Goal: Contribute content: Contribute content

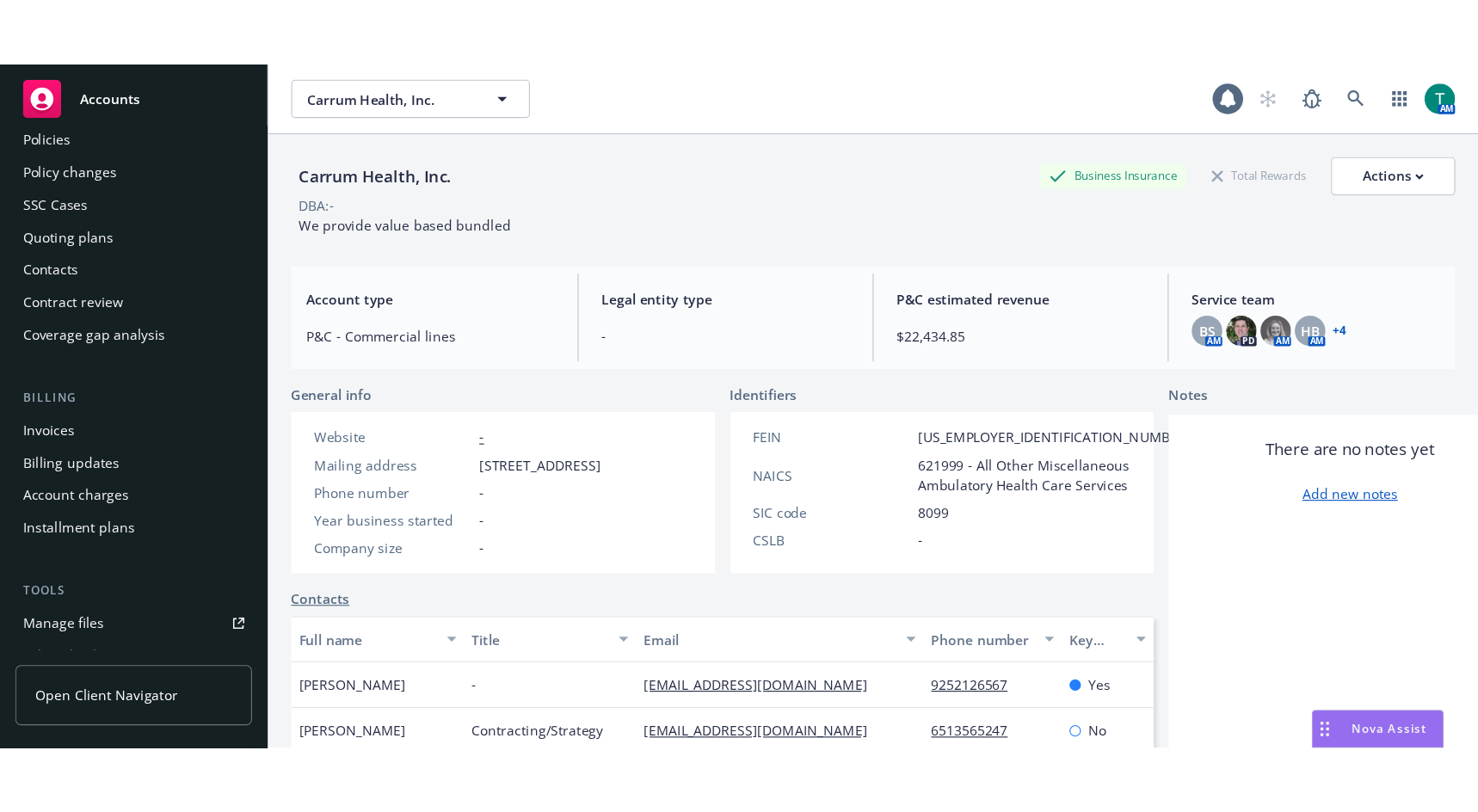
scroll to position [344, 0]
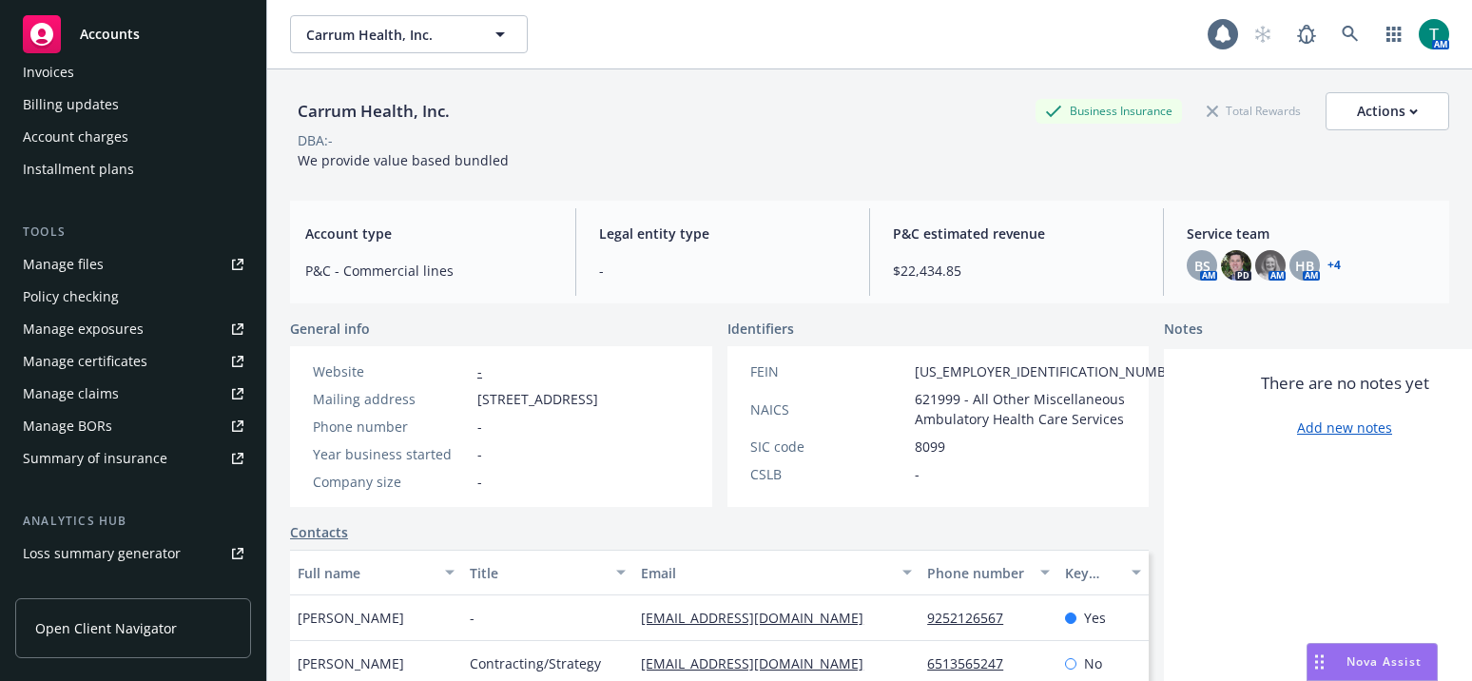
click at [85, 276] on div "Manage files" at bounding box center [63, 264] width 81 height 30
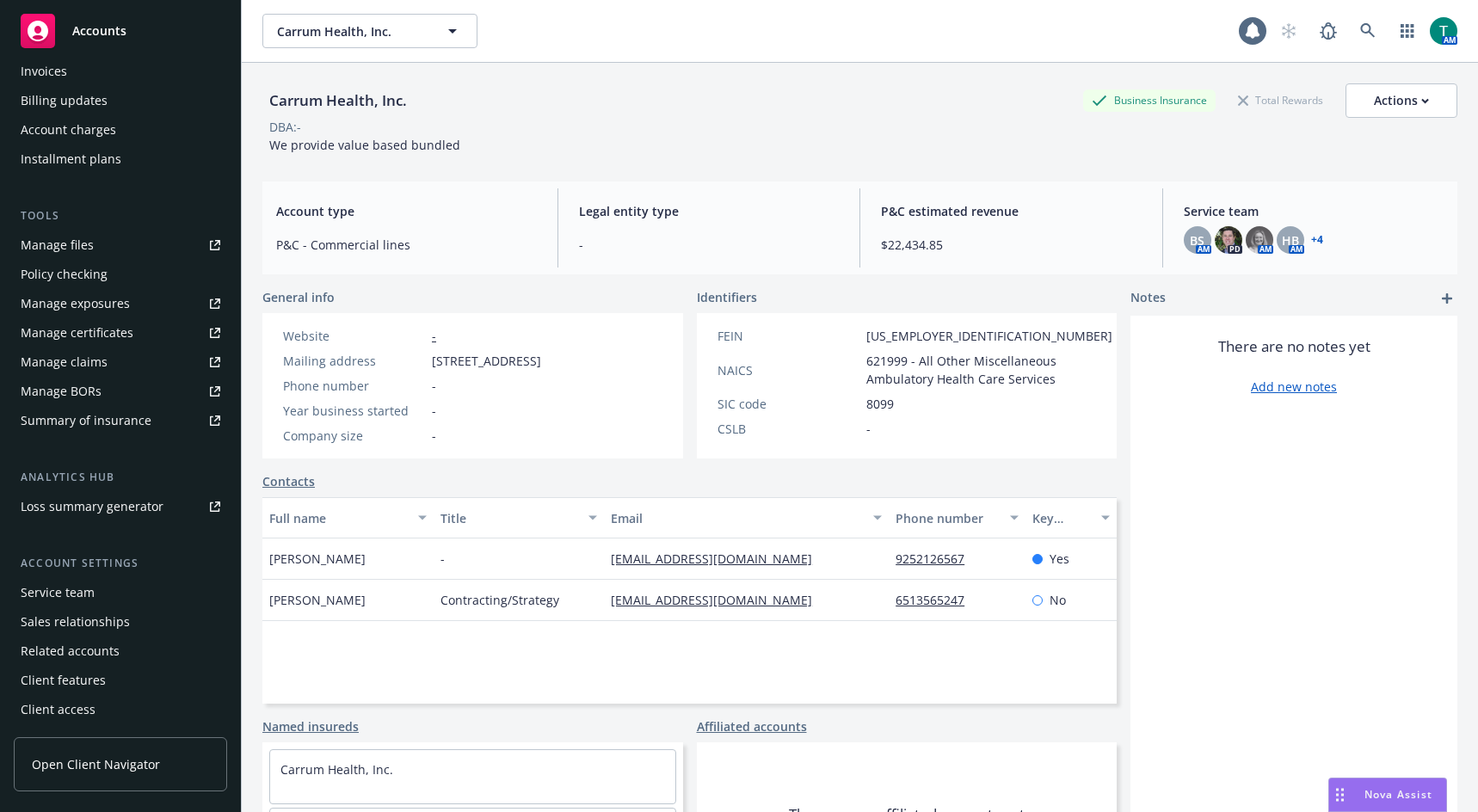
scroll to position [338, 0]
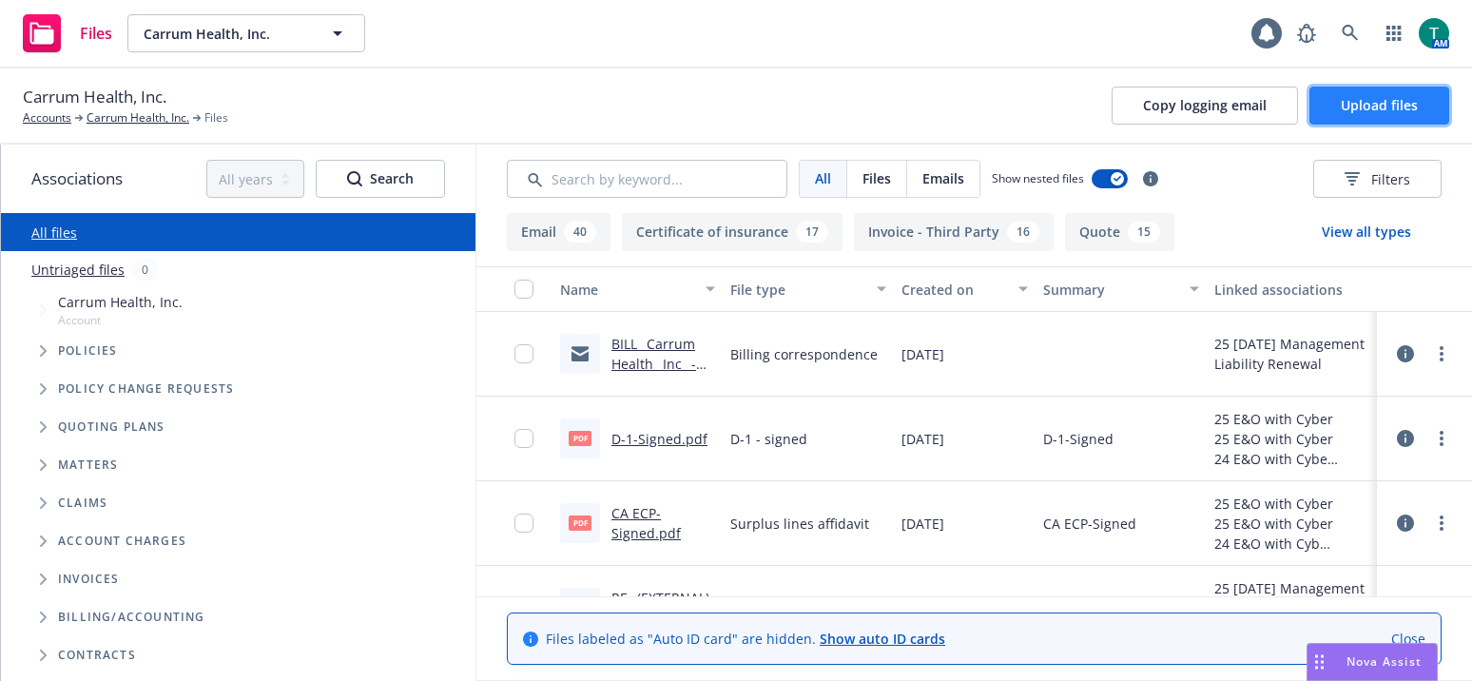
click at [1384, 98] on span "Upload files" at bounding box center [1379, 105] width 77 height 18
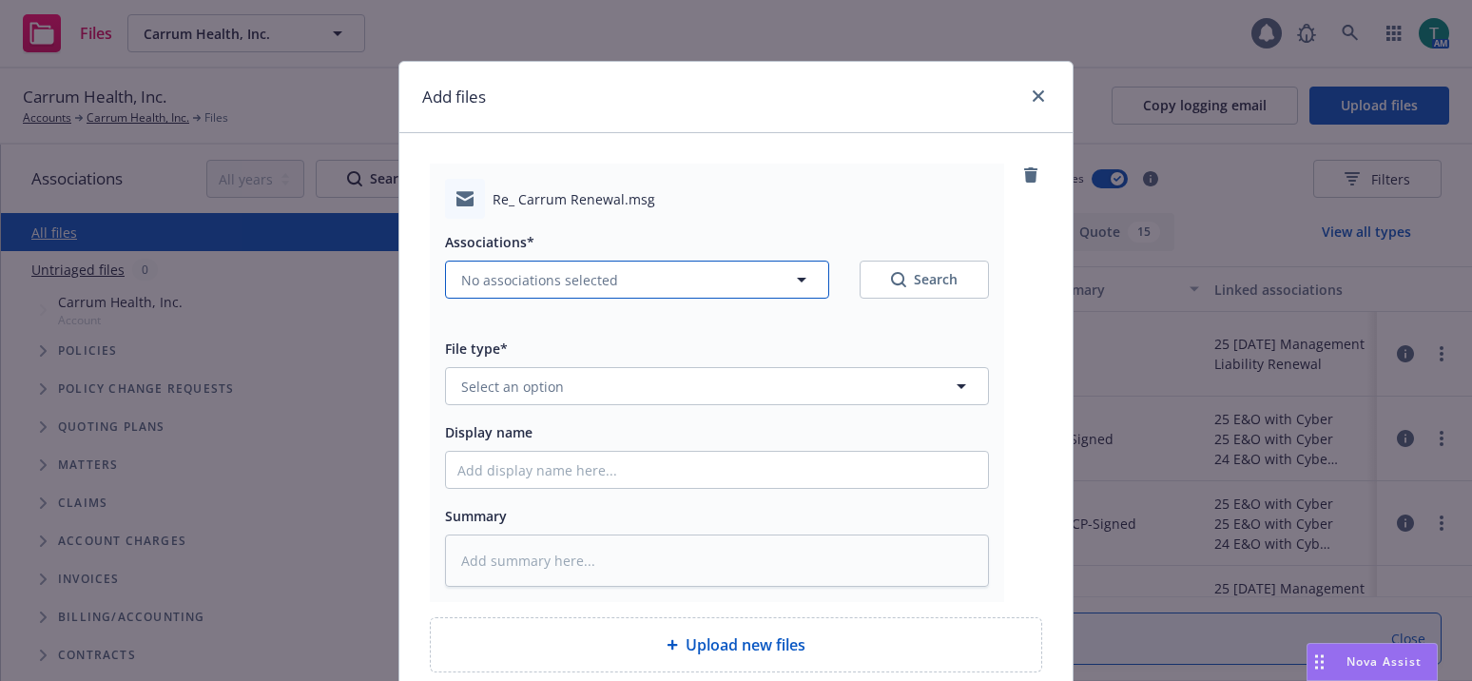
click at [532, 281] on span "No associations selected" at bounding box center [539, 280] width 157 height 20
type textarea "x"
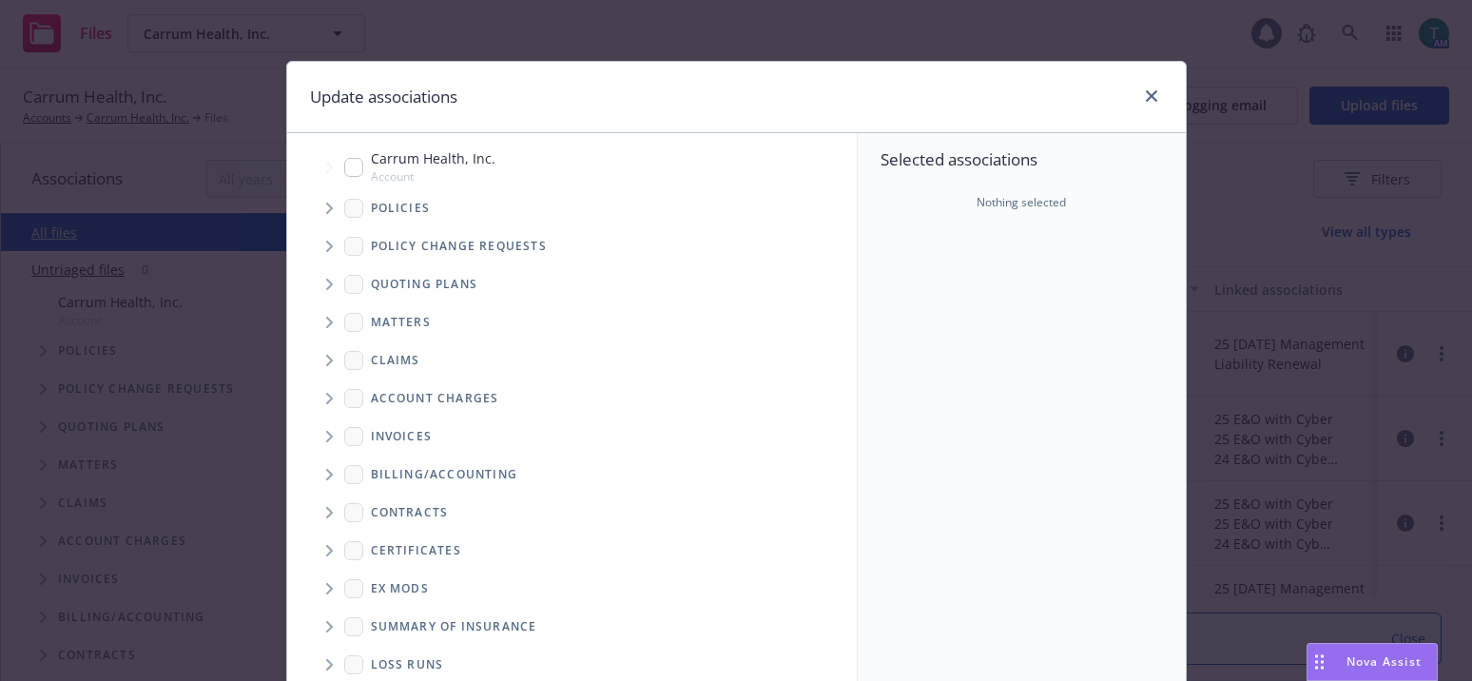
click at [345, 163] on input "Tree Example" at bounding box center [353, 167] width 19 height 19
checkbox input "true"
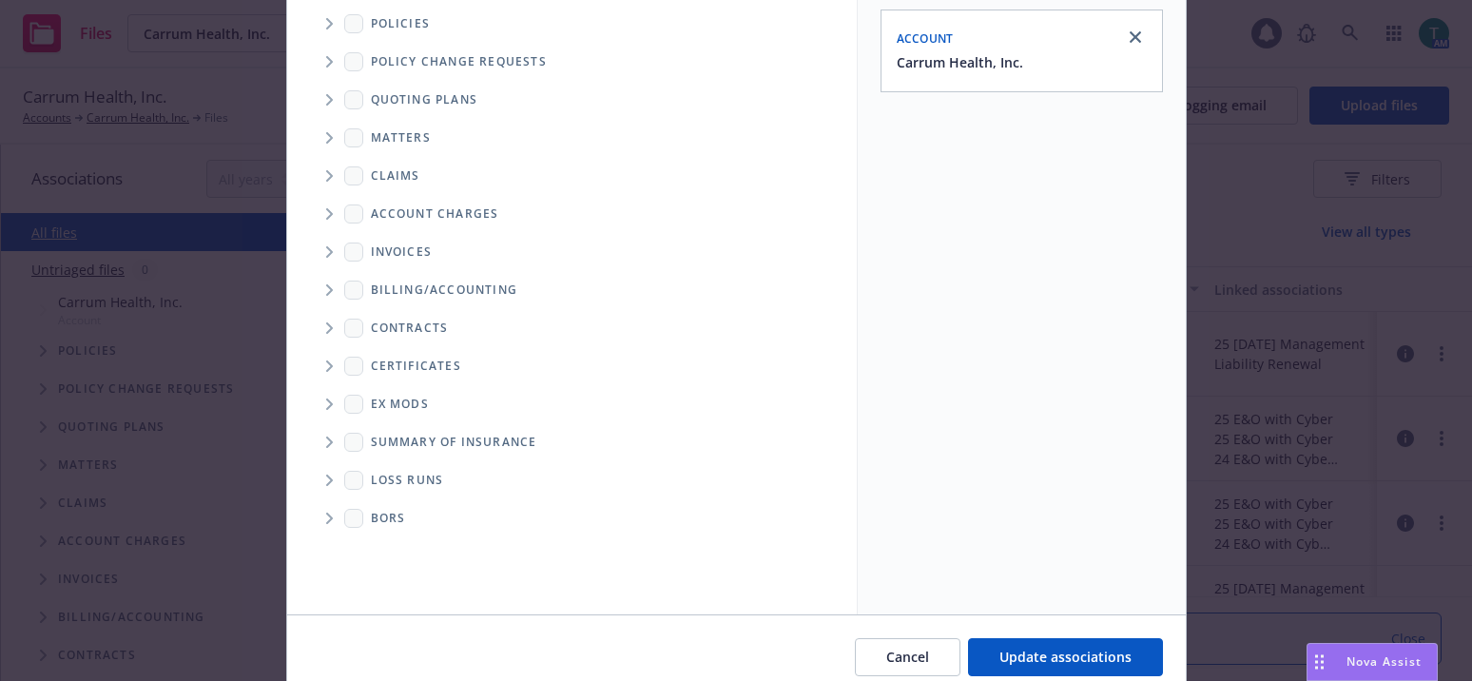
scroll to position [190, 0]
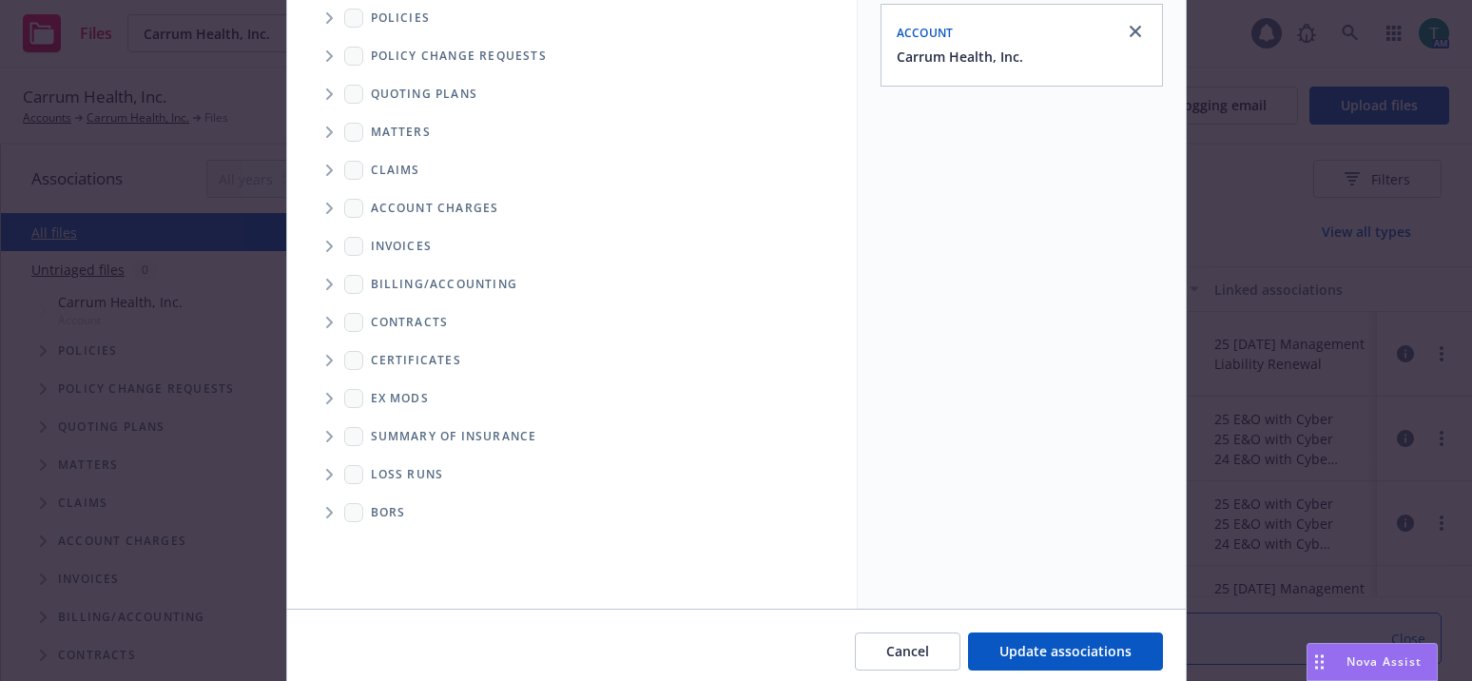
click at [326, 97] on icon "Tree Example" at bounding box center [329, 93] width 7 height 11
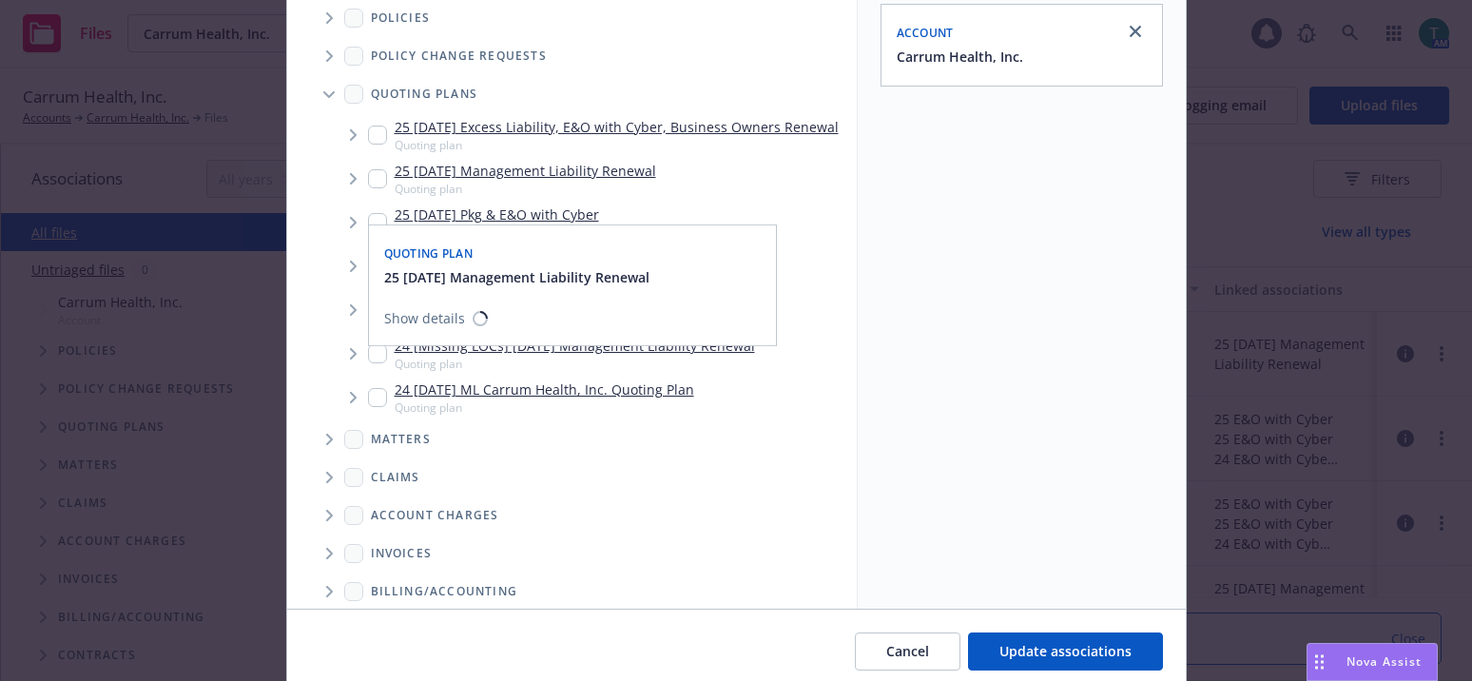
click at [373, 188] on input "Tree Example" at bounding box center [377, 178] width 19 height 19
checkbox input "true"
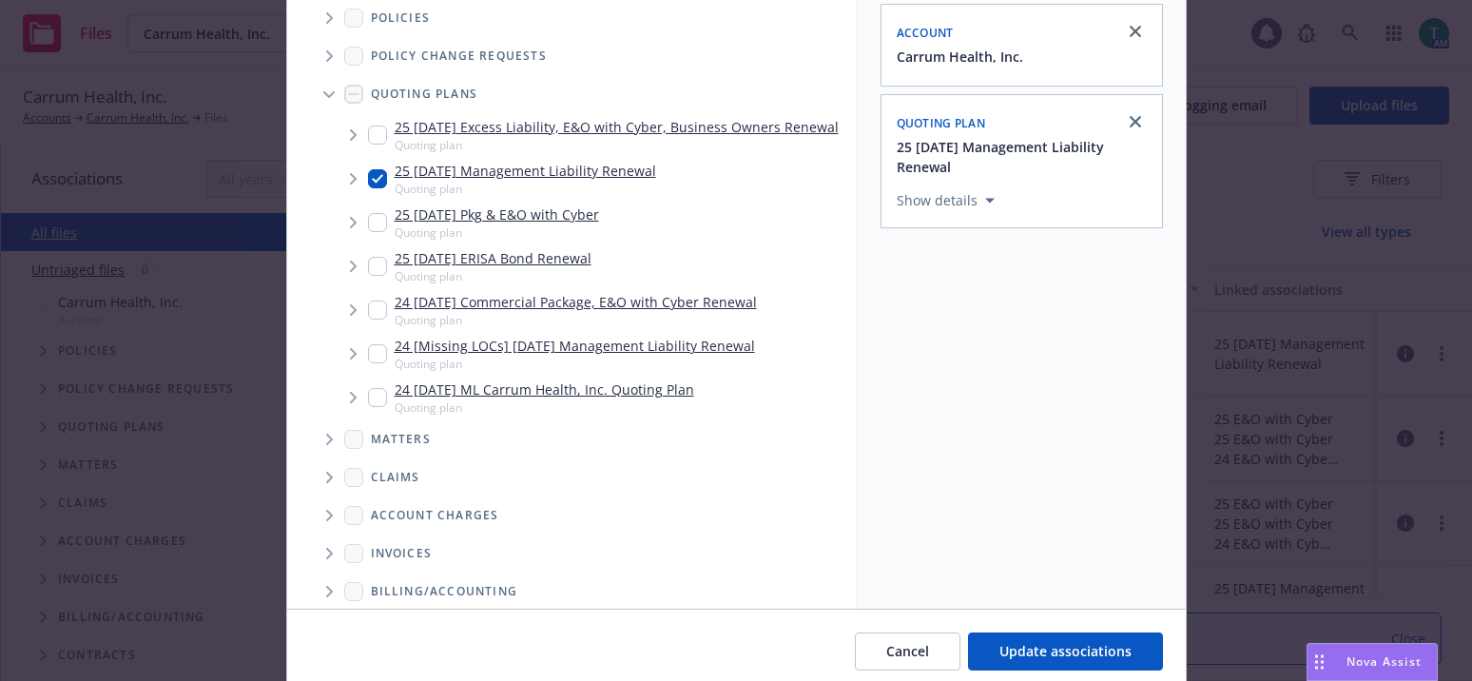
click at [1080, 671] on div "Cancel Update associations" at bounding box center [736, 651] width 899 height 85
click at [1088, 656] on span "Update associations" at bounding box center [1065, 651] width 132 height 18
type textarea "x"
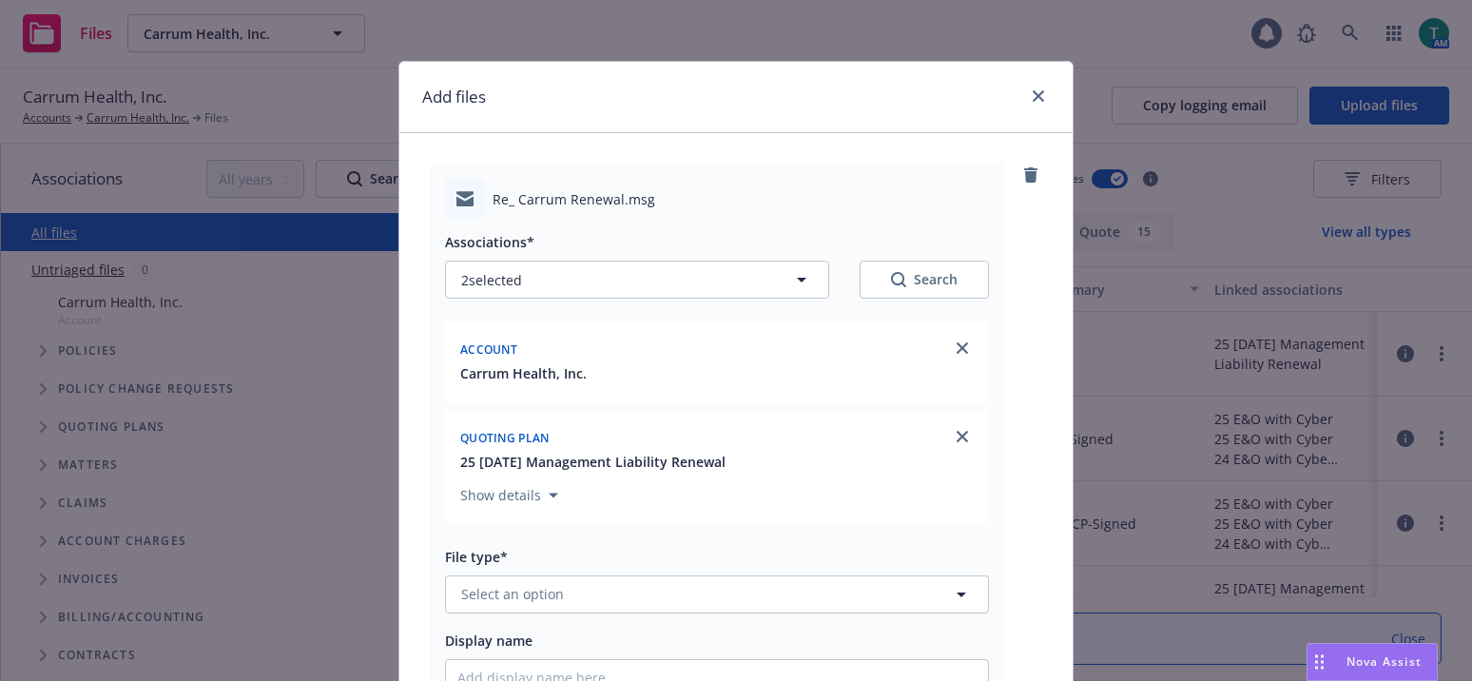
scroll to position [377, 0]
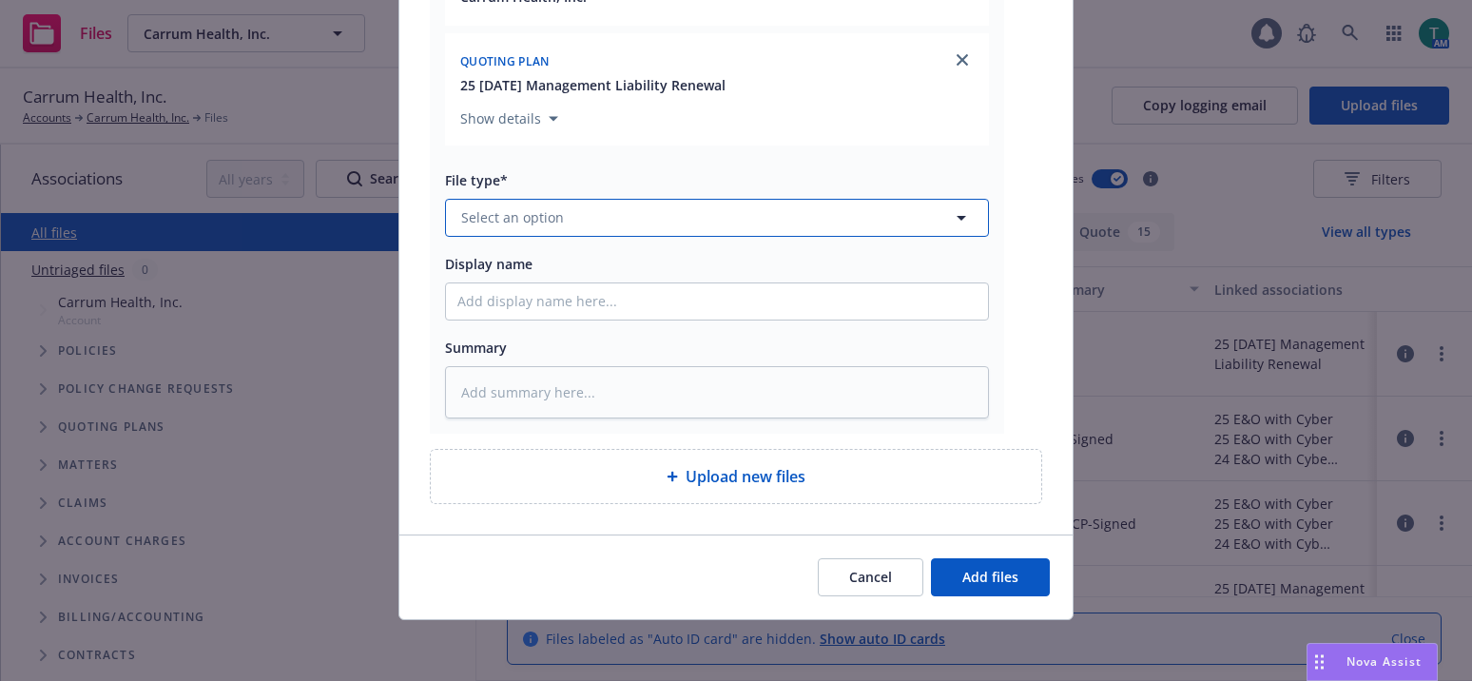
click at [532, 216] on span "Select an option" at bounding box center [512, 217] width 103 height 20
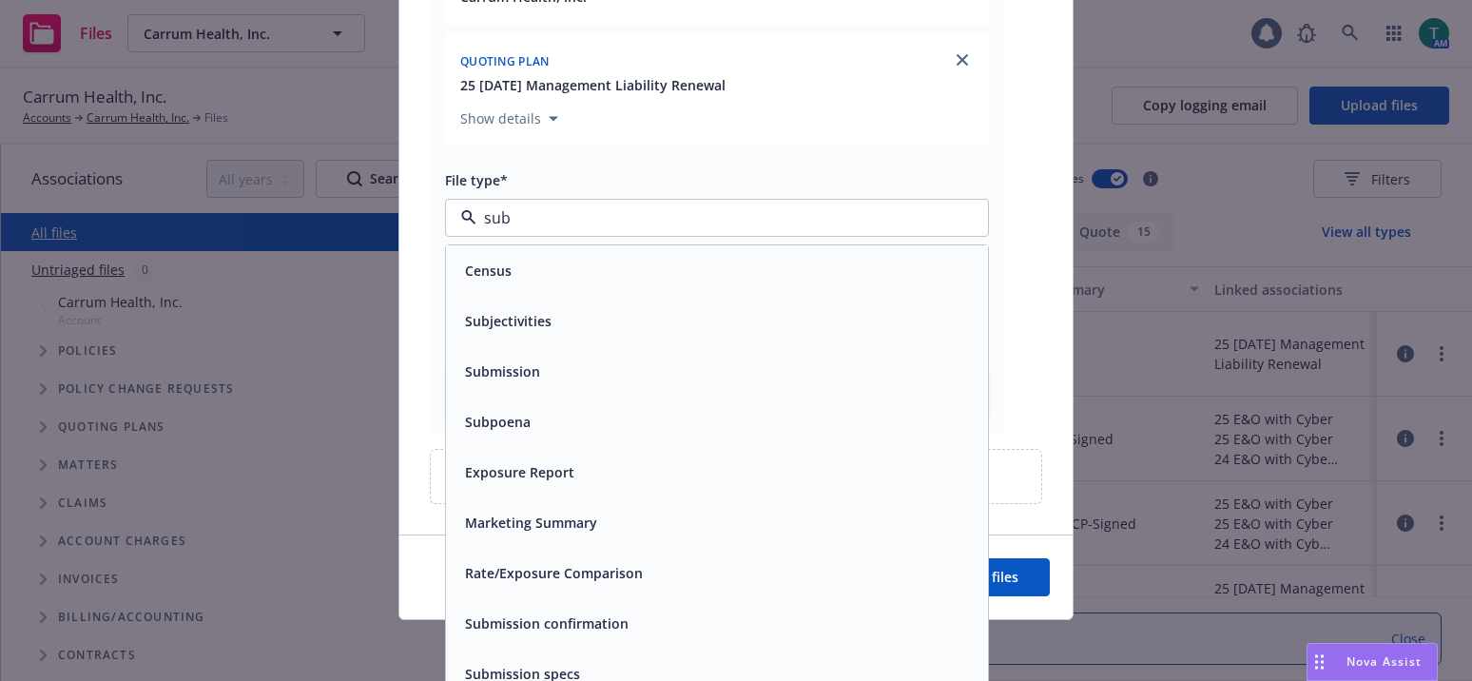
type input "subj"
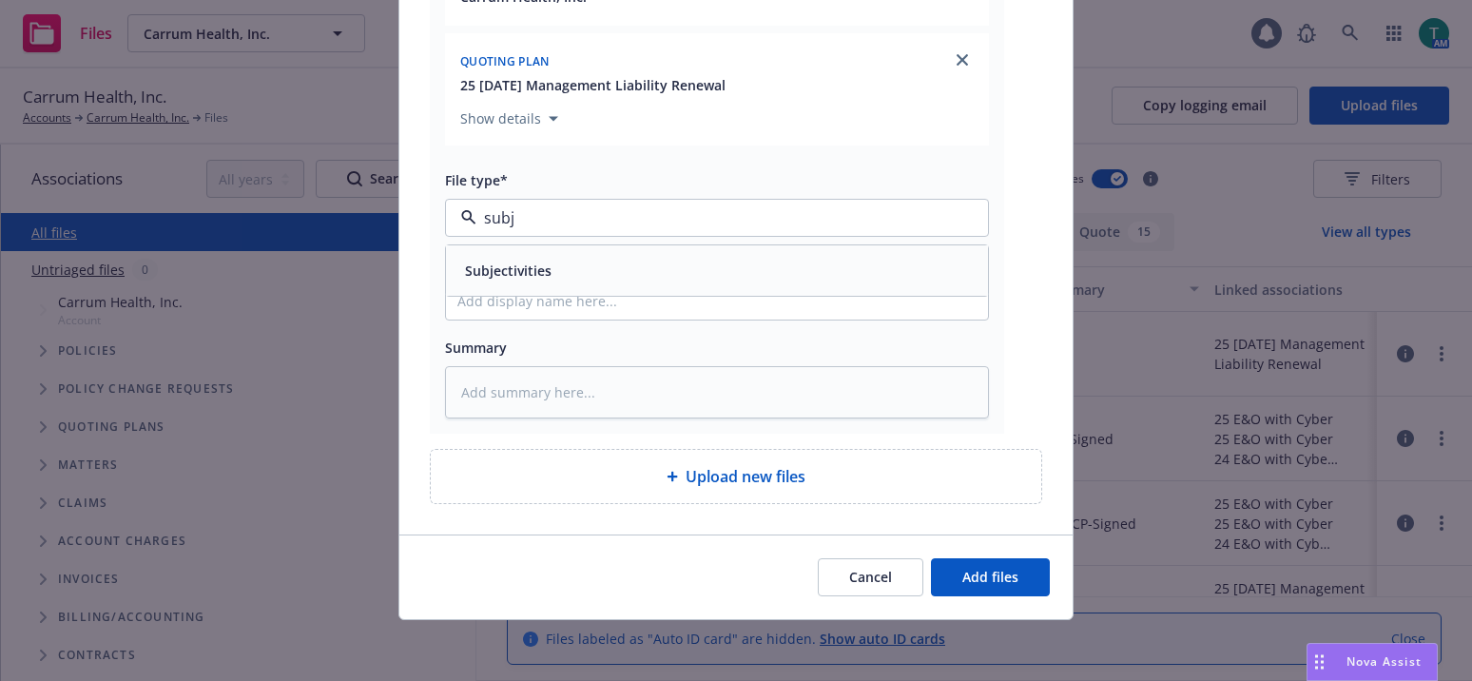
click at [600, 255] on div "Subjectivities" at bounding box center [717, 270] width 542 height 50
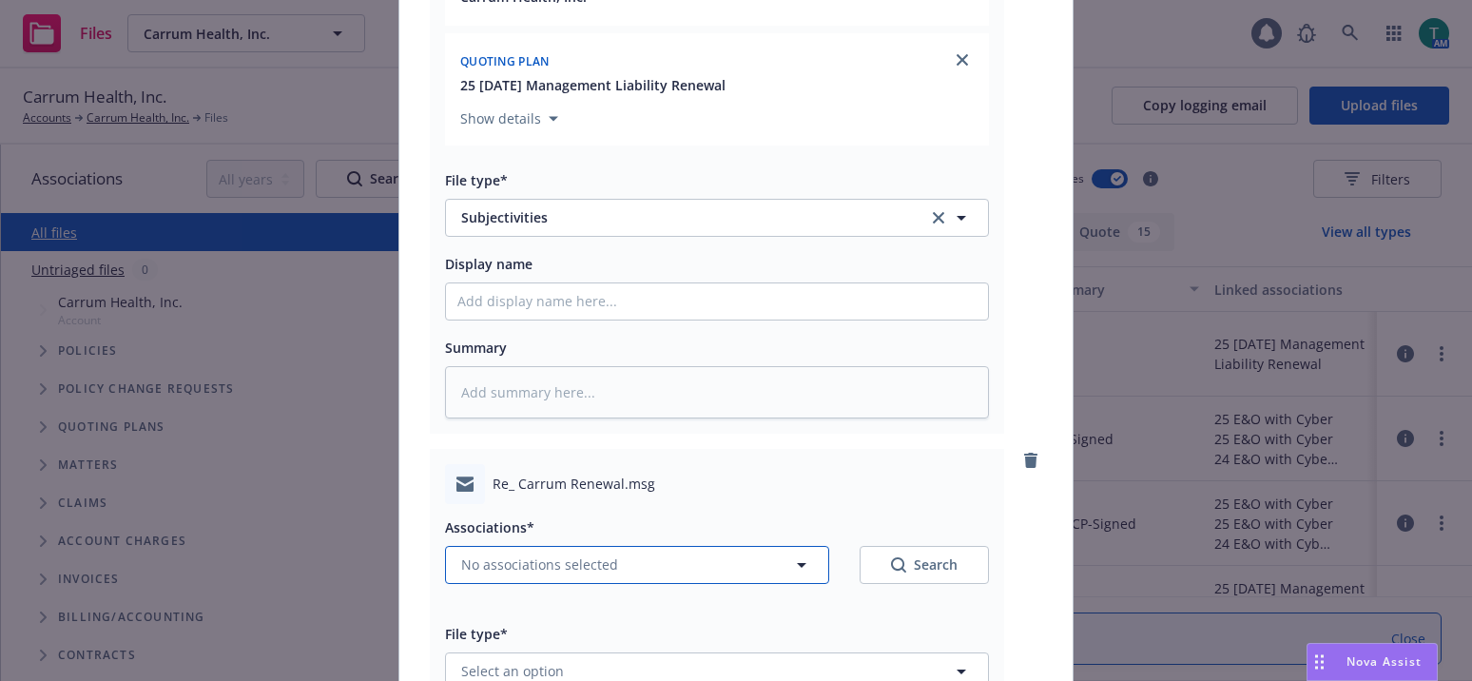
click at [476, 569] on span "No associations selected" at bounding box center [539, 564] width 157 height 20
type textarea "x"
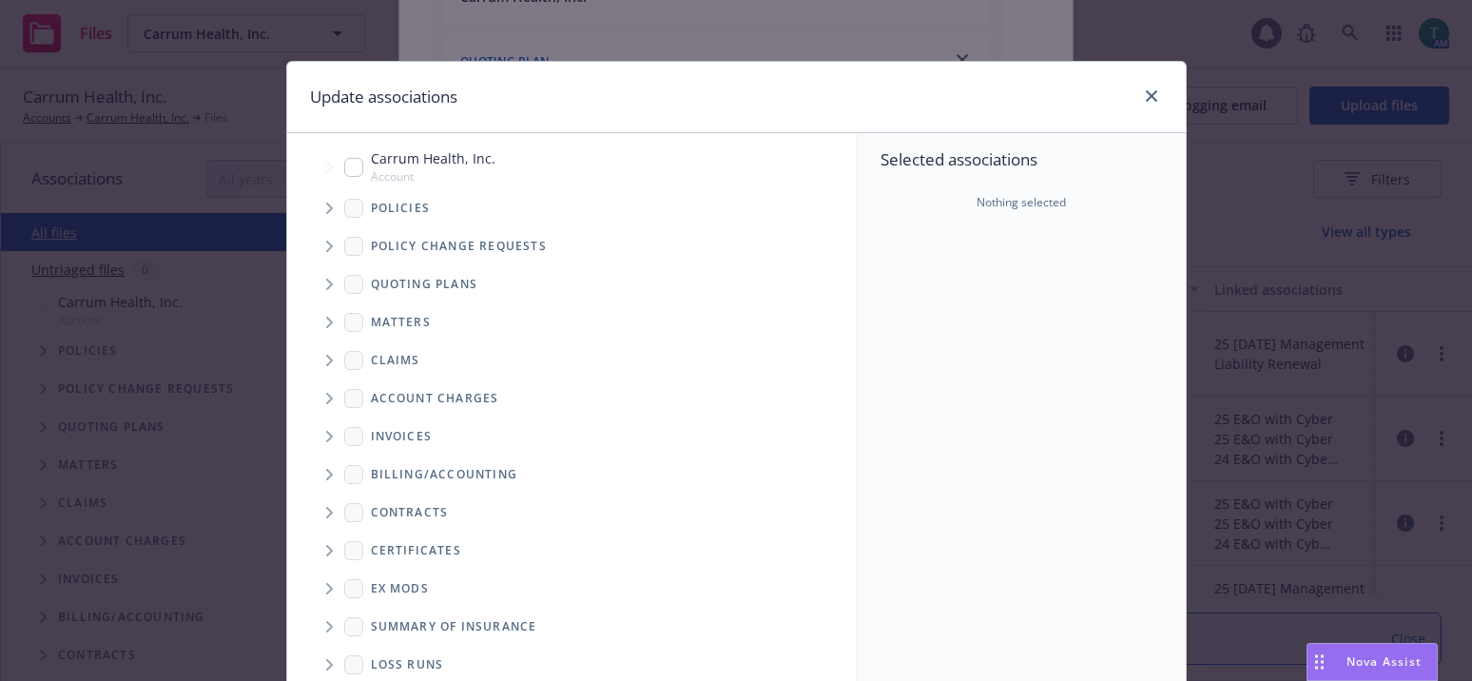
click at [346, 172] on input "Tree Example" at bounding box center [353, 167] width 19 height 19
checkbox input "true"
click at [326, 286] on icon "Tree Example" at bounding box center [330, 284] width 8 height 11
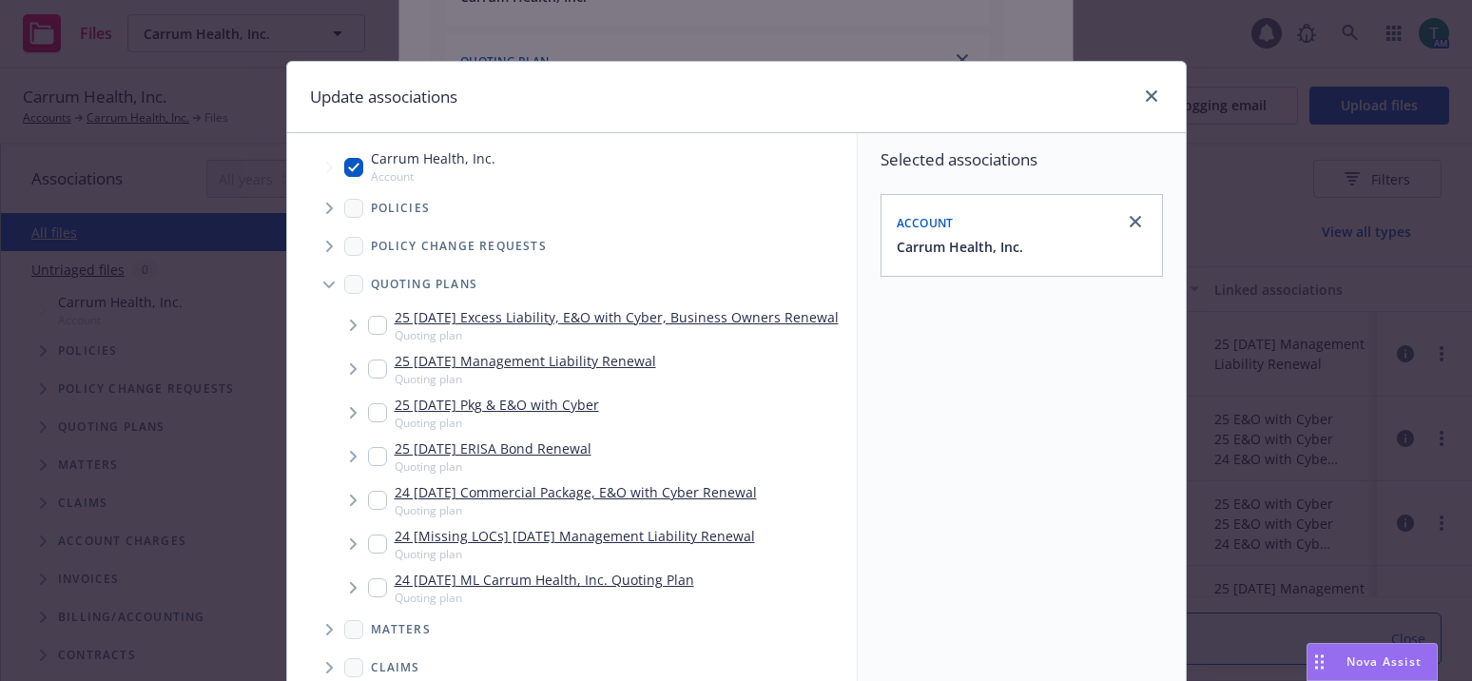
click at [375, 378] on input "Tree Example" at bounding box center [377, 368] width 19 height 19
checkbox input "true"
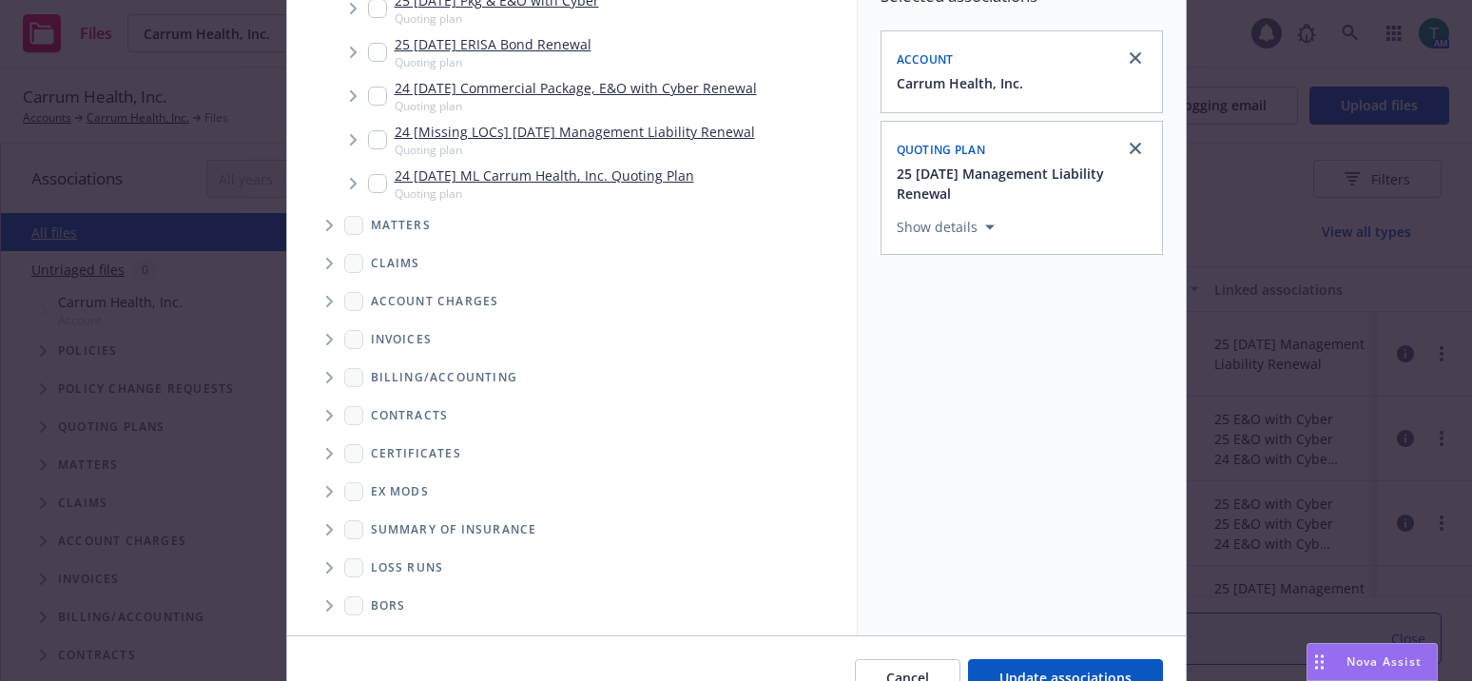
scroll to position [264, 0]
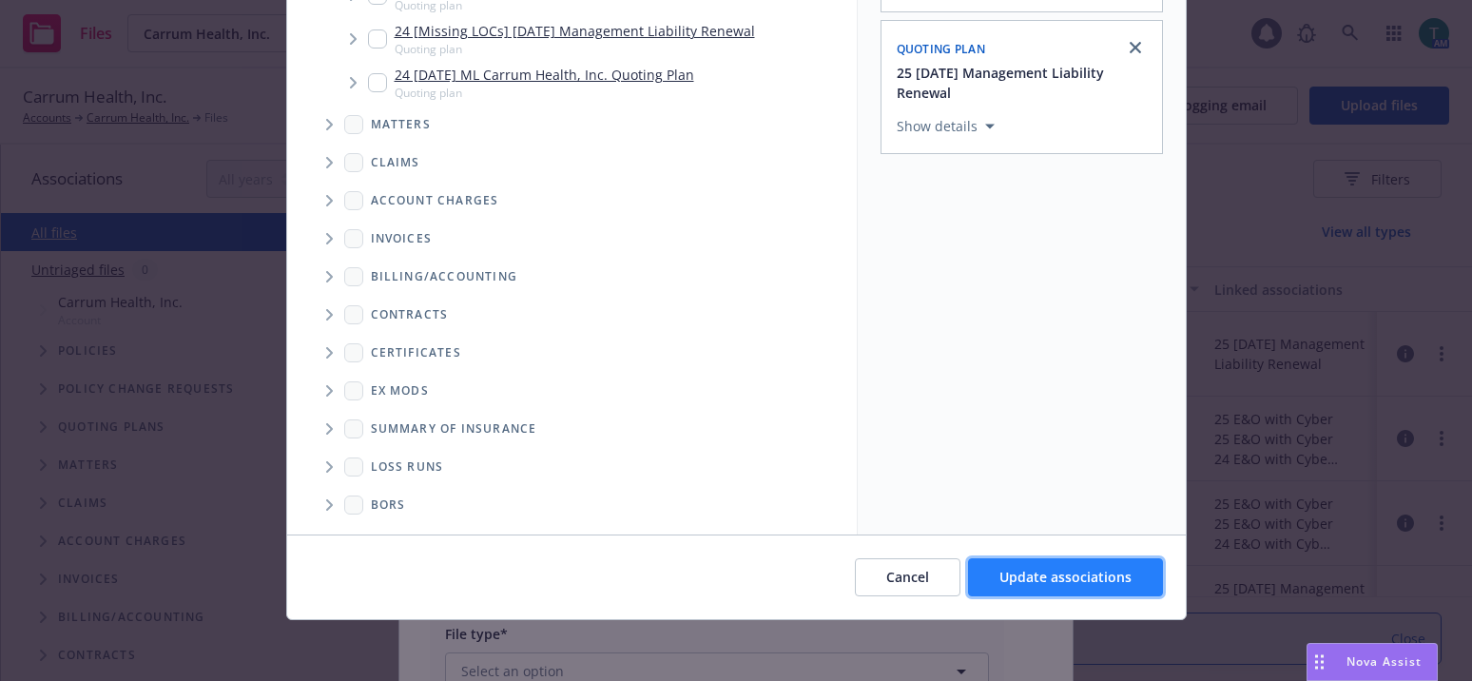
drag, startPoint x: 1062, startPoint y: 580, endPoint x: 897, endPoint y: 592, distance: 165.9
click at [1062, 578] on span "Update associations" at bounding box center [1065, 577] width 132 height 18
type textarea "x"
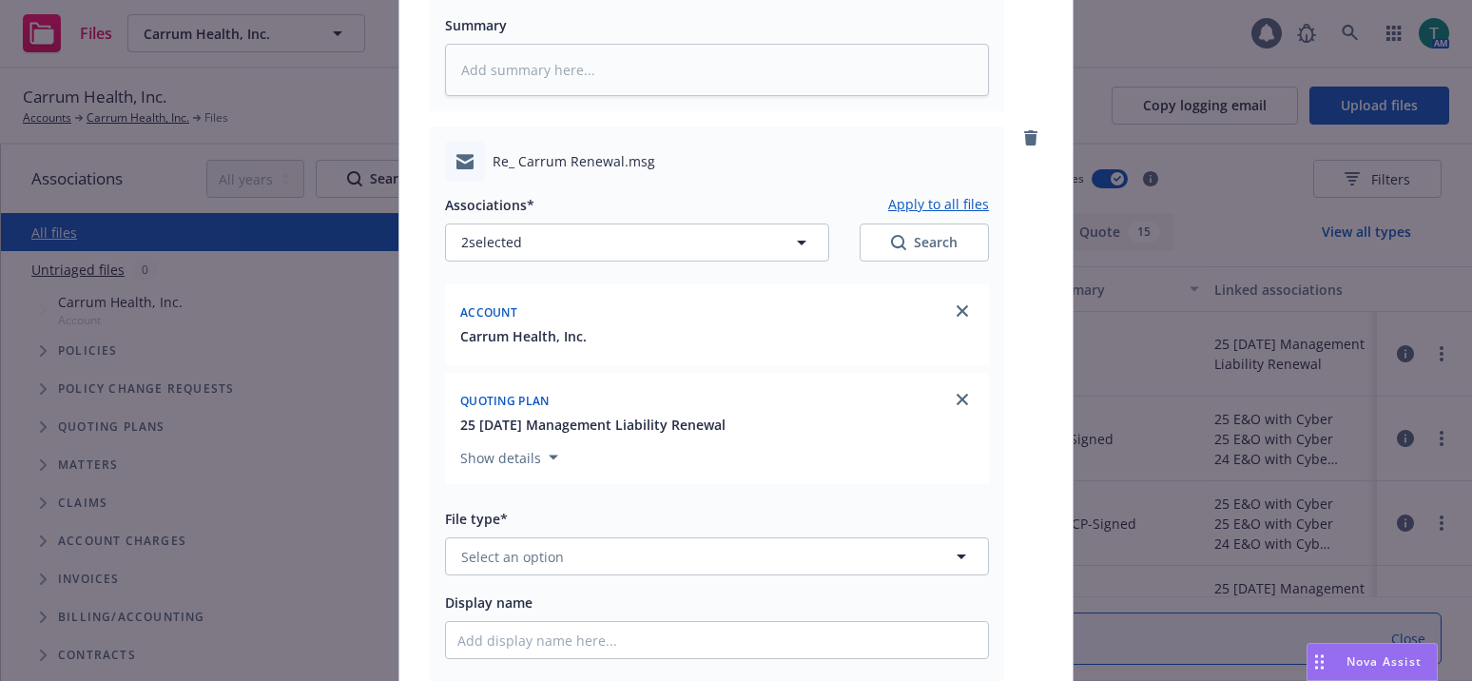
scroll to position [947, 0]
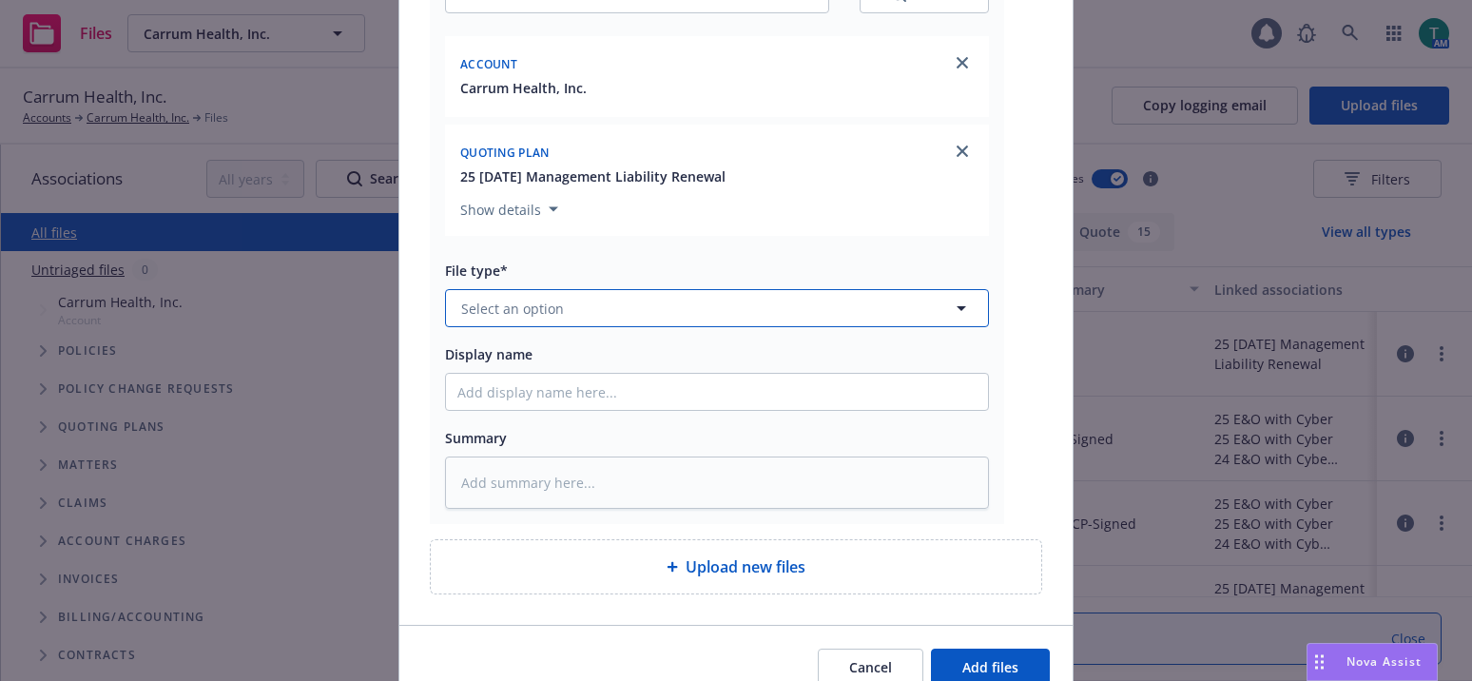
click at [483, 311] on span "Select an option" at bounding box center [512, 309] width 103 height 20
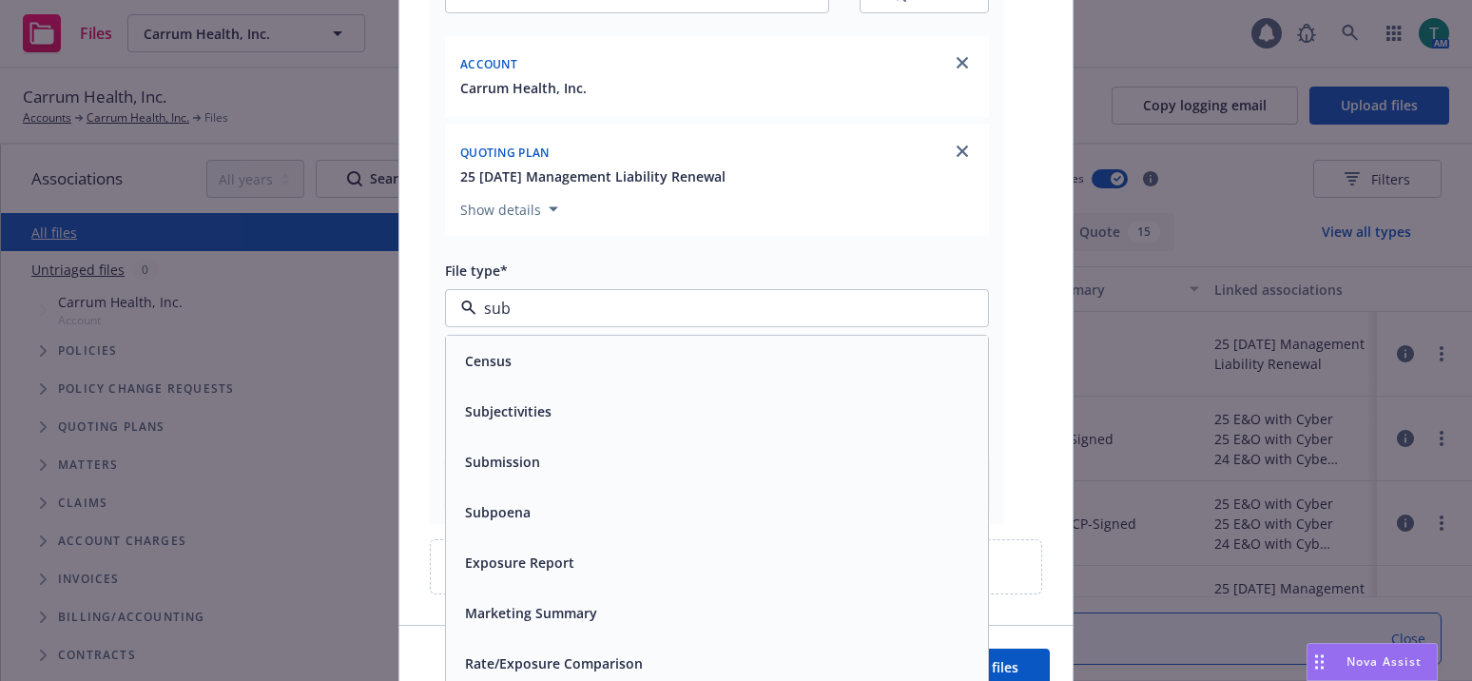
type input "subj"
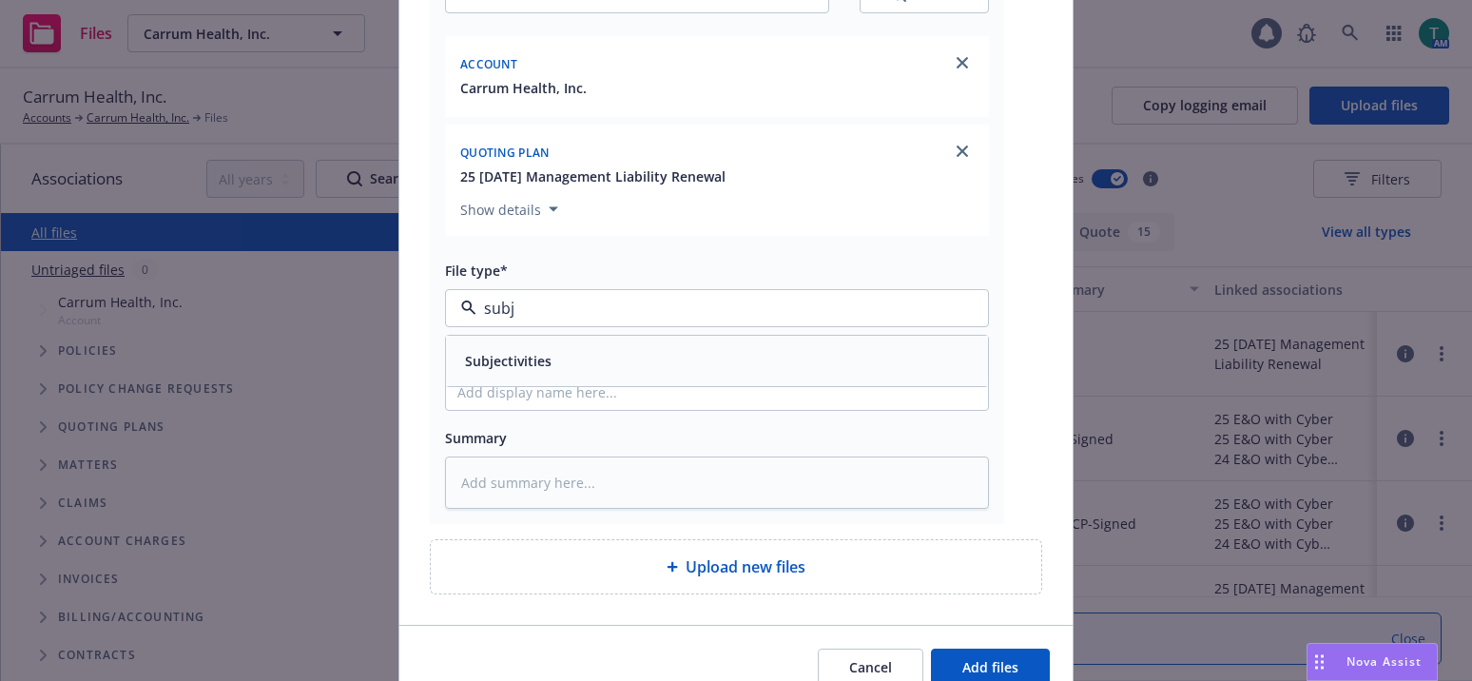
click at [503, 368] on span "Subjectivities" at bounding box center [508, 361] width 87 height 20
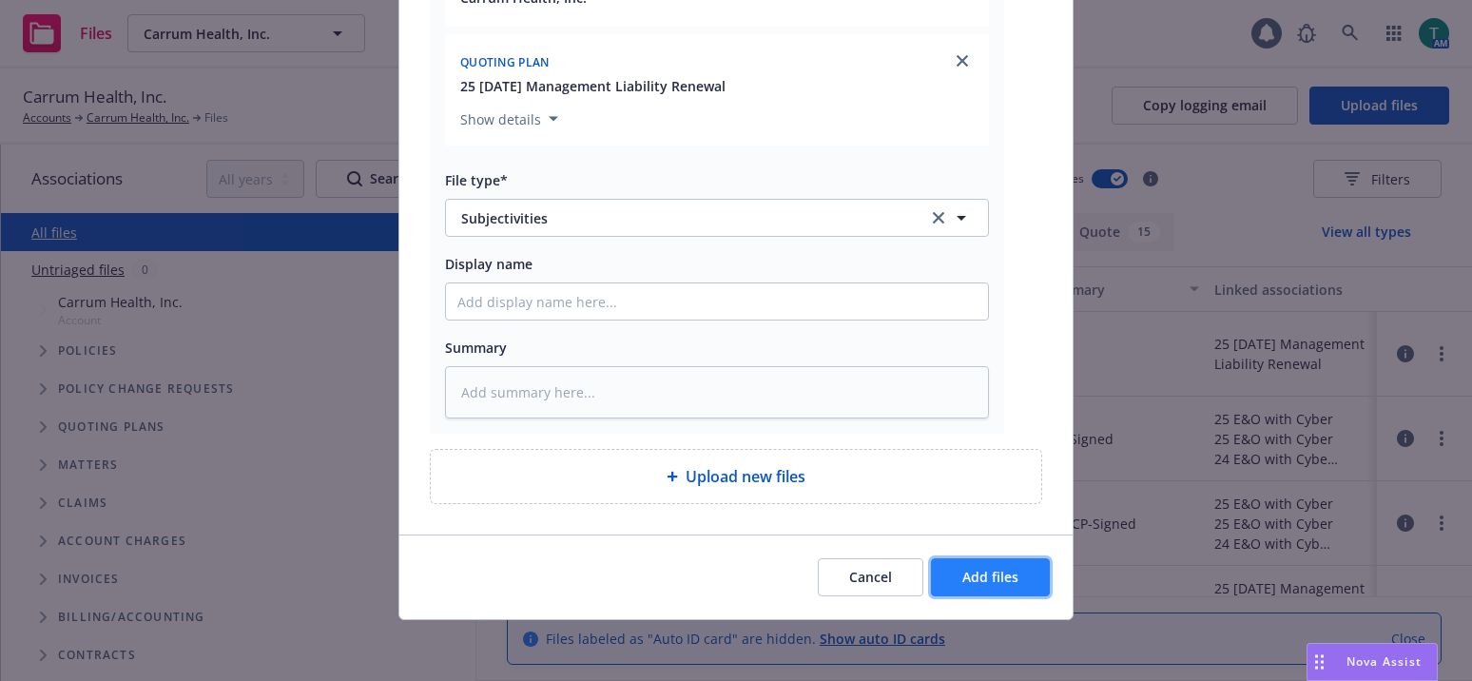
click at [968, 574] on span "Add files" at bounding box center [990, 577] width 56 height 18
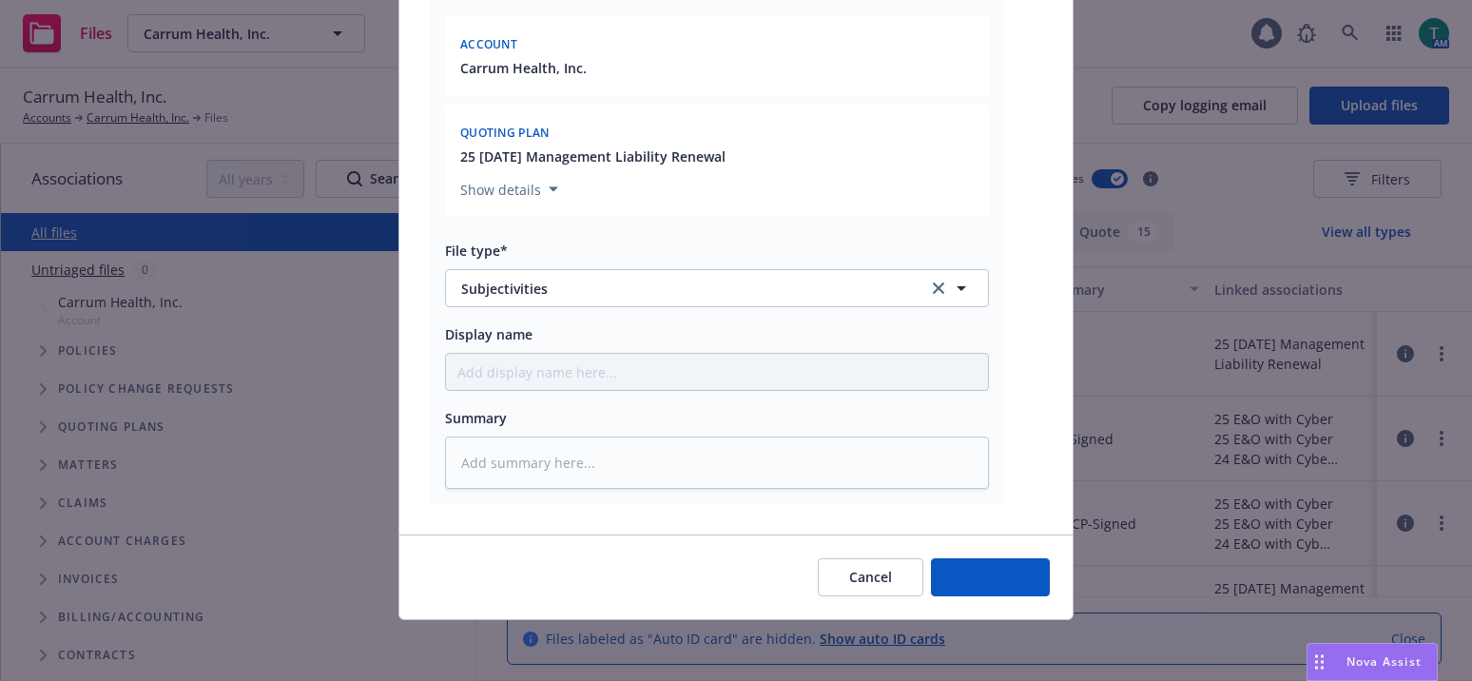
scroll to position [967, 0]
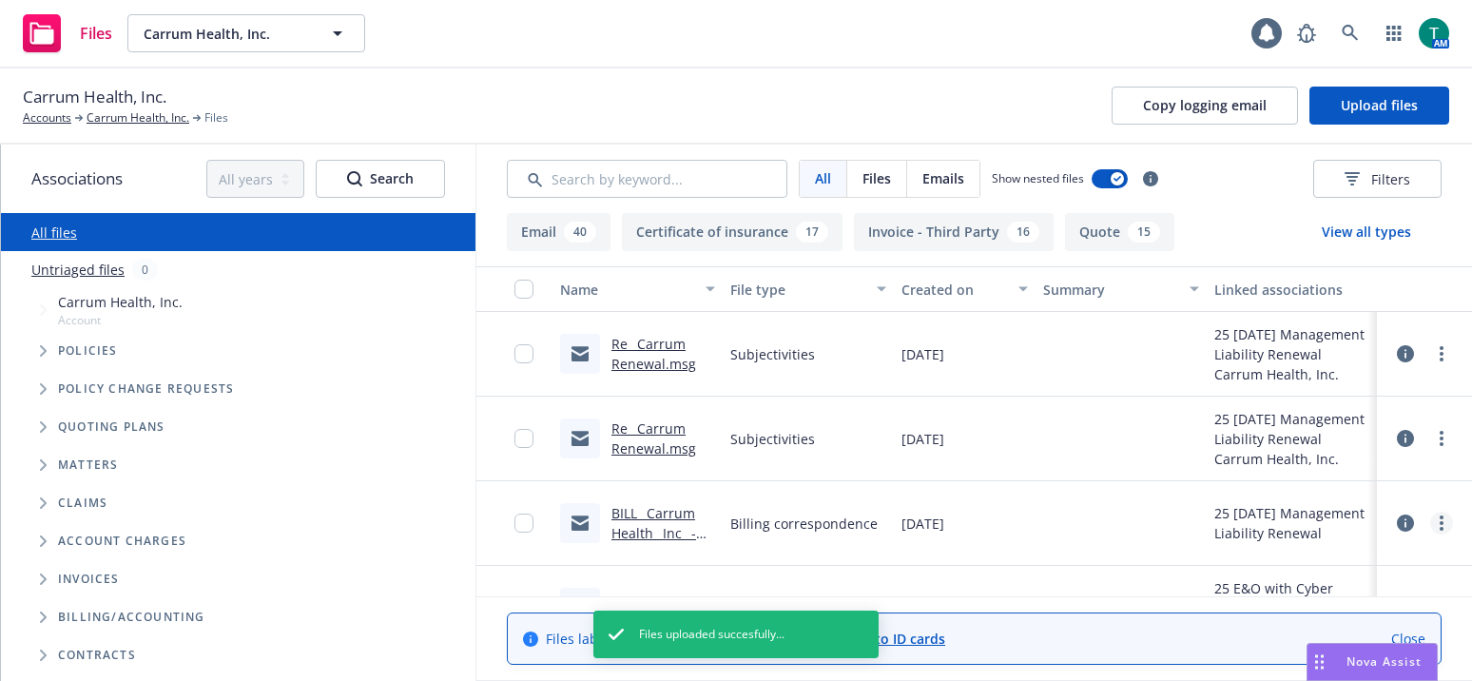
click at [1440, 523] on circle "more" at bounding box center [1442, 523] width 4 height 4
click at [1363, 376] on link "Archive" at bounding box center [1357, 384] width 189 height 38
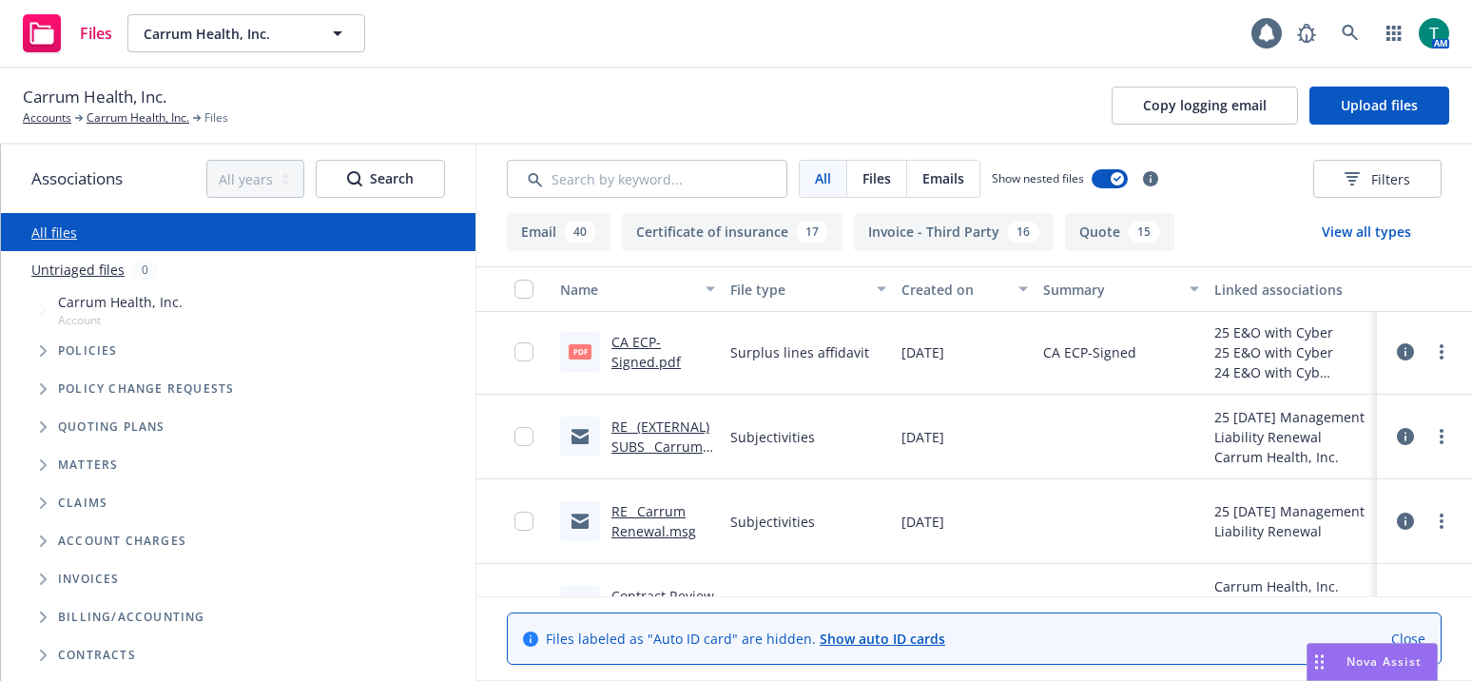
scroll to position [285, 0]
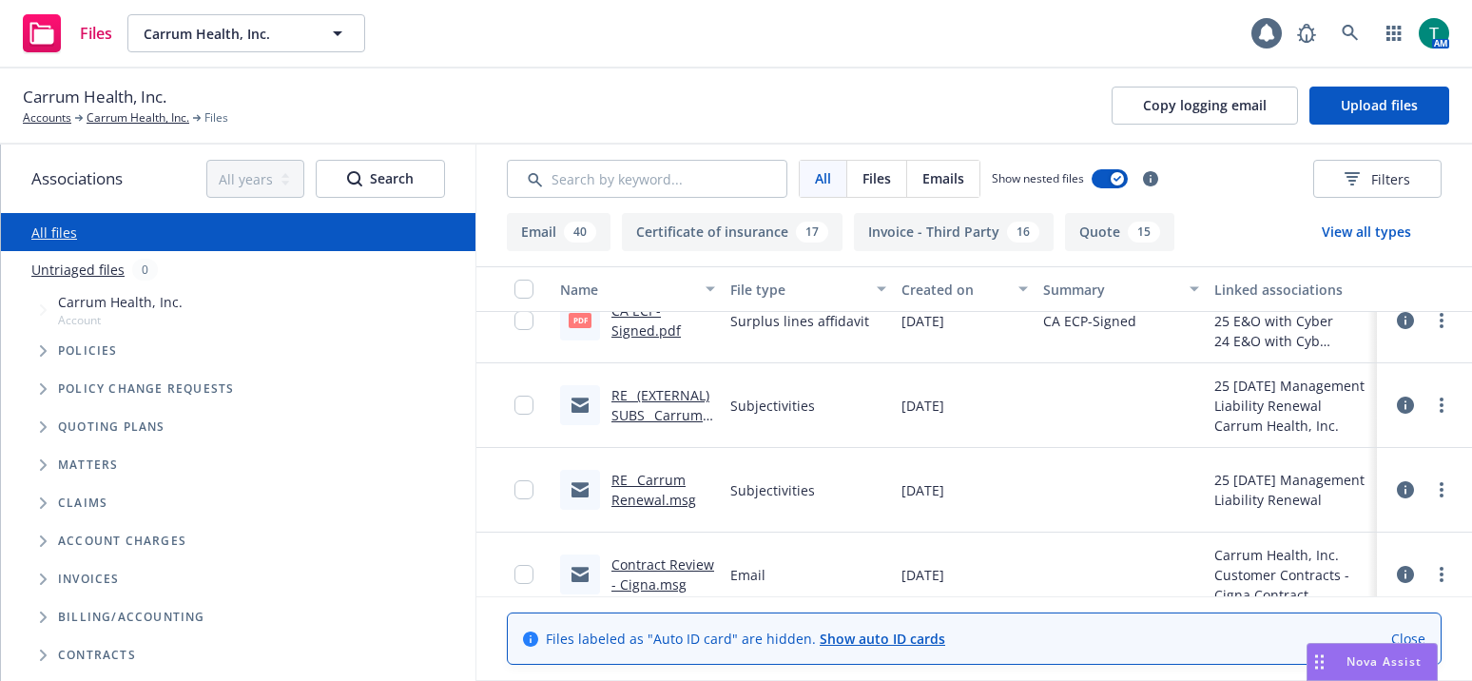
click at [678, 391] on link "RE_ (EXTERNAL) SUBS_ Carrum Health_ Inc_ - 8_30_25 Renewal.msg" at bounding box center [660, 435] width 98 height 98
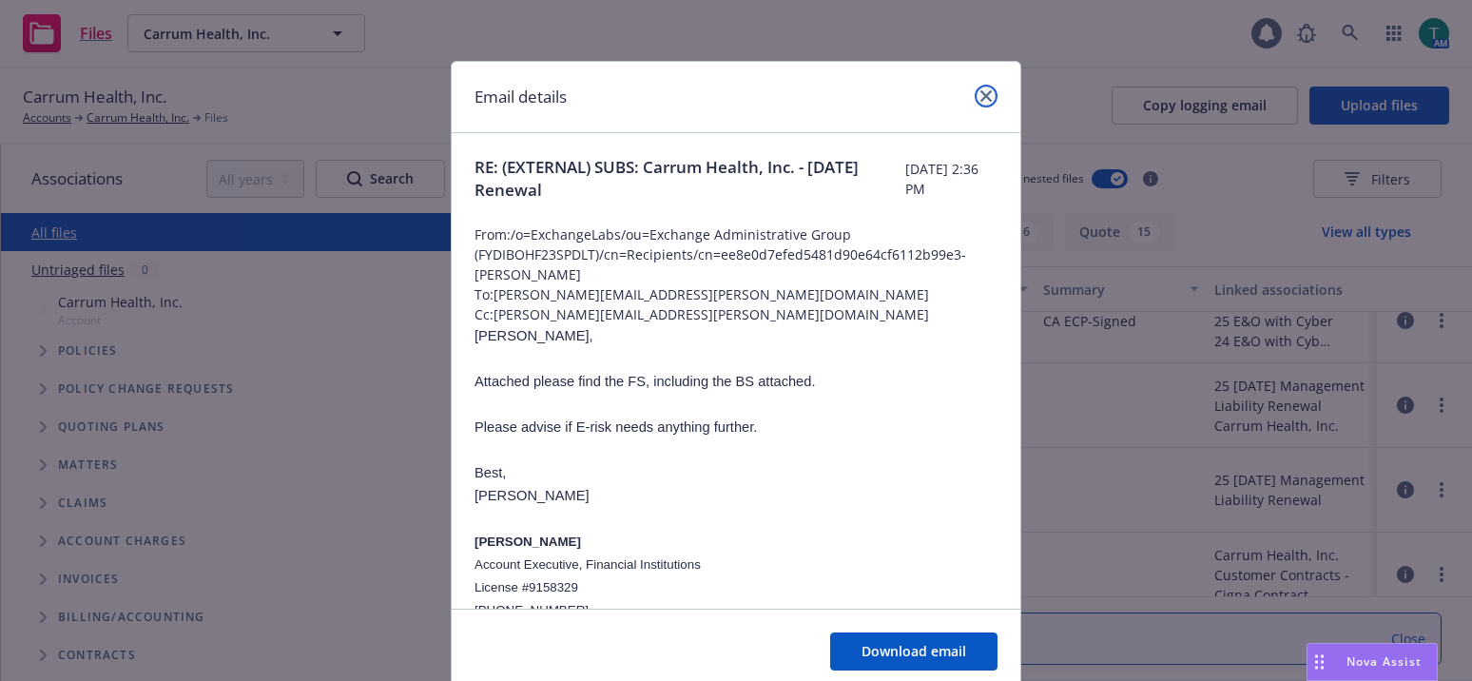
click at [980, 101] on icon "close" at bounding box center [985, 95] width 11 height 11
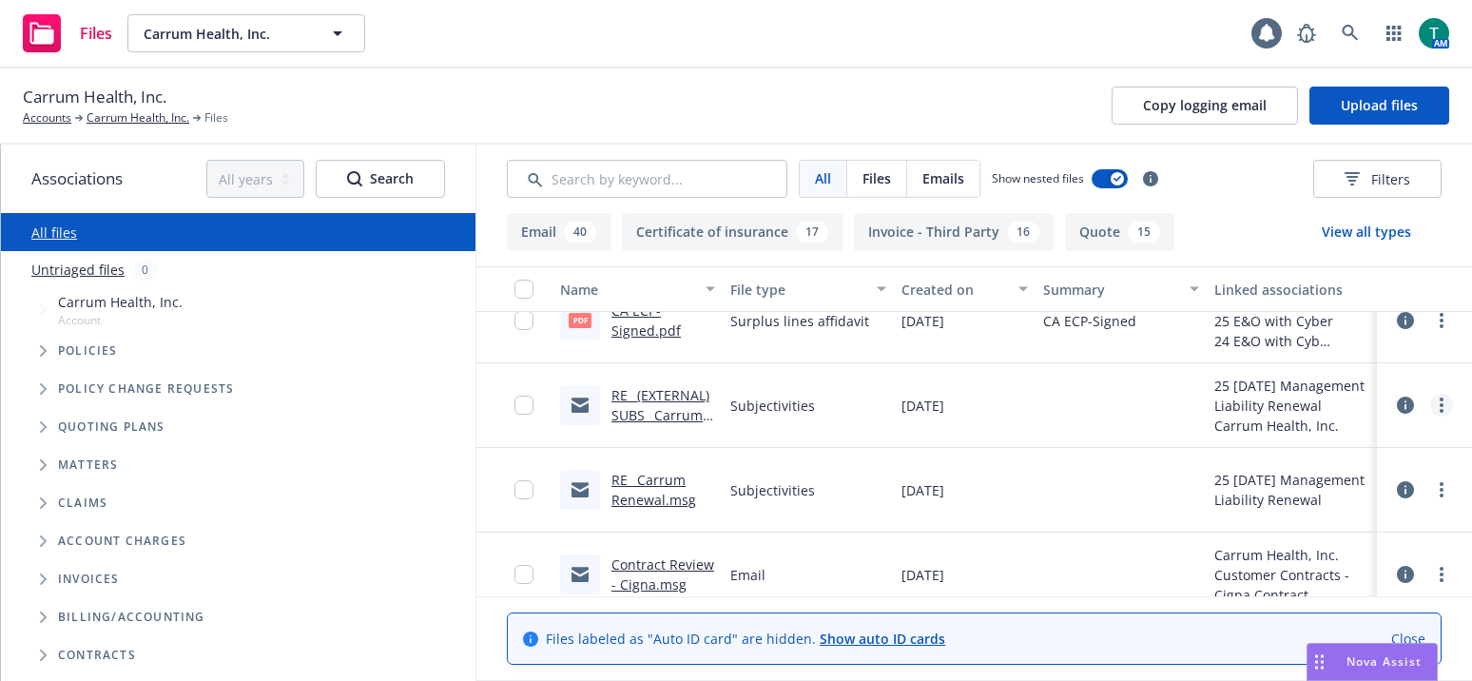
click at [1440, 406] on circle "more" at bounding box center [1442, 405] width 4 height 4
click at [1346, 449] on link "Archive" at bounding box center [1343, 444] width 189 height 38
click at [1440, 398] on circle "more" at bounding box center [1442, 400] width 4 height 4
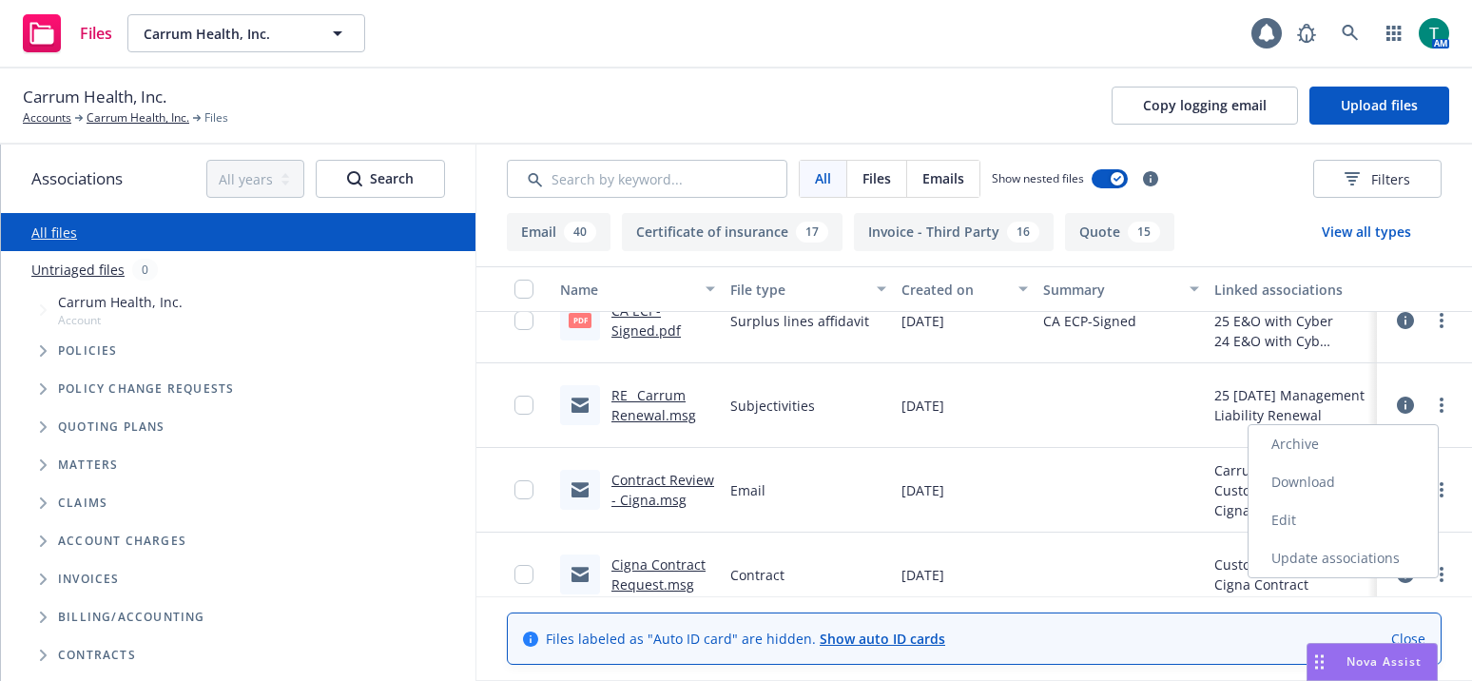
click at [1295, 448] on link "Archive" at bounding box center [1343, 444] width 189 height 38
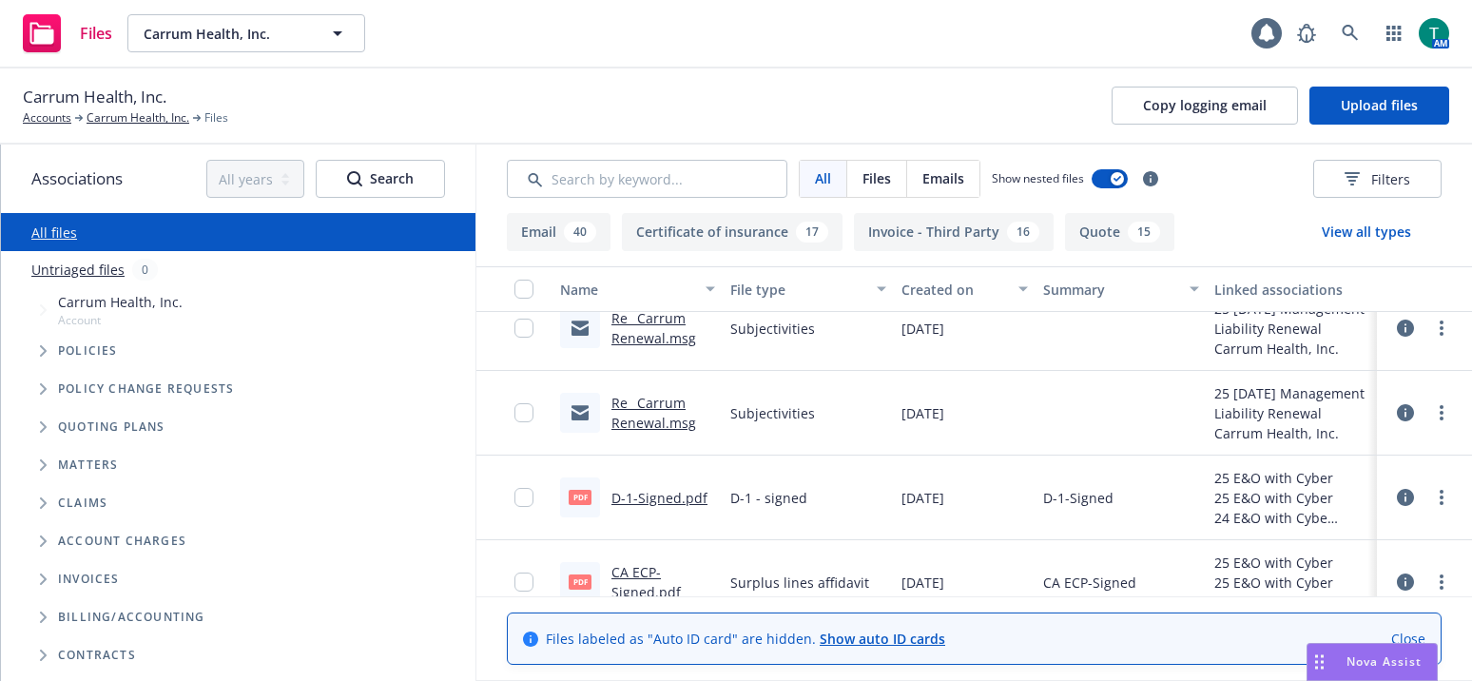
scroll to position [0, 0]
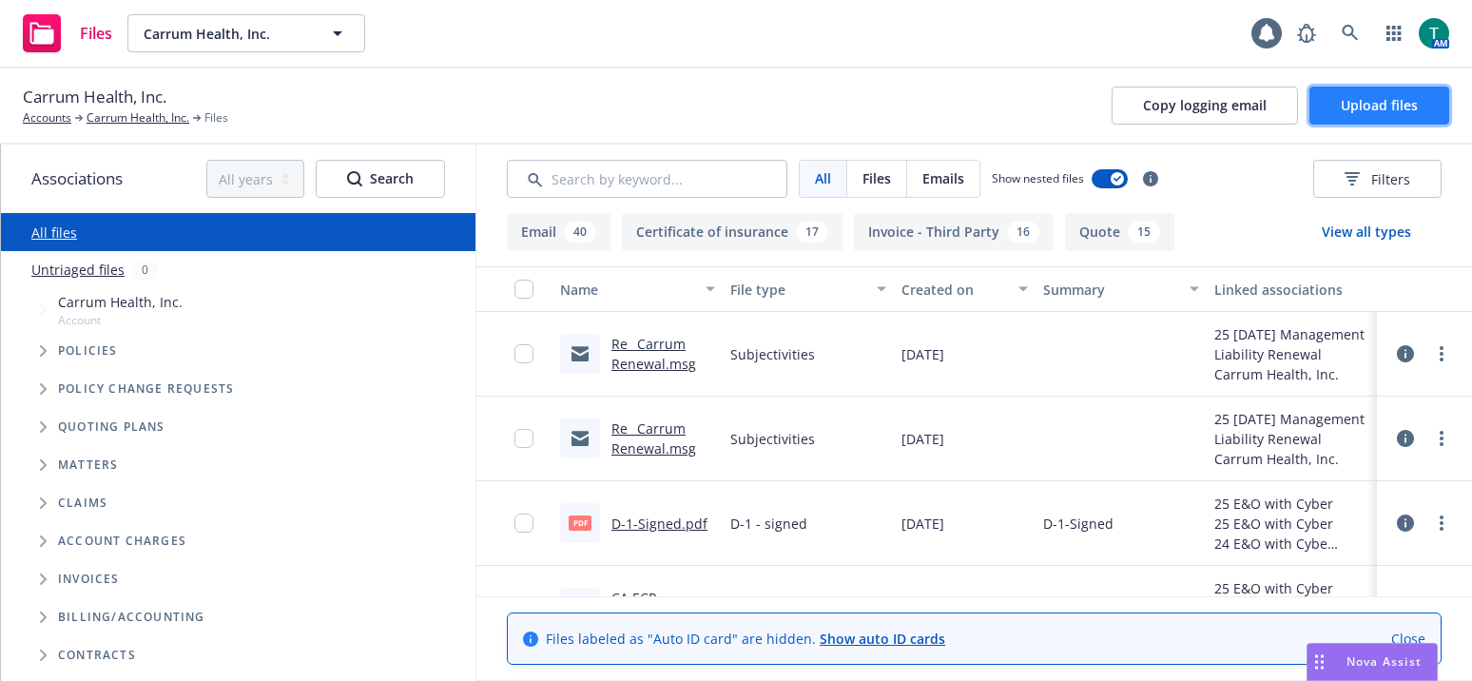
click at [1415, 121] on button "Upload files" at bounding box center [1379, 106] width 140 height 38
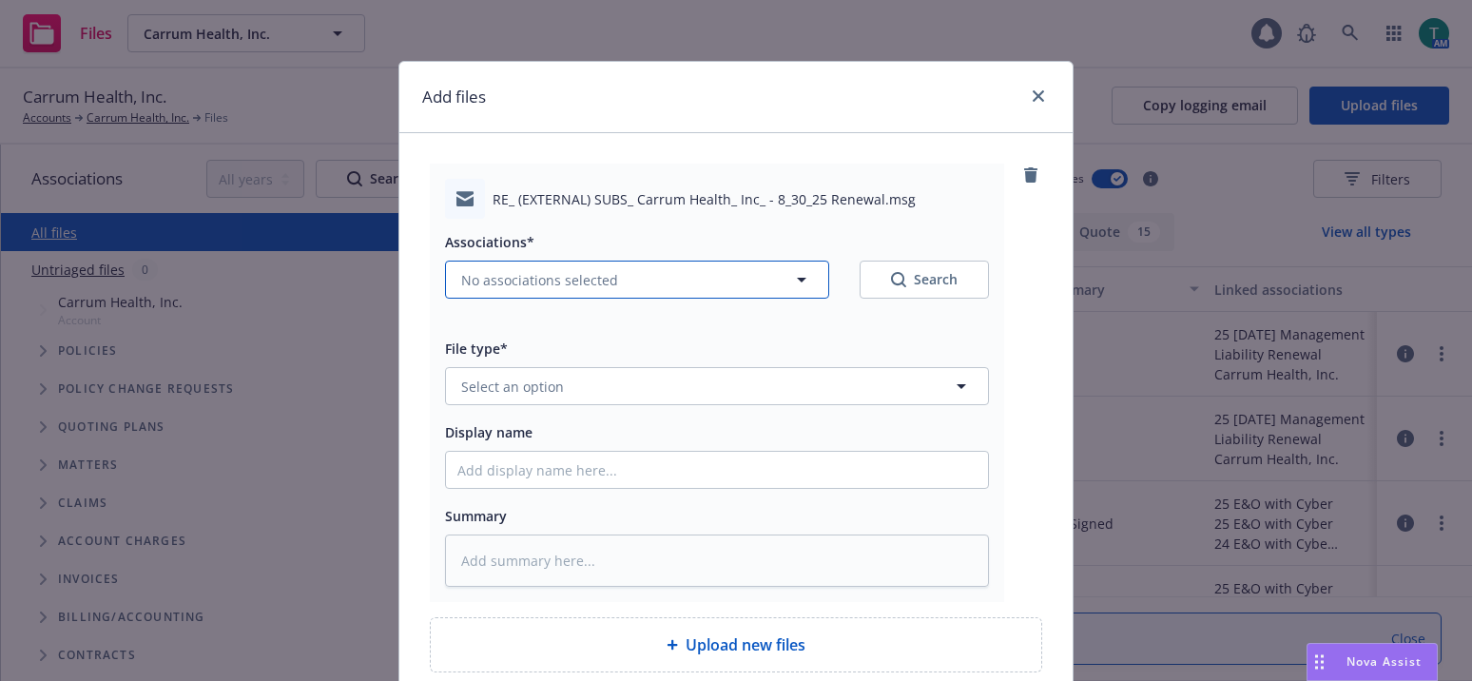
click at [587, 270] on span "No associations selected" at bounding box center [539, 280] width 157 height 20
type textarea "x"
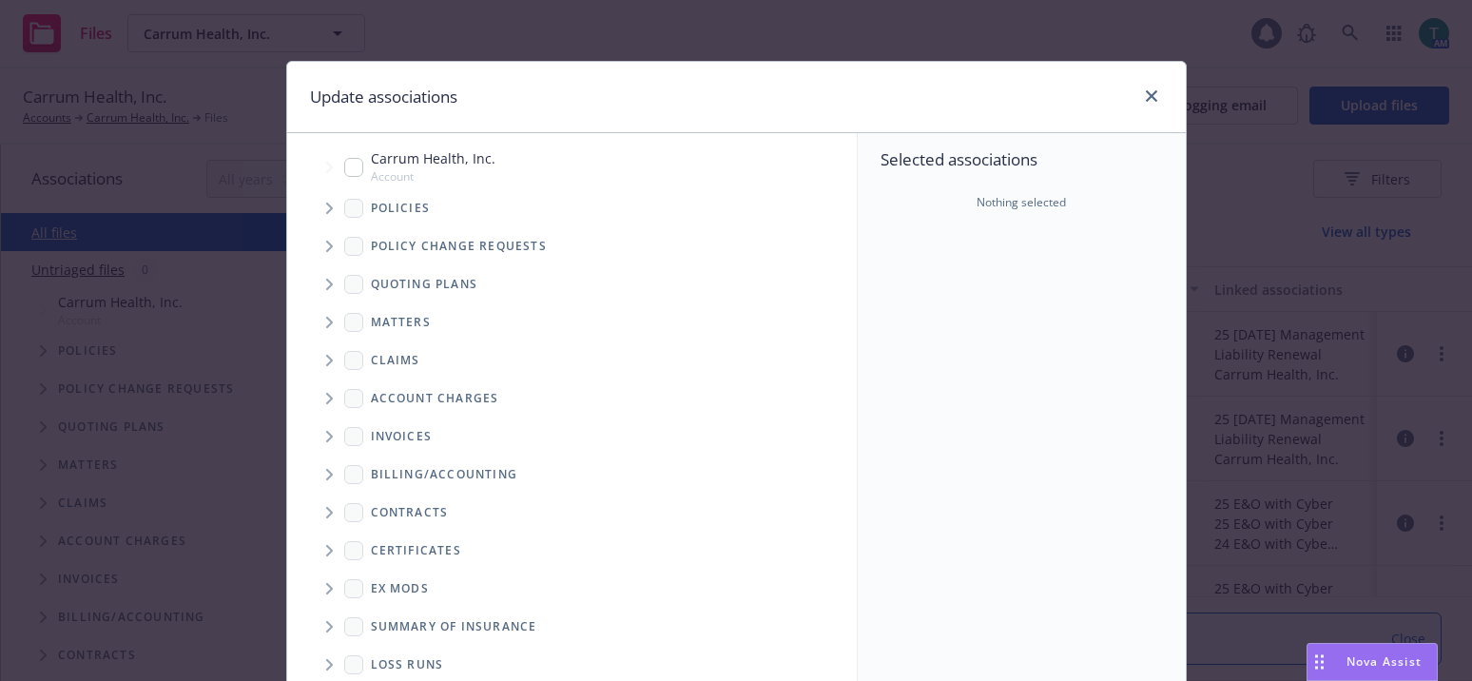
click at [352, 162] on input "Tree Example" at bounding box center [353, 167] width 19 height 19
checkbox input "true"
click at [317, 288] on span "Tree Example" at bounding box center [329, 284] width 30 height 30
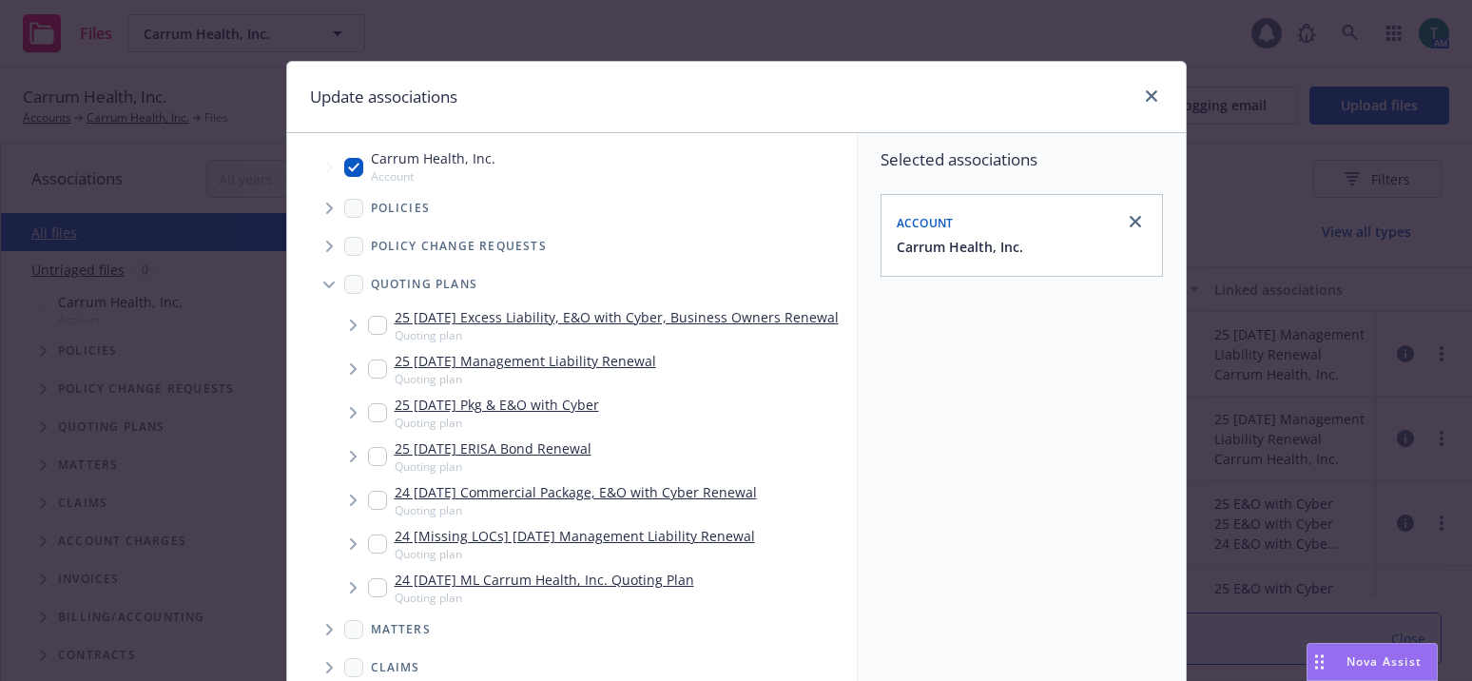
click at [368, 378] on input "Tree Example" at bounding box center [377, 368] width 19 height 19
checkbox input "true"
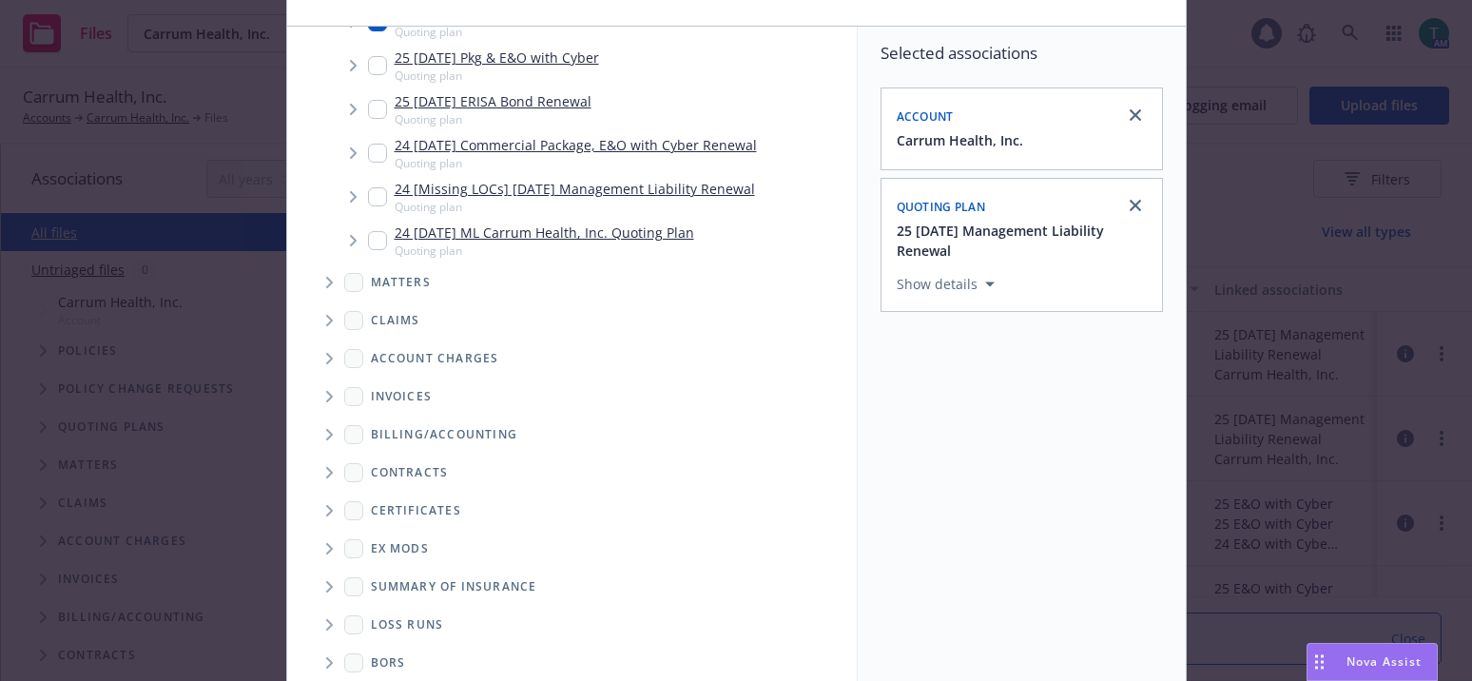
scroll to position [264, 0]
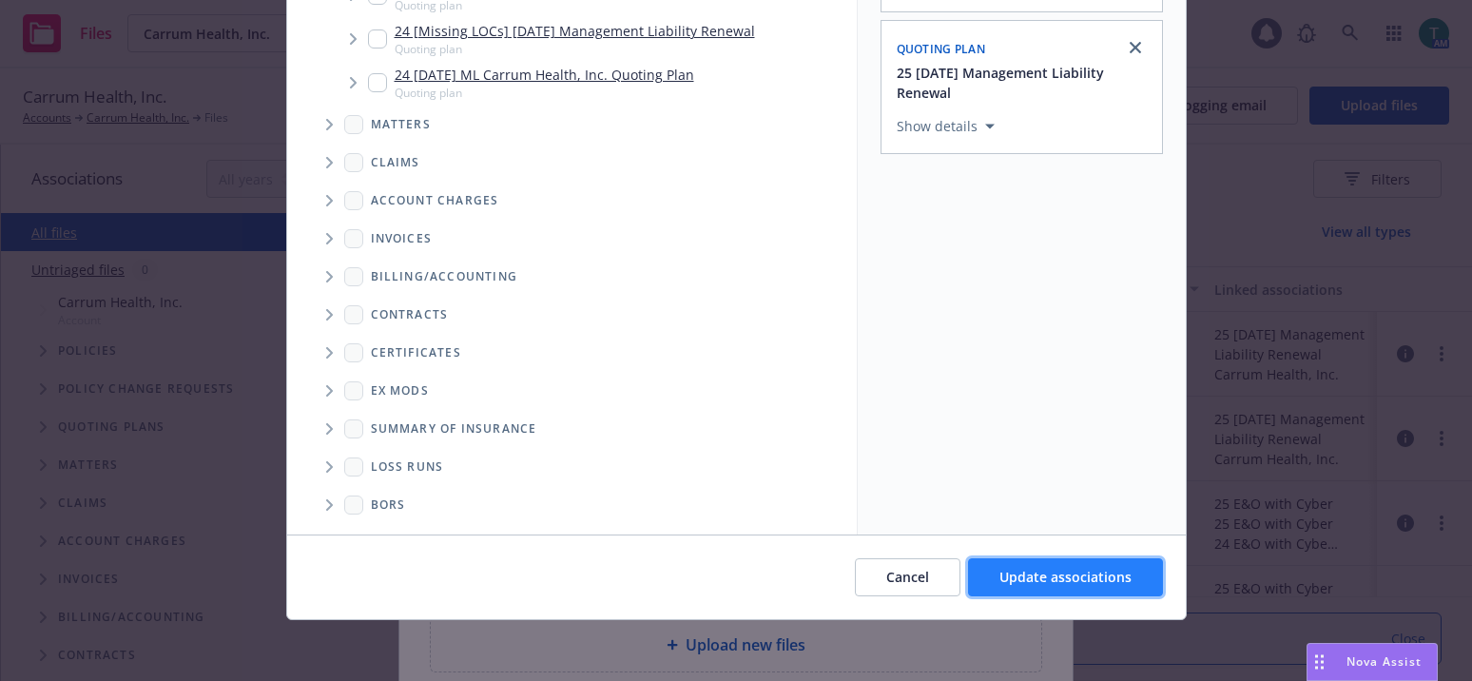
click at [1093, 575] on span "Update associations" at bounding box center [1065, 577] width 132 height 18
type textarea "x"
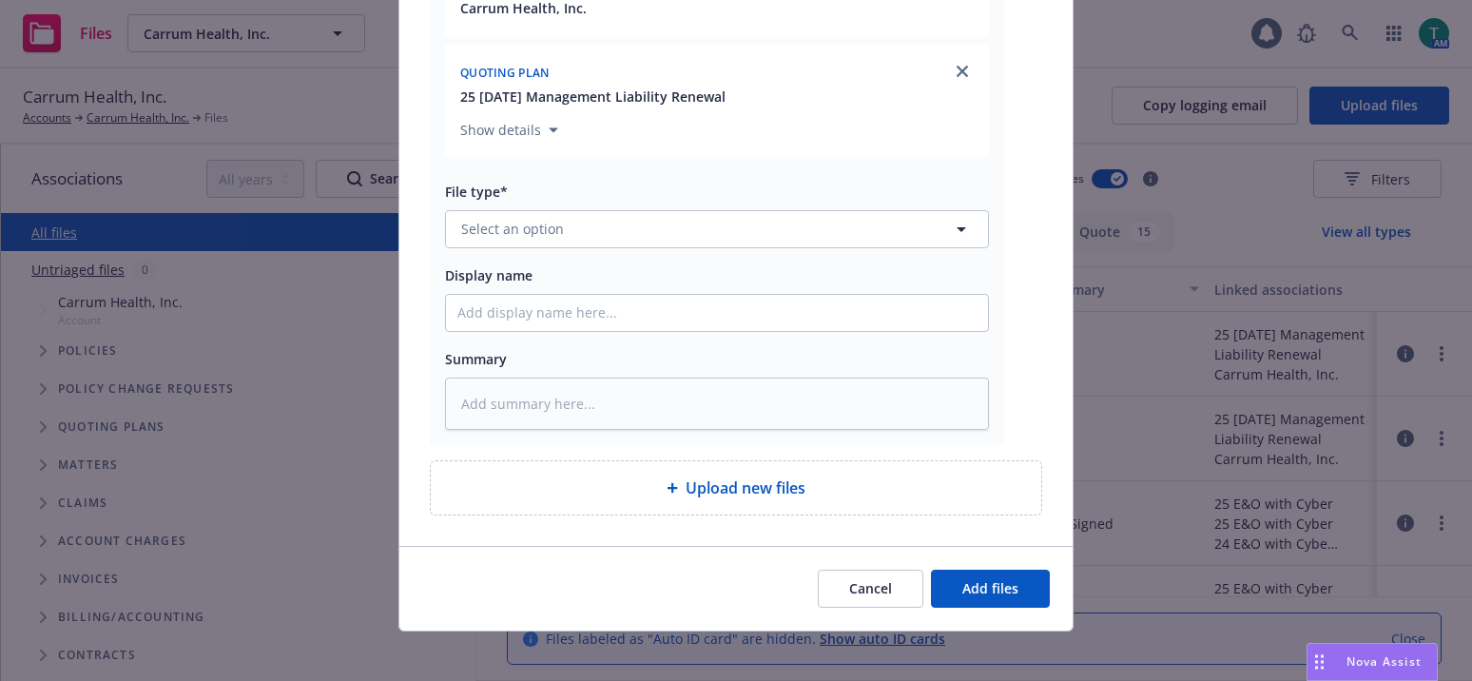
scroll to position [377, 0]
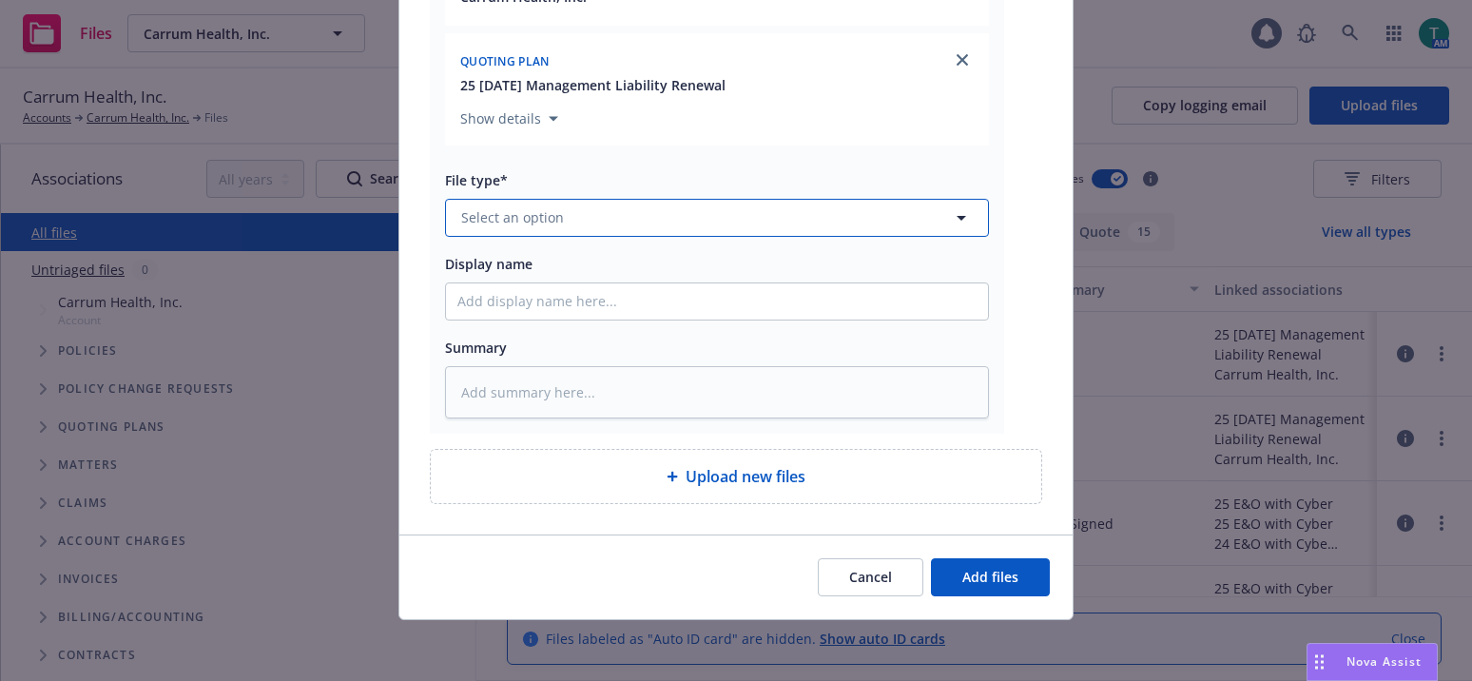
click at [484, 223] on span "Select an option" at bounding box center [512, 217] width 103 height 20
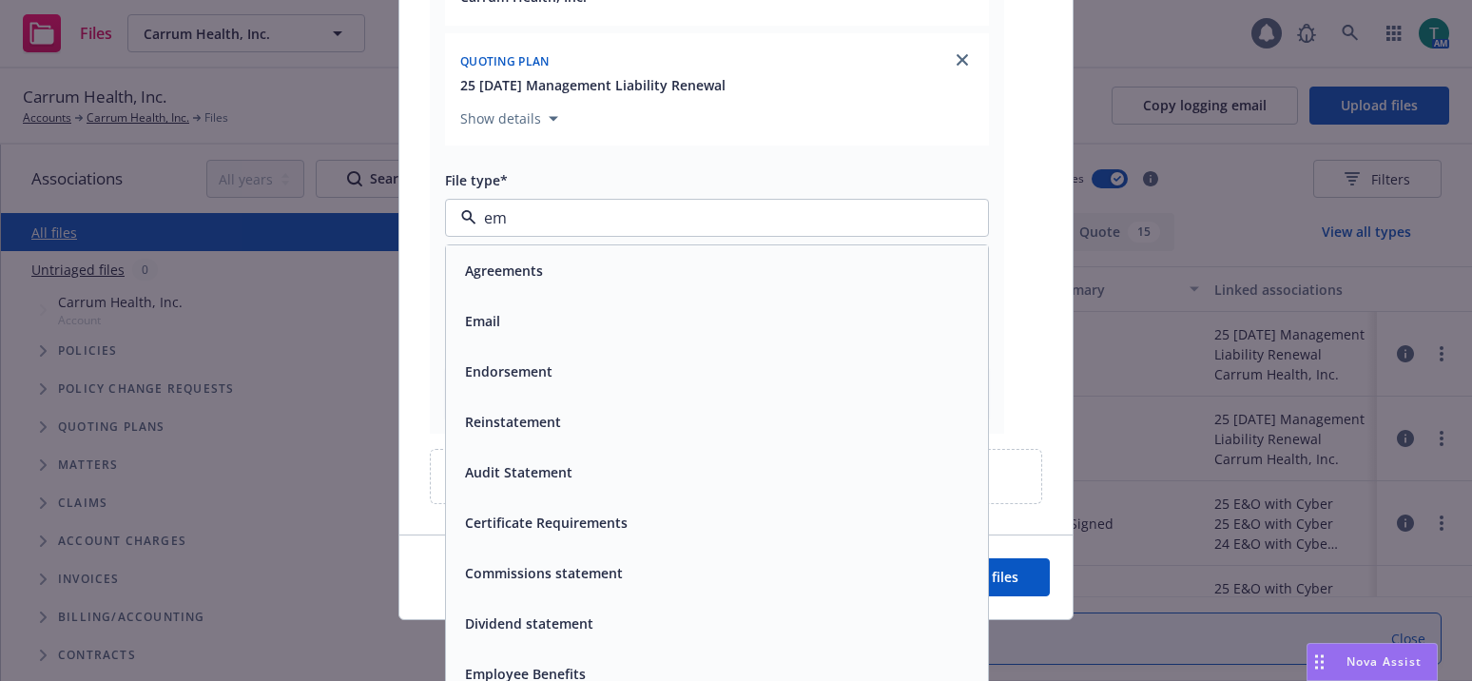
type input "e"
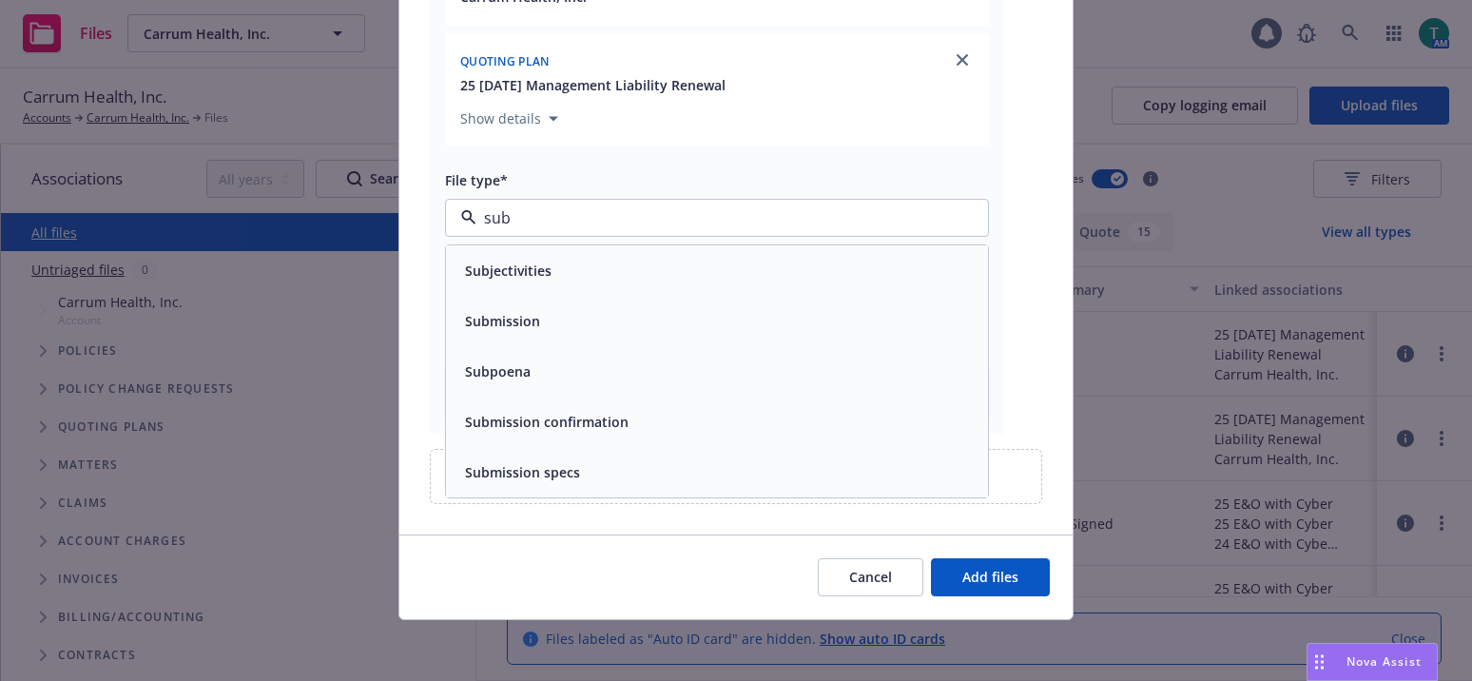
type input "subj"
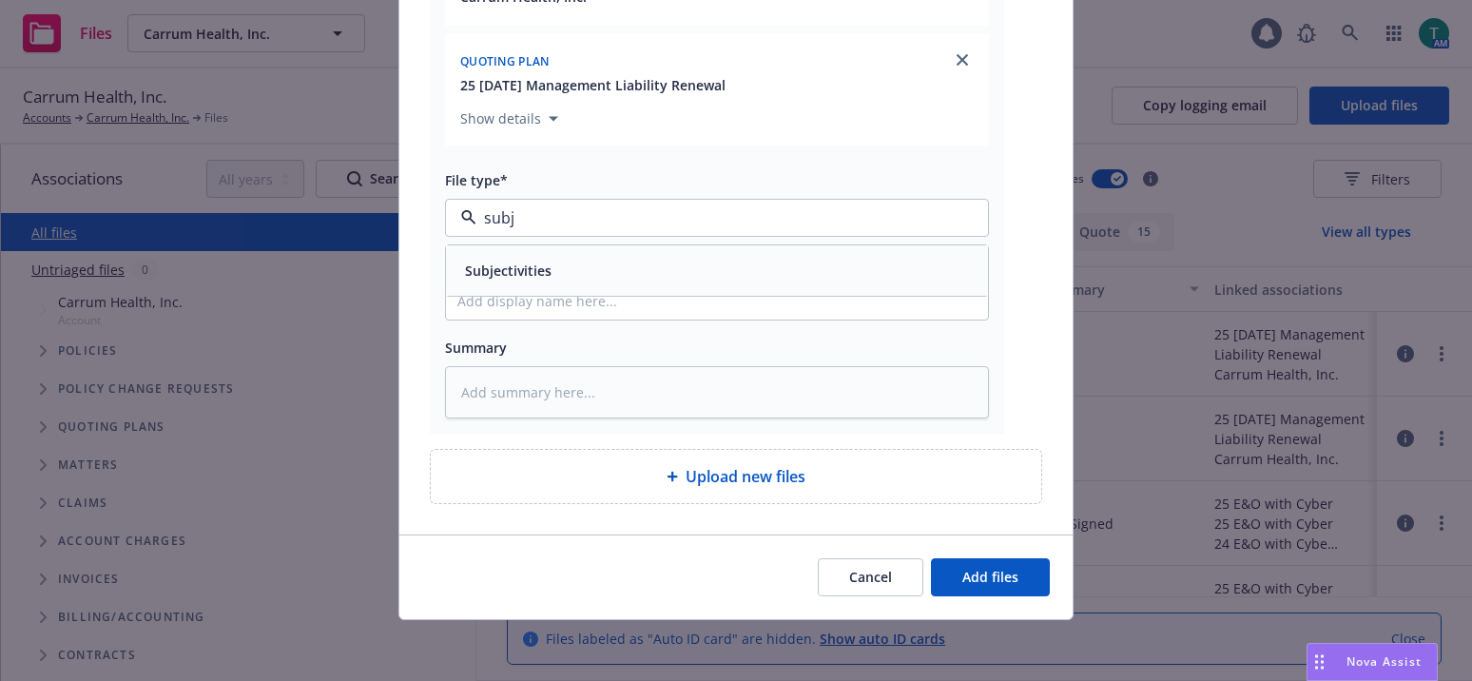
drag, startPoint x: 502, startPoint y: 279, endPoint x: 1061, endPoint y: 576, distance: 633.5
click at [518, 278] on span "Subjectivities" at bounding box center [508, 271] width 87 height 20
click at [1011, 582] on span "Add files" at bounding box center [990, 577] width 56 height 18
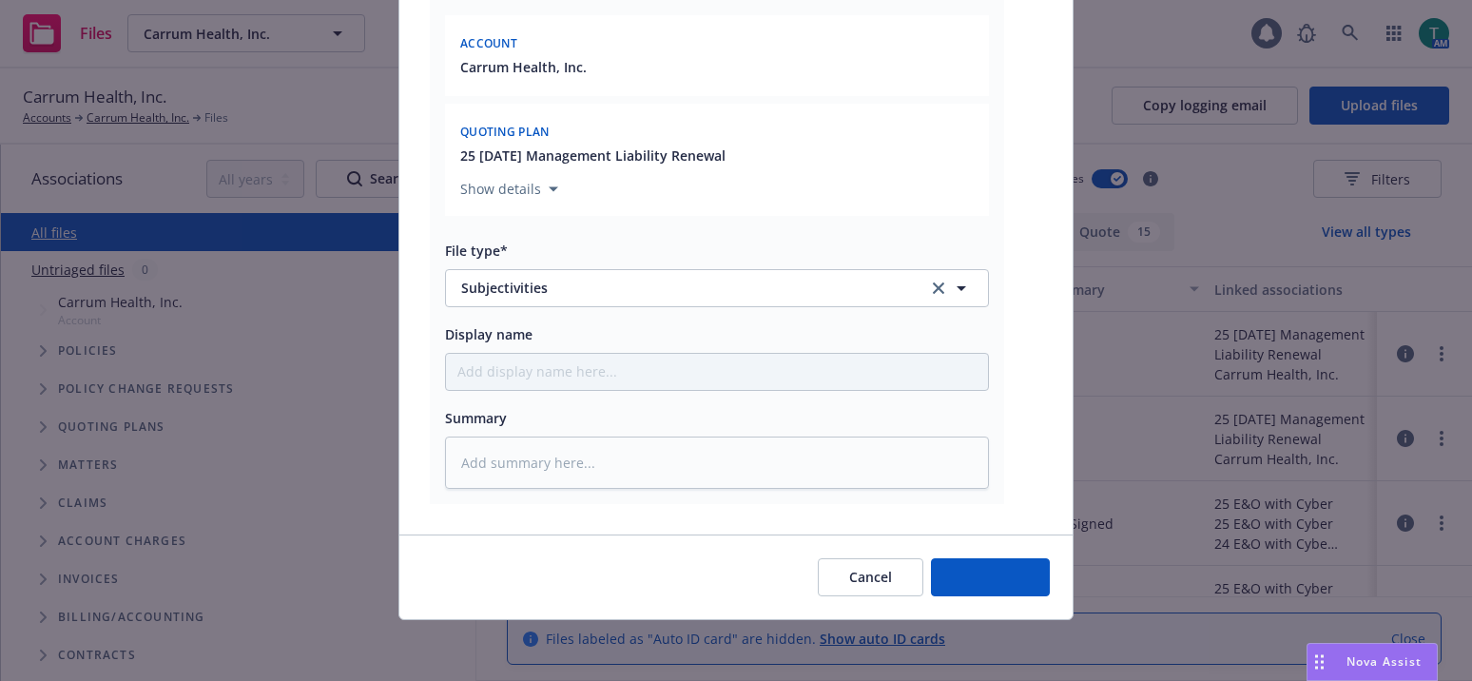
scroll to position [0, 0]
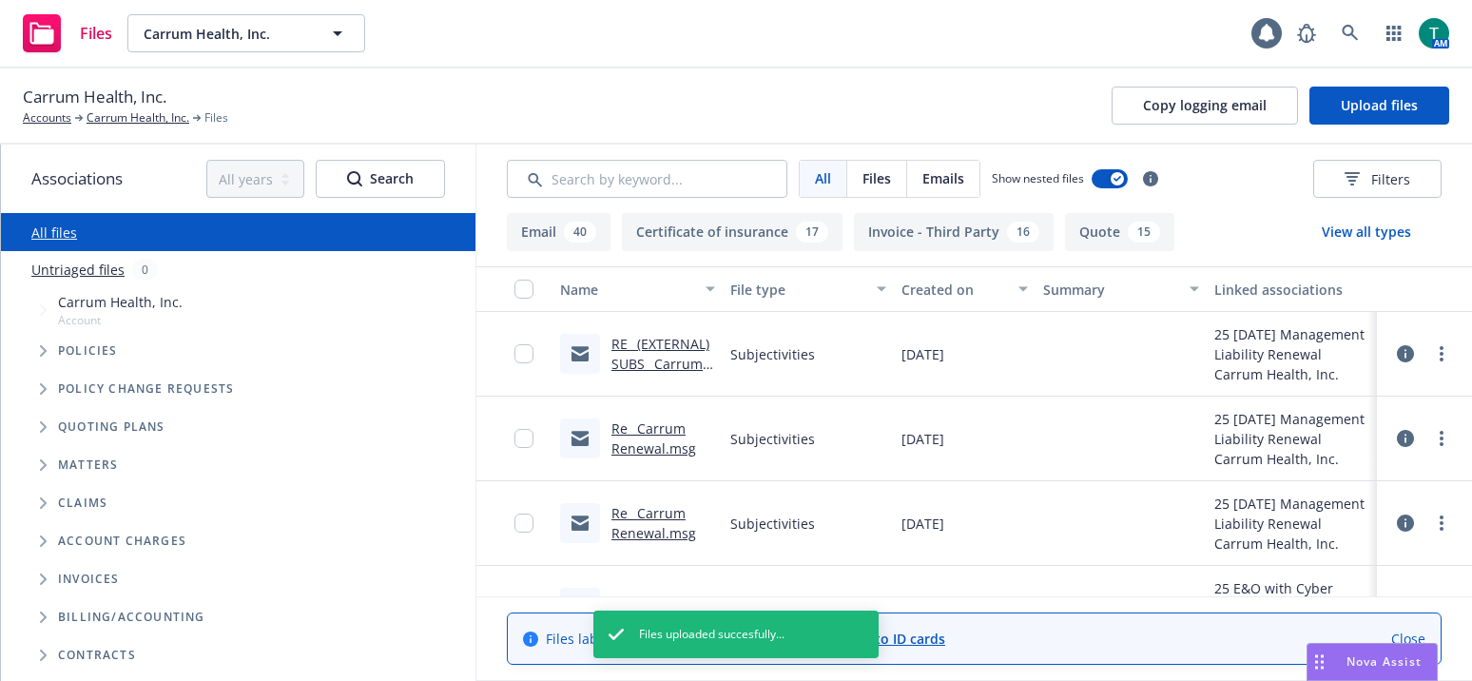
click at [671, 514] on link "Re_ Carrum Renewal.msg" at bounding box center [653, 523] width 85 height 38
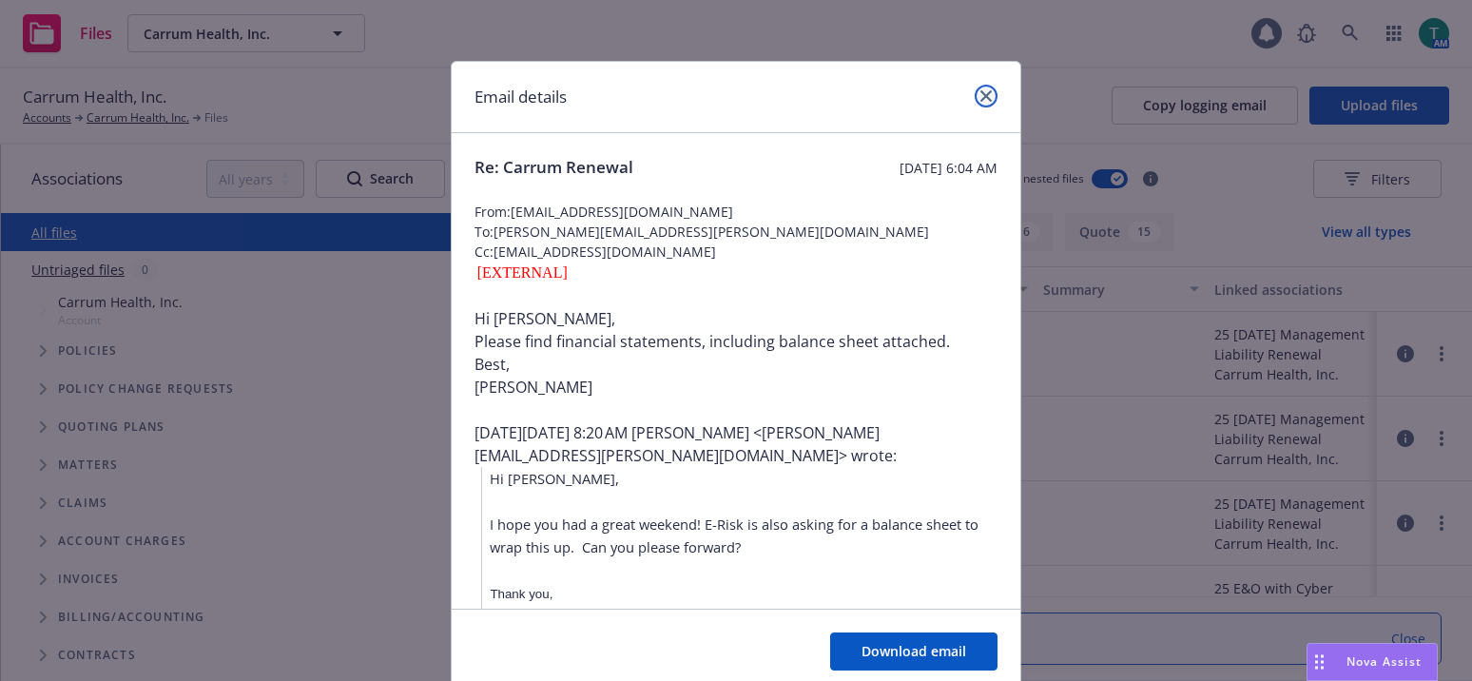
click at [982, 98] on icon "close" at bounding box center [985, 95] width 11 height 11
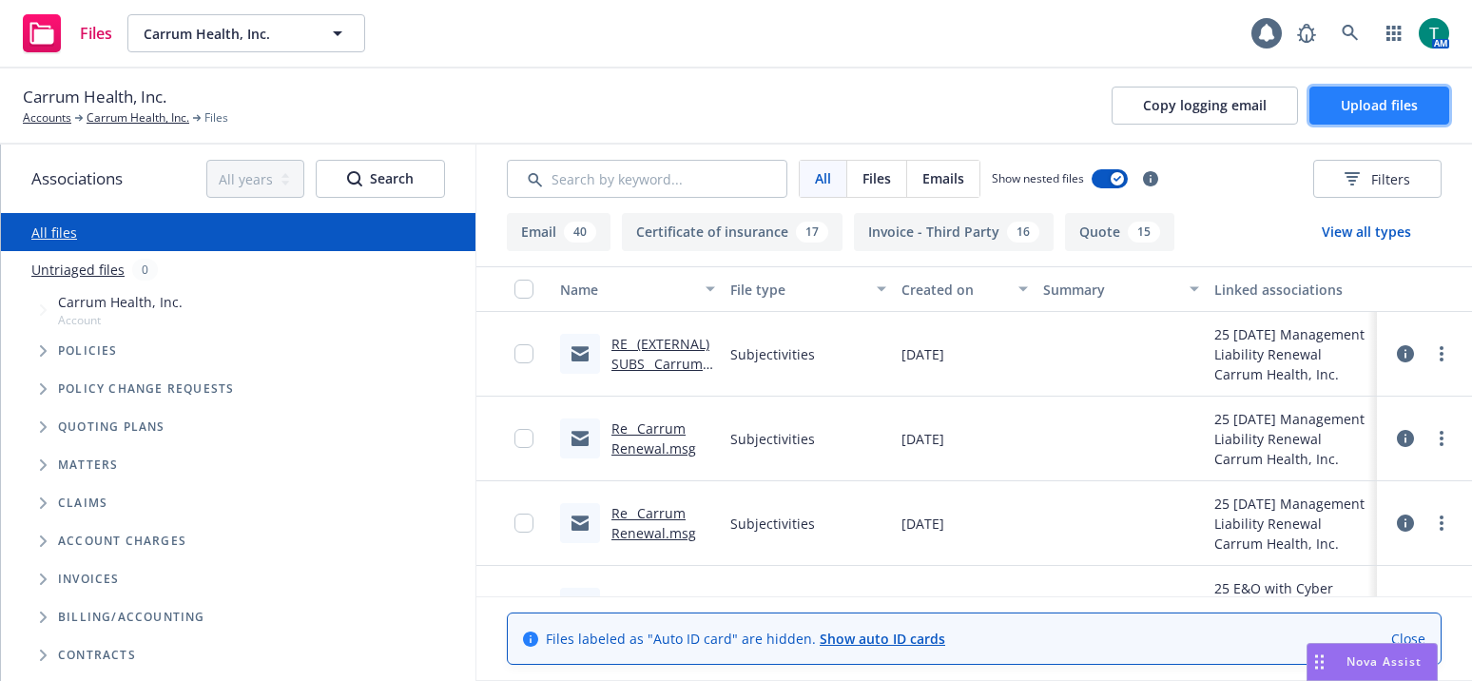
click at [1382, 97] on span "Upload files" at bounding box center [1379, 105] width 77 height 18
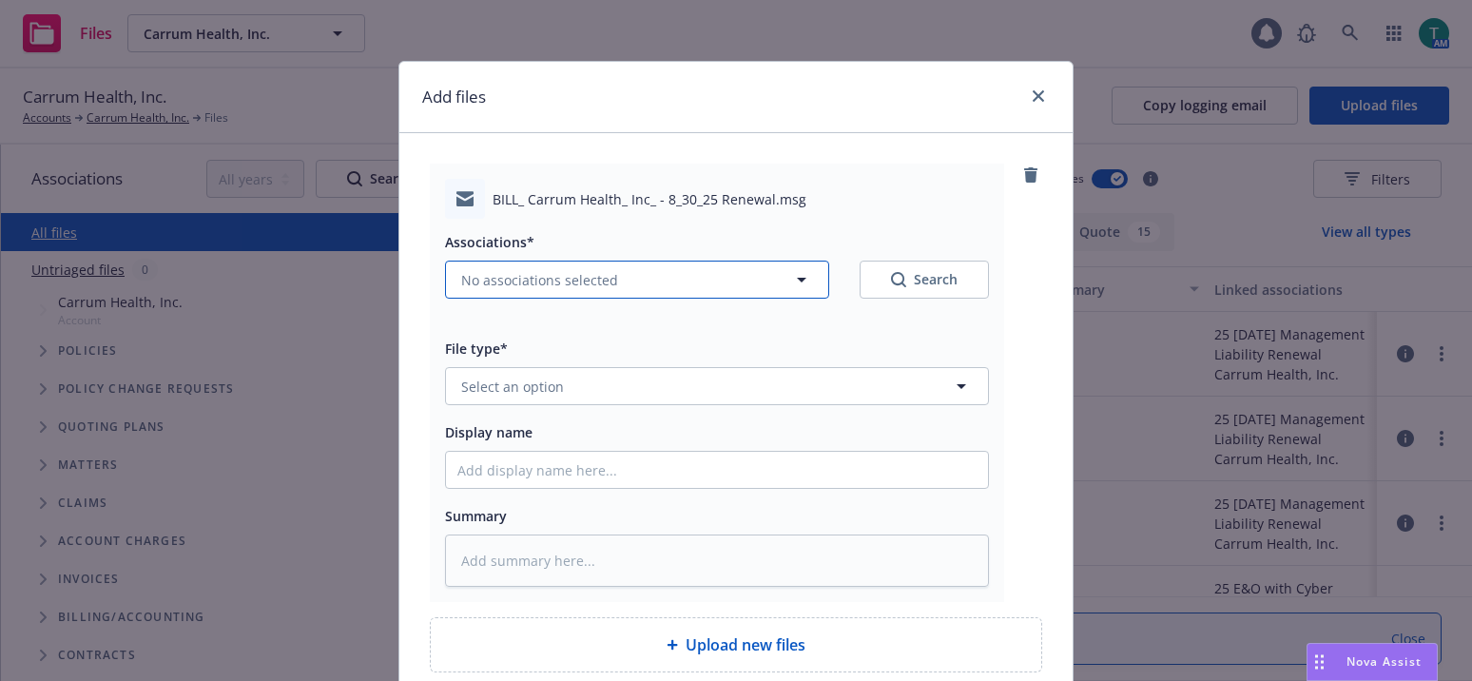
click at [504, 281] on span "No associations selected" at bounding box center [539, 280] width 157 height 20
type textarea "x"
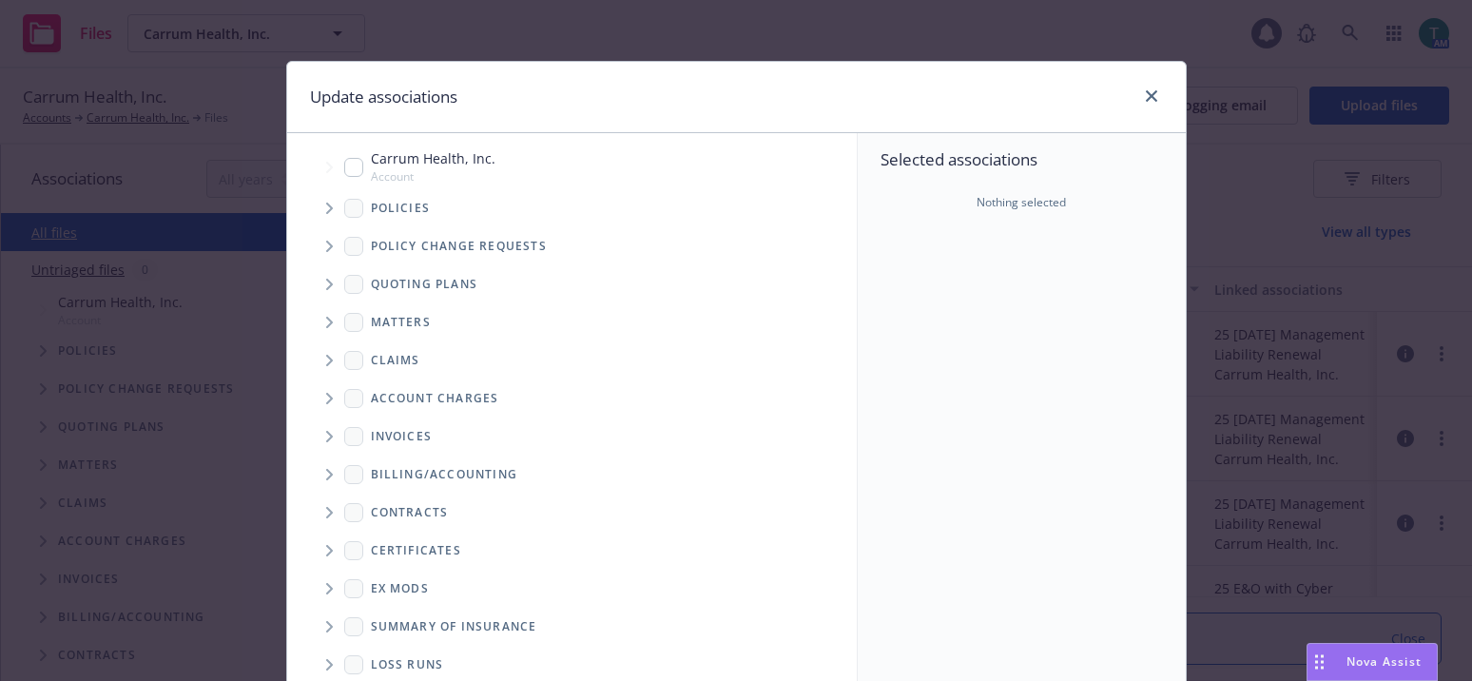
click at [347, 171] on input "Tree Example" at bounding box center [353, 167] width 19 height 19
checkbox input "true"
click at [336, 288] on span "Tree Example" at bounding box center [329, 284] width 30 height 30
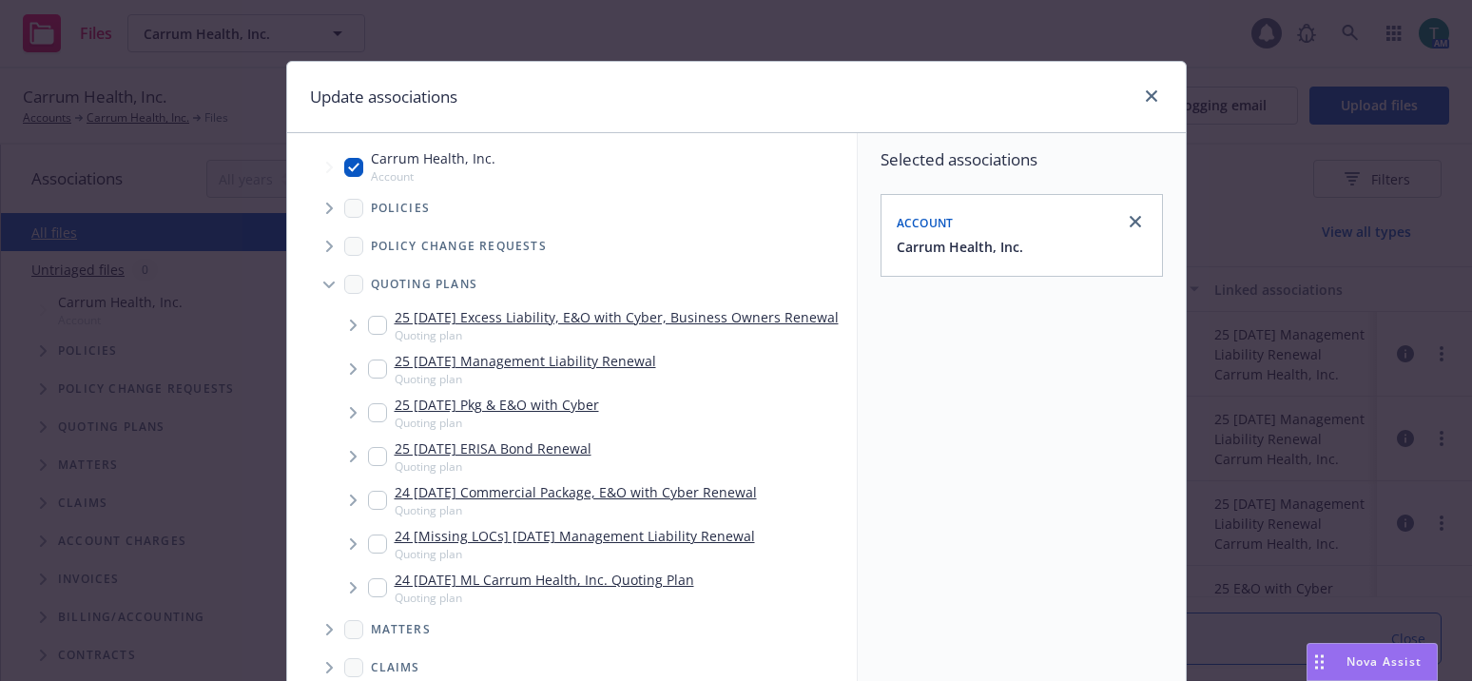
click at [376, 387] on div "25 08/15/25 Management Liability Renewal Quoting plan" at bounding box center [512, 369] width 288 height 36
checkbox input "true"
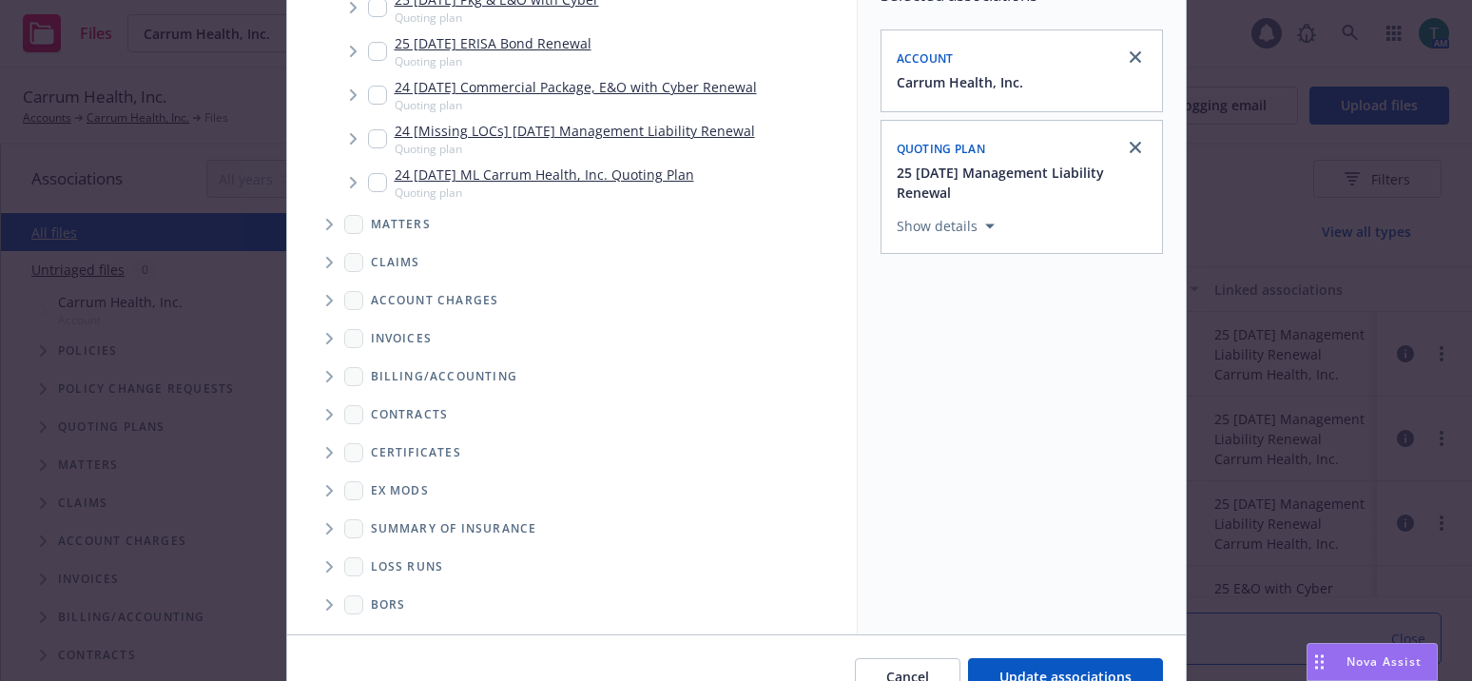
scroll to position [264, 0]
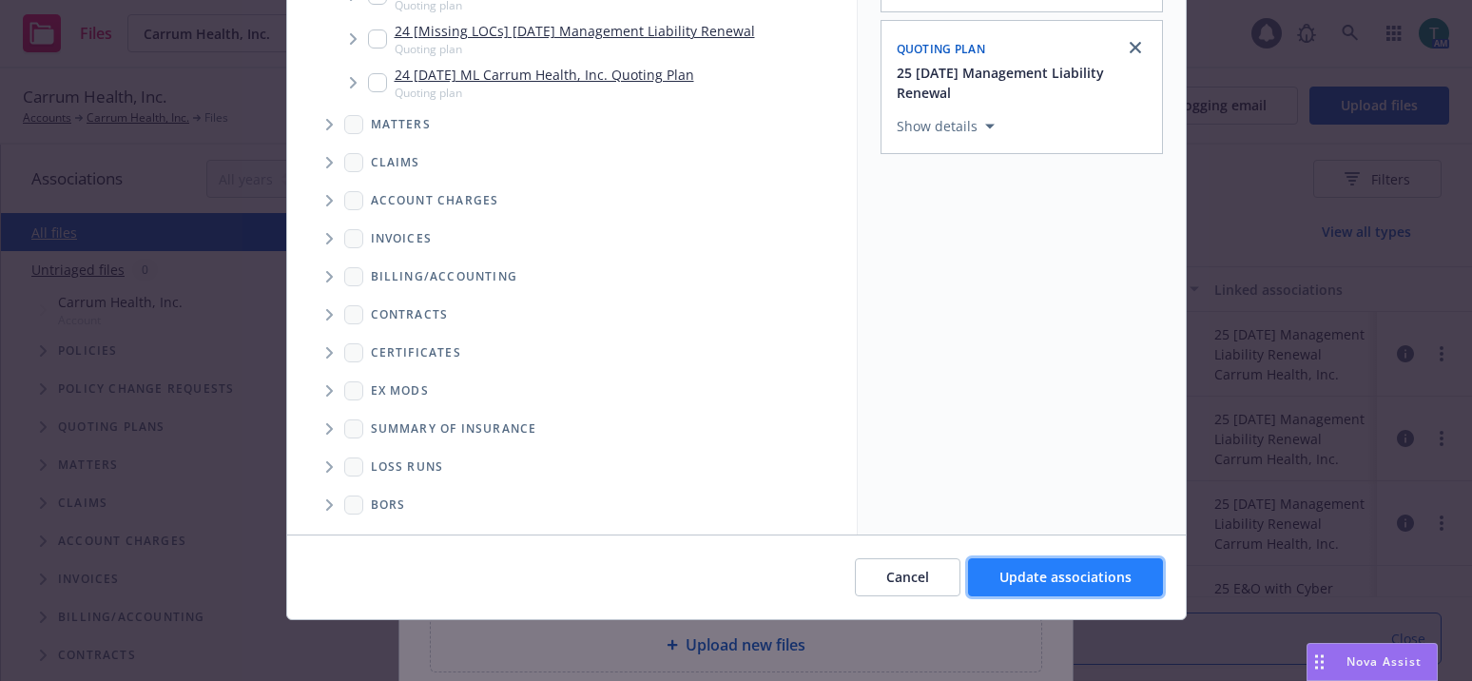
click at [1084, 576] on span "Update associations" at bounding box center [1065, 577] width 132 height 18
type textarea "x"
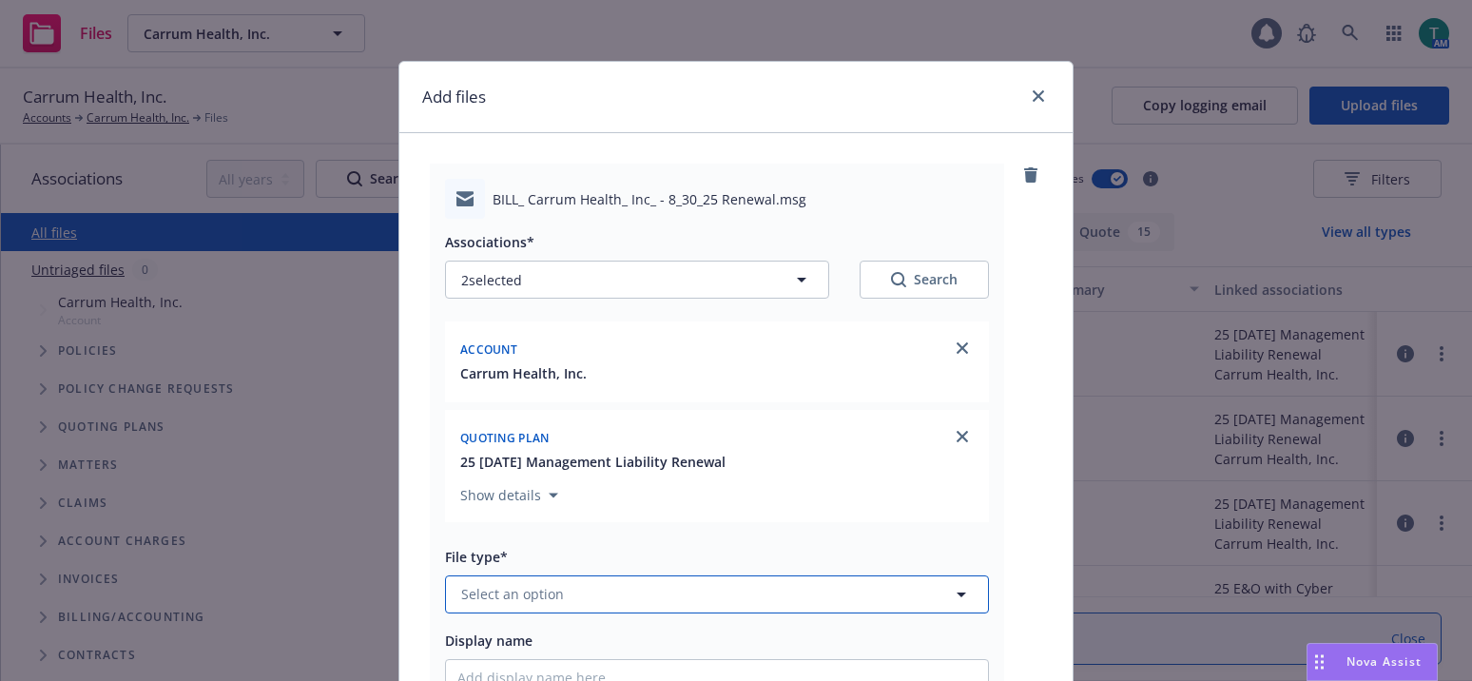
click at [485, 595] on span "Select an option" at bounding box center [512, 594] width 103 height 20
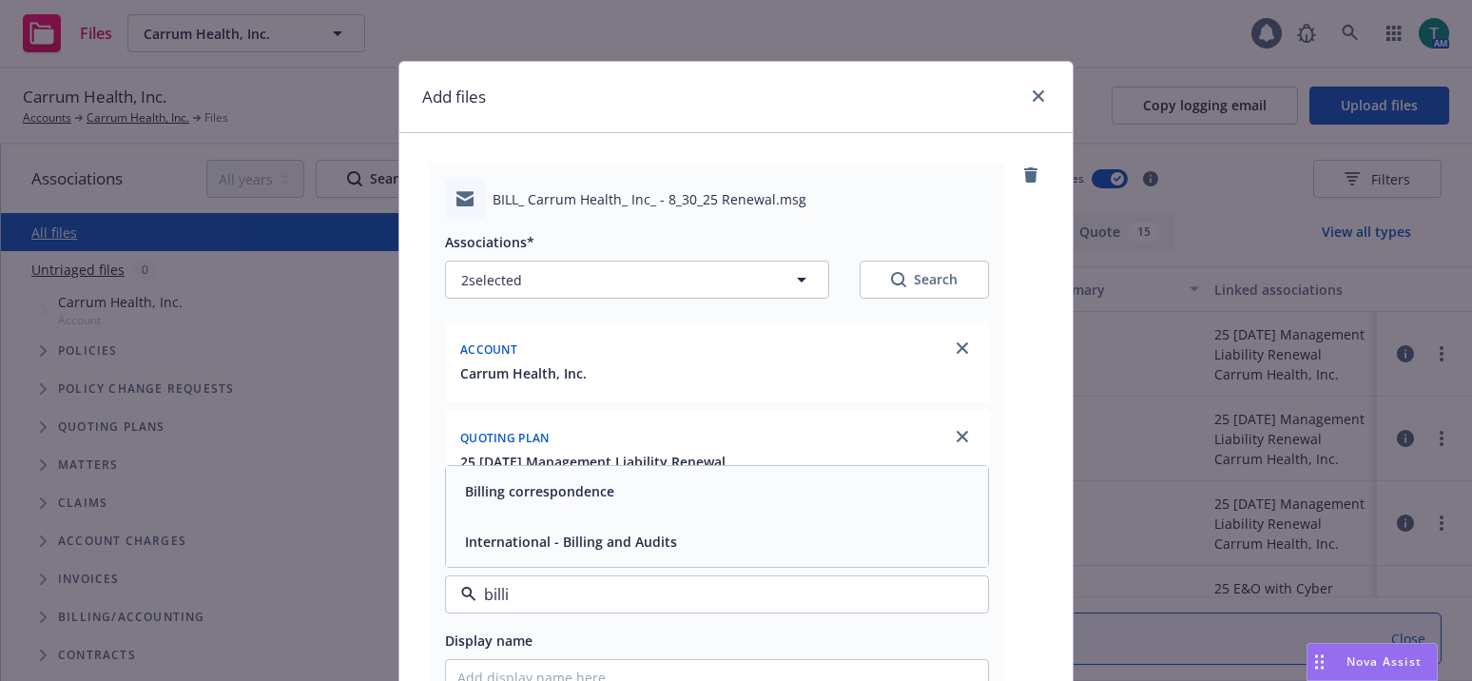
type input "billin"
click at [542, 502] on div "Billing correspondence" at bounding box center [537, 491] width 161 height 28
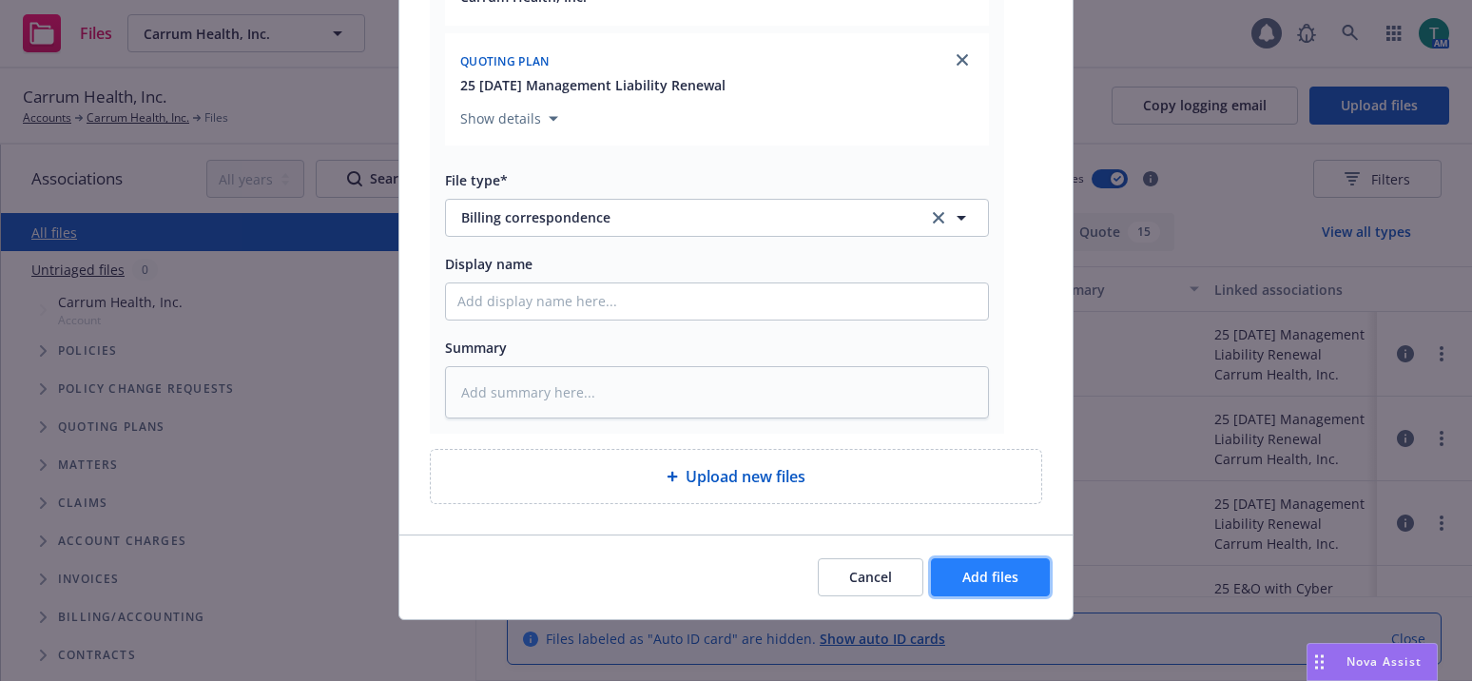
click at [997, 580] on span "Add files" at bounding box center [990, 577] width 56 height 18
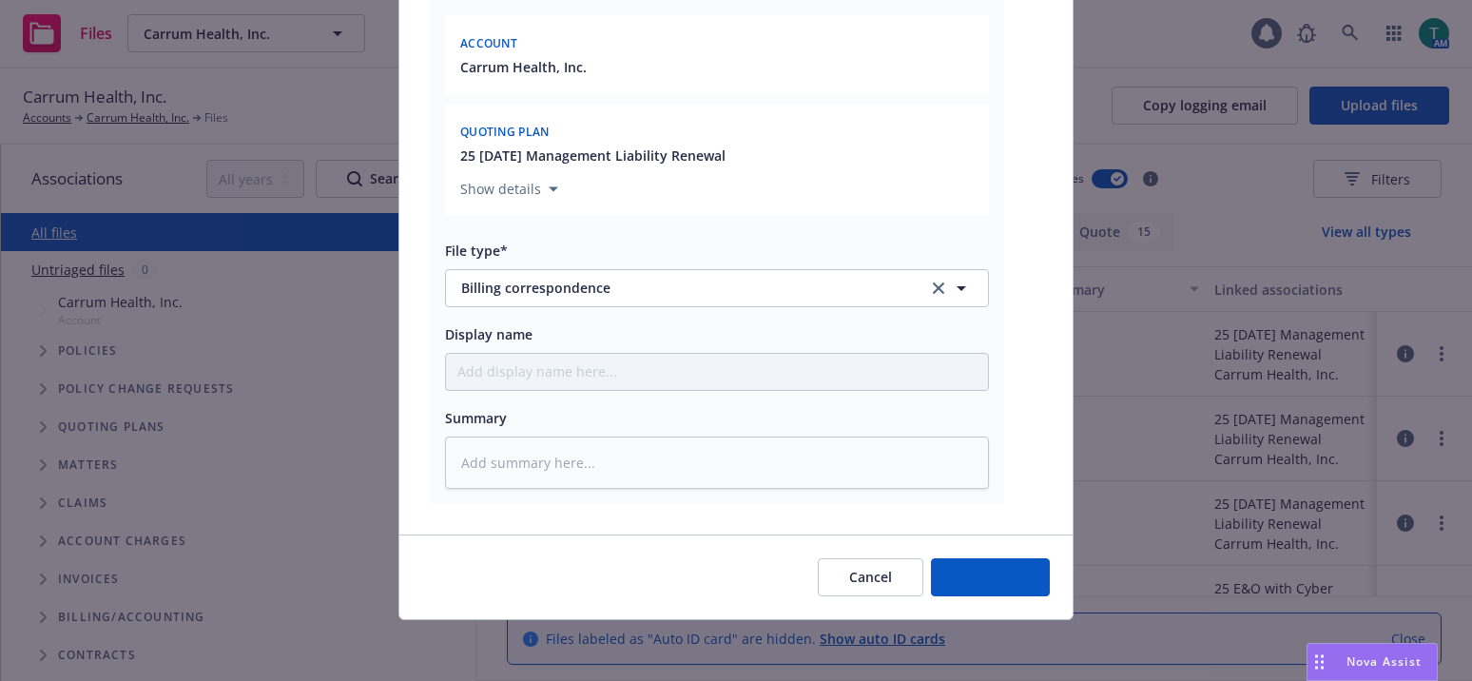
scroll to position [306, 0]
type textarea "x"
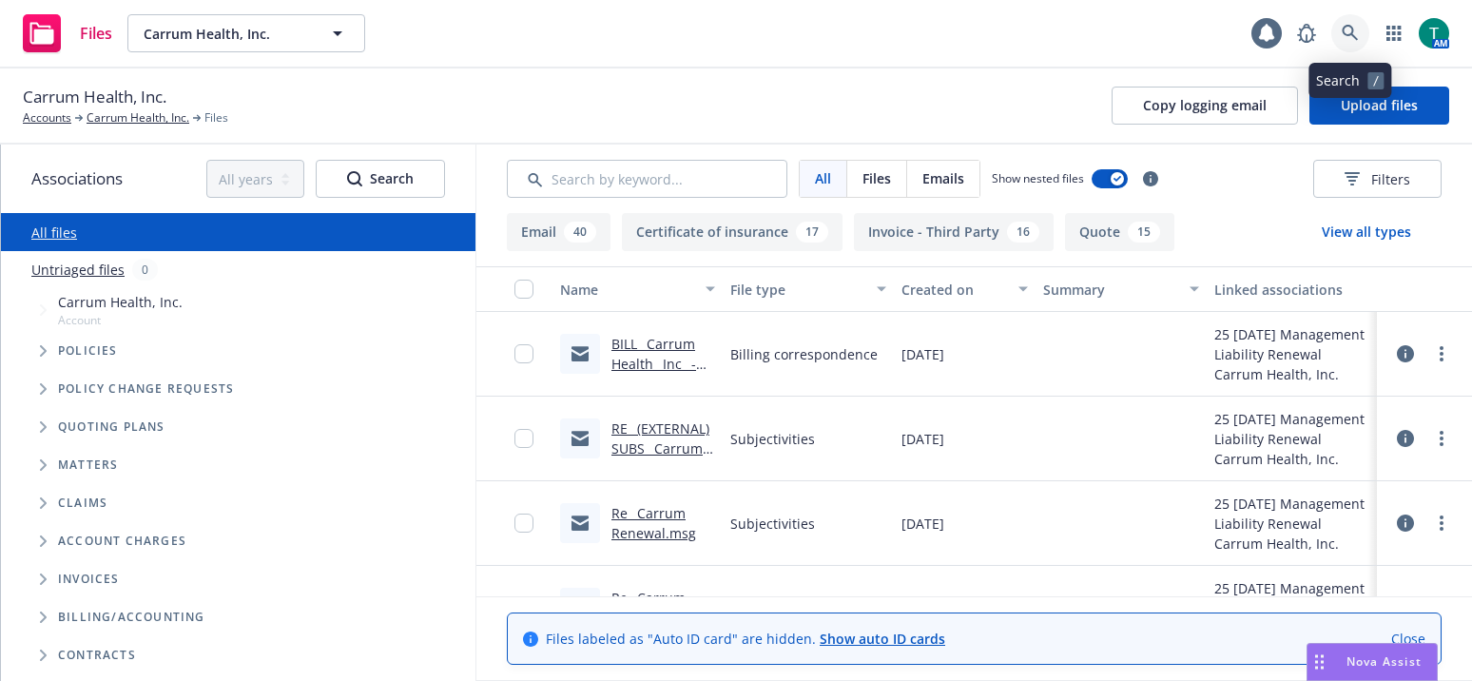
click at [1350, 27] on icon at bounding box center [1350, 33] width 16 height 16
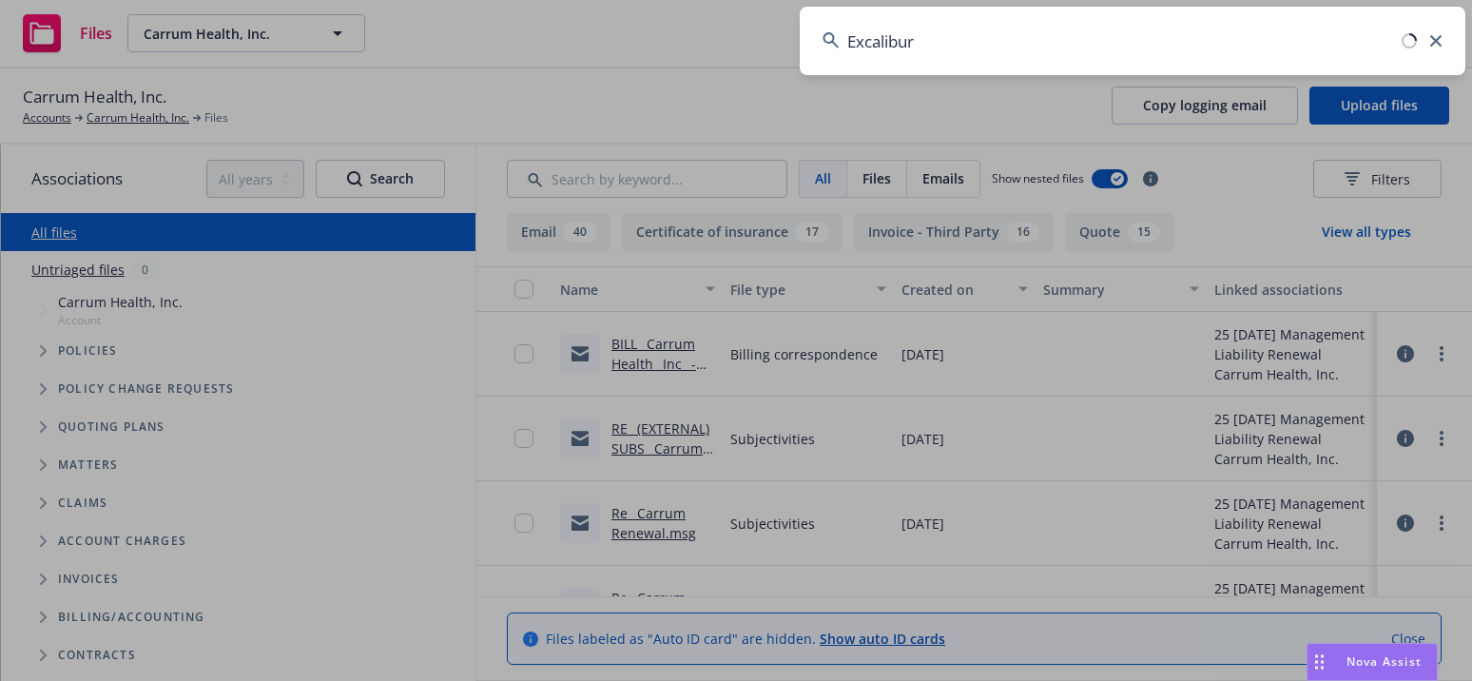
type input "Excalibur"
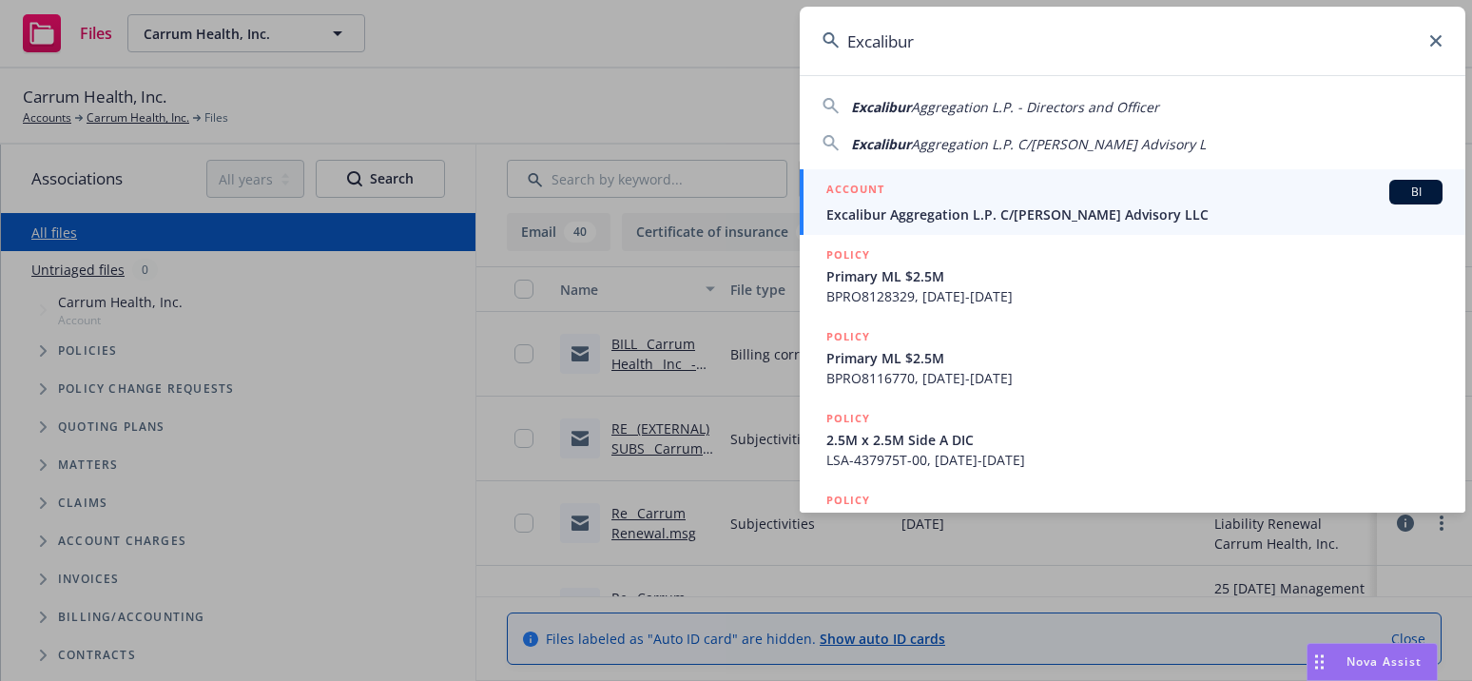
click at [1400, 181] on div "BI" at bounding box center [1415, 192] width 53 height 25
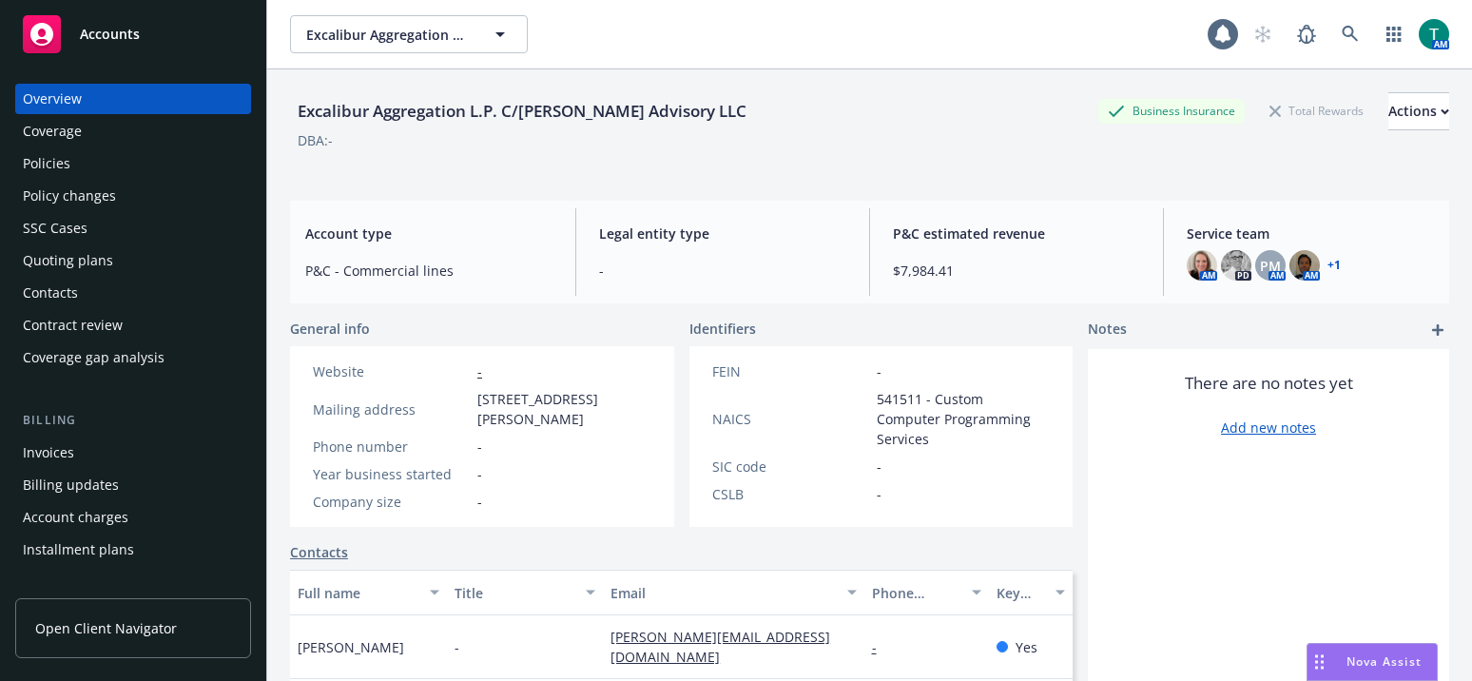
click at [67, 447] on div "Invoices" at bounding box center [48, 452] width 51 height 30
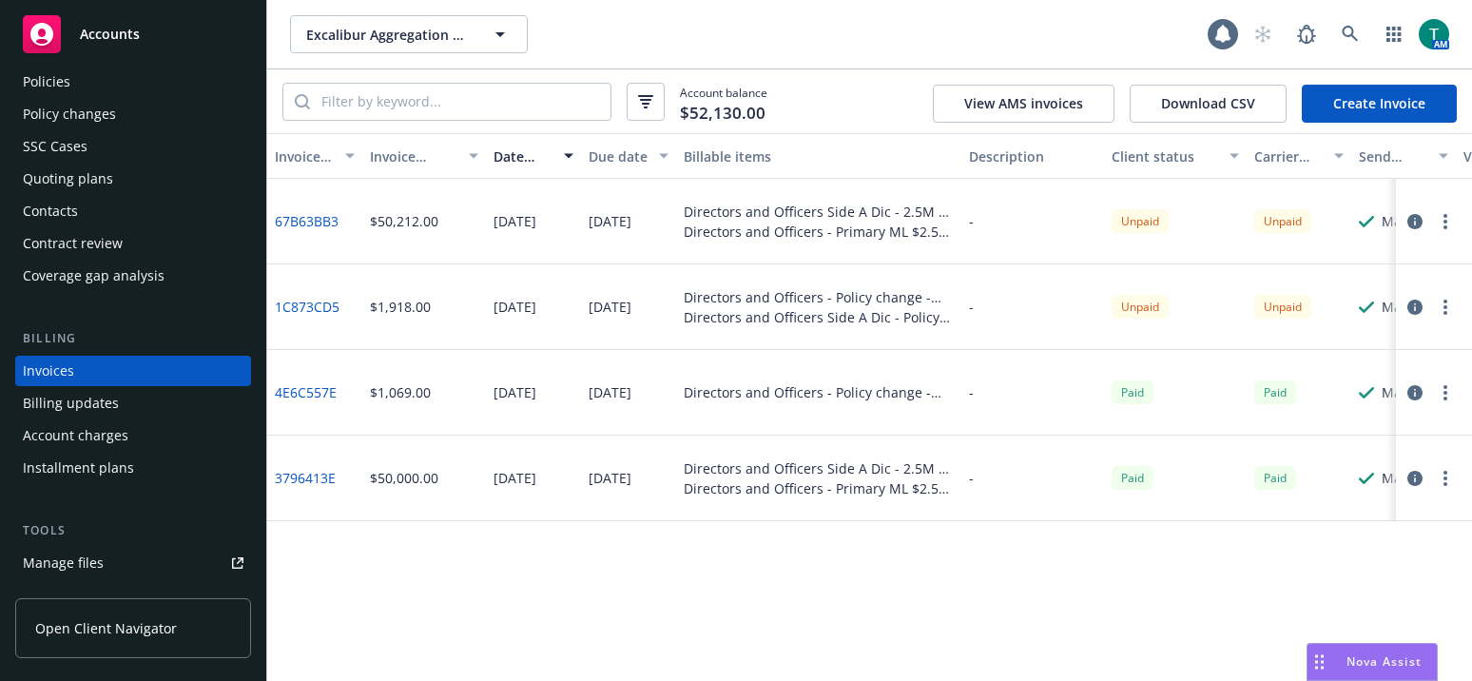
scroll to position [272, 0]
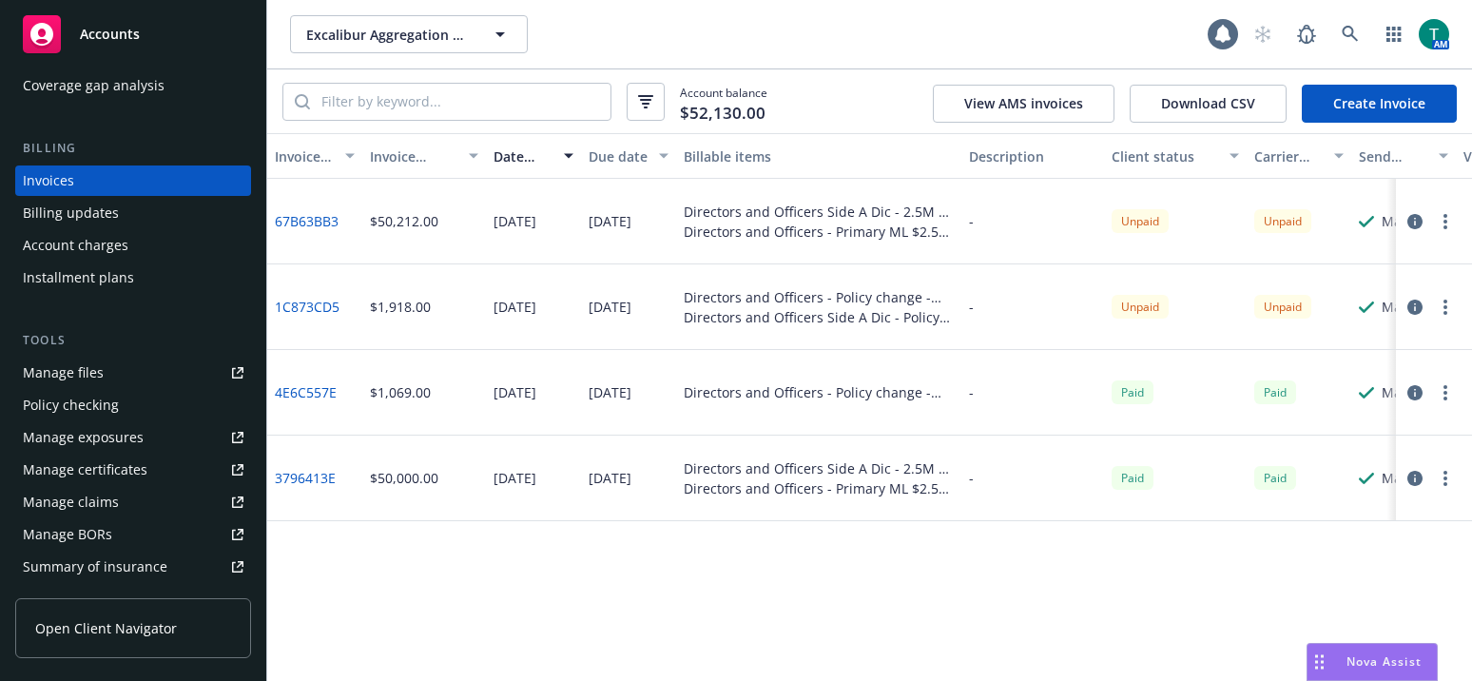
click at [139, 367] on link "Manage files" at bounding box center [133, 373] width 236 height 30
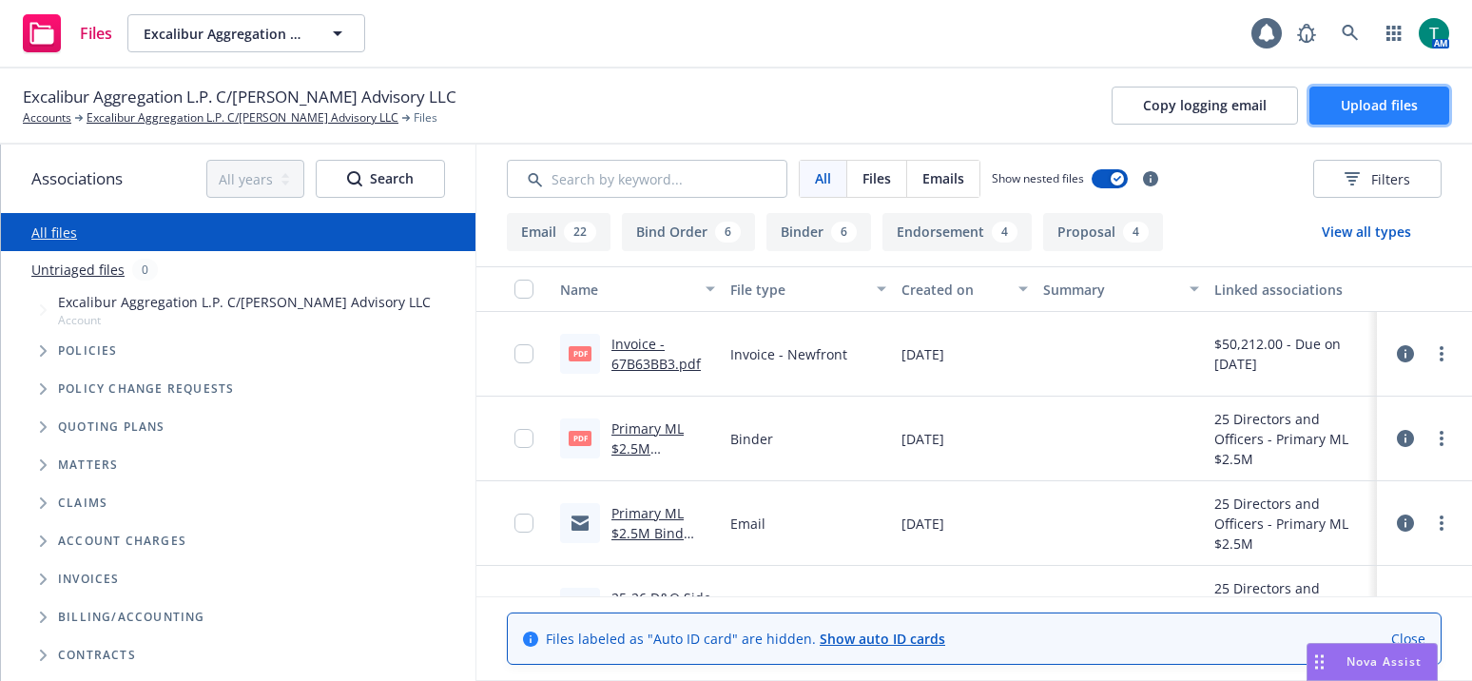
click at [1368, 101] on span "Upload files" at bounding box center [1379, 105] width 77 height 18
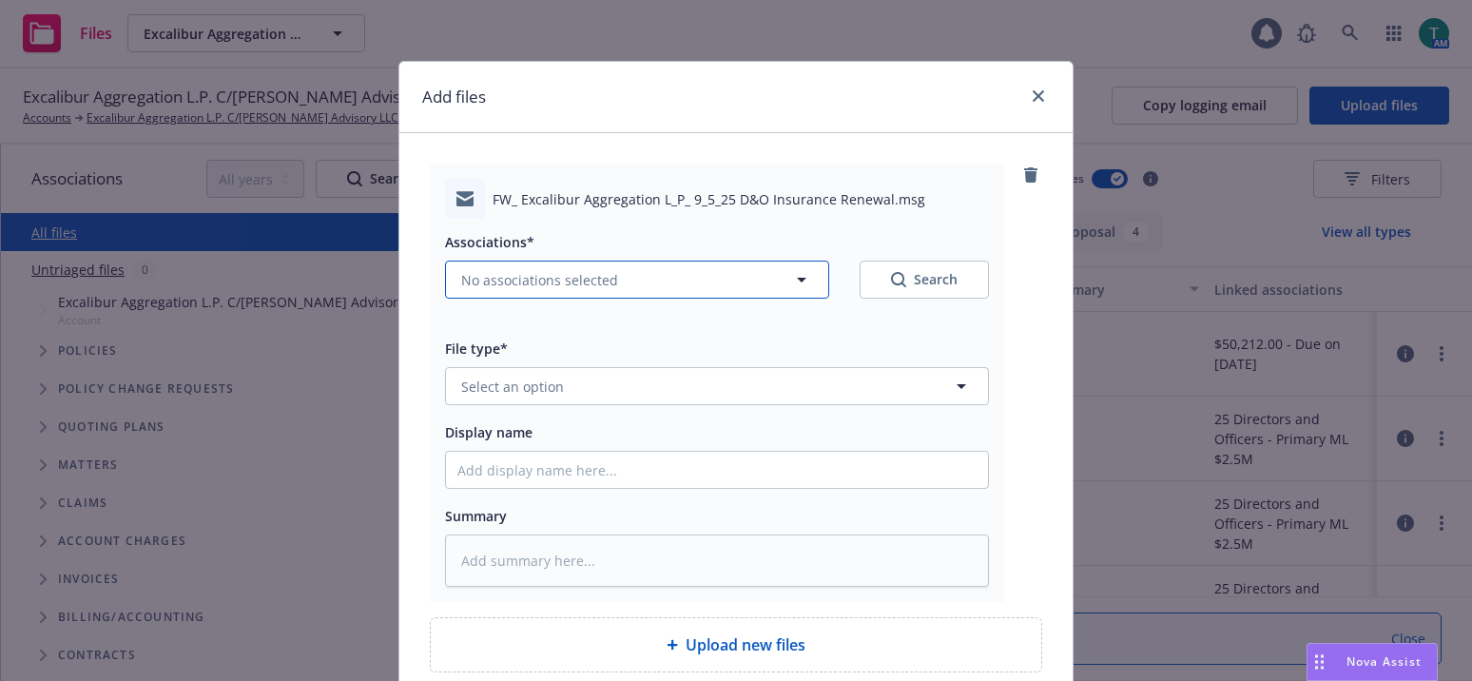
click at [480, 275] on span "No associations selected" at bounding box center [539, 280] width 157 height 20
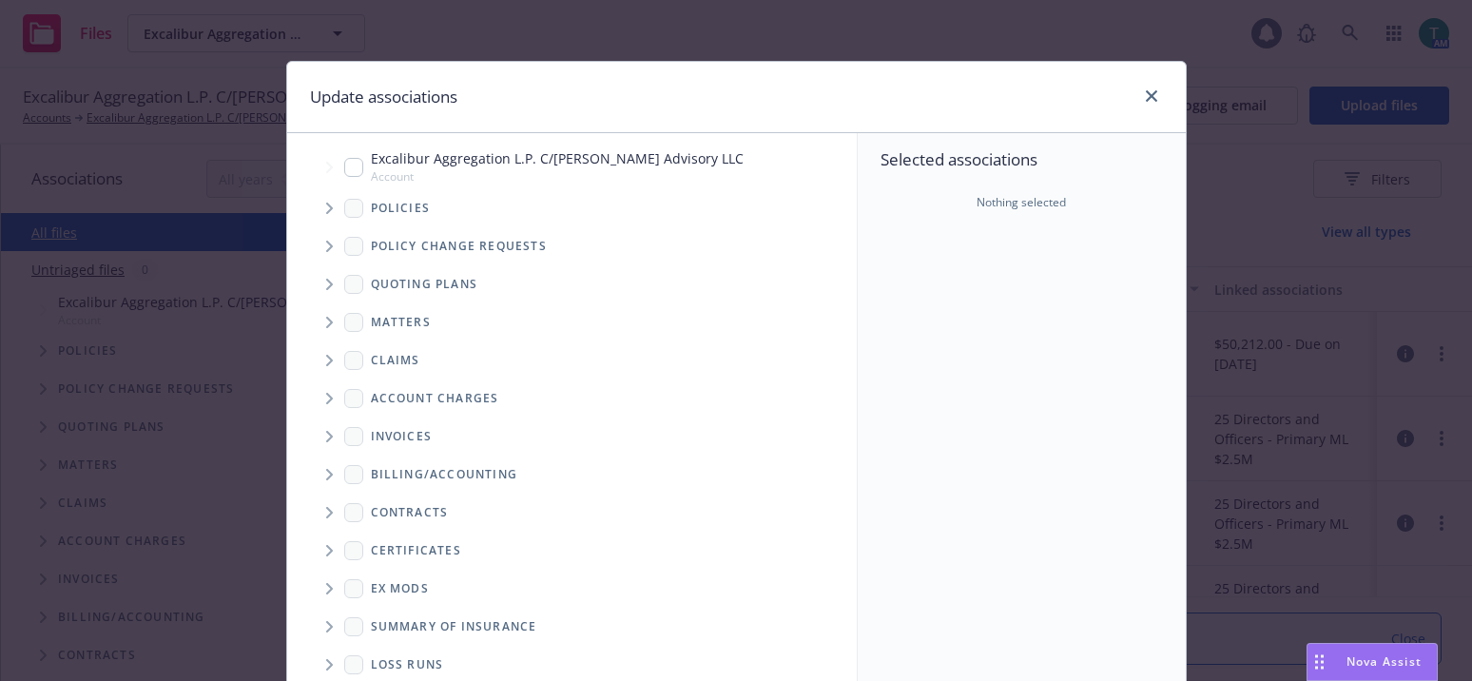
type textarea "x"
click at [355, 163] on input "Tree Example" at bounding box center [353, 167] width 19 height 19
checkbox input "true"
click at [319, 297] on span "Tree Example" at bounding box center [329, 284] width 30 height 30
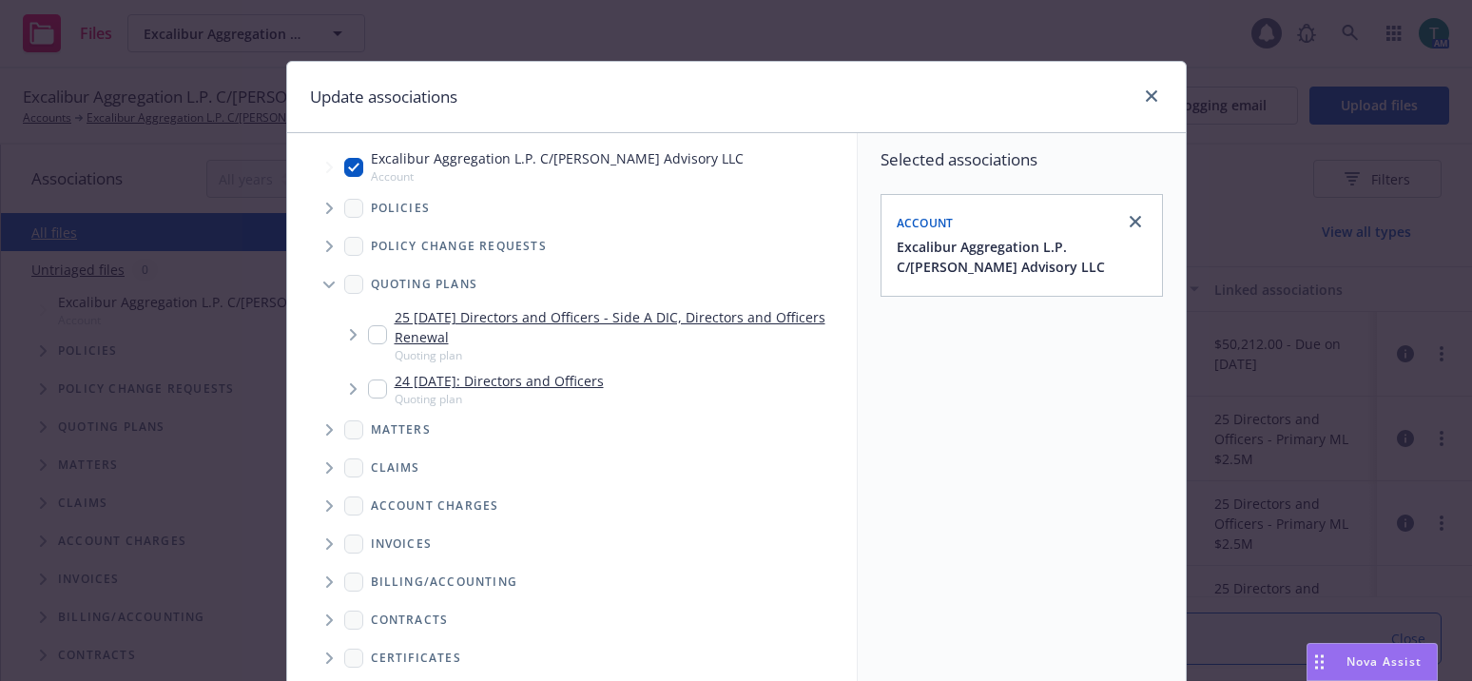
click at [368, 332] on input "Tree Example" at bounding box center [377, 334] width 19 height 19
checkbox input "true"
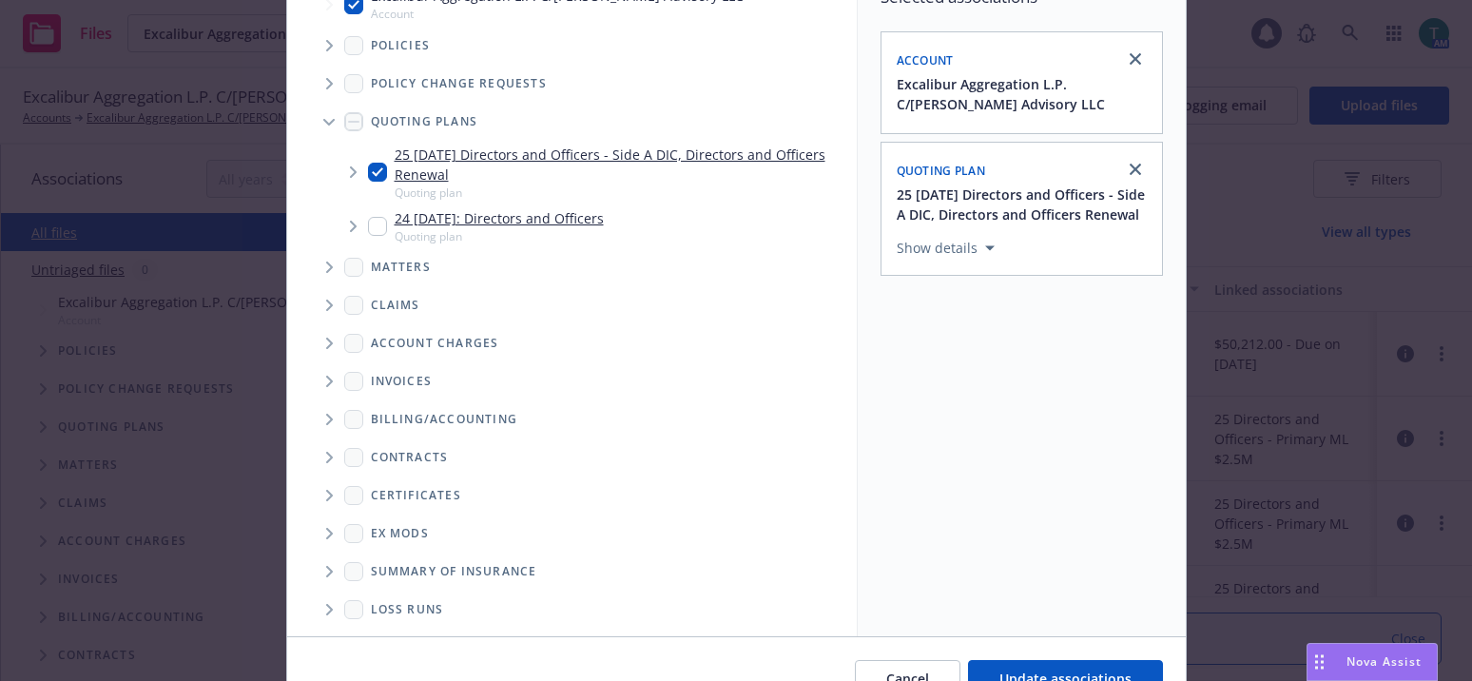
scroll to position [264, 0]
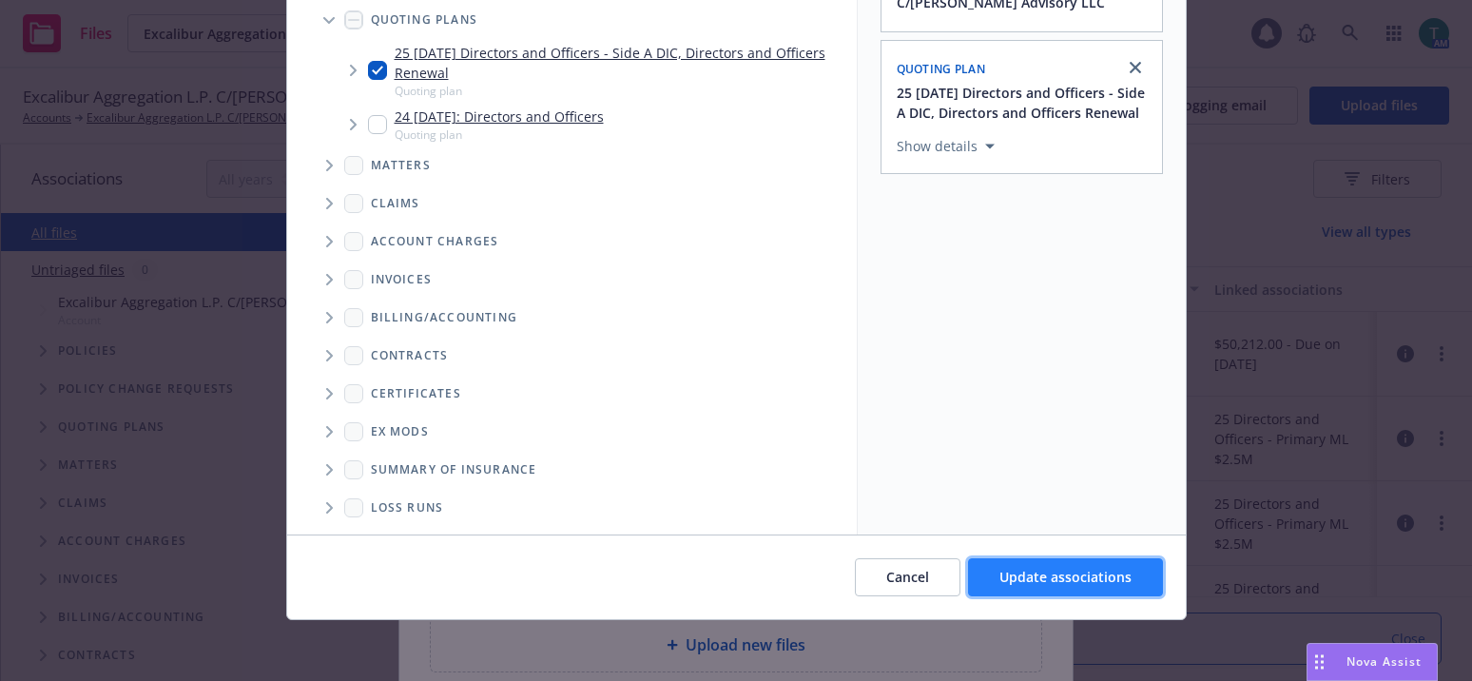
click at [1093, 570] on span "Update associations" at bounding box center [1065, 577] width 132 height 18
type textarea "x"
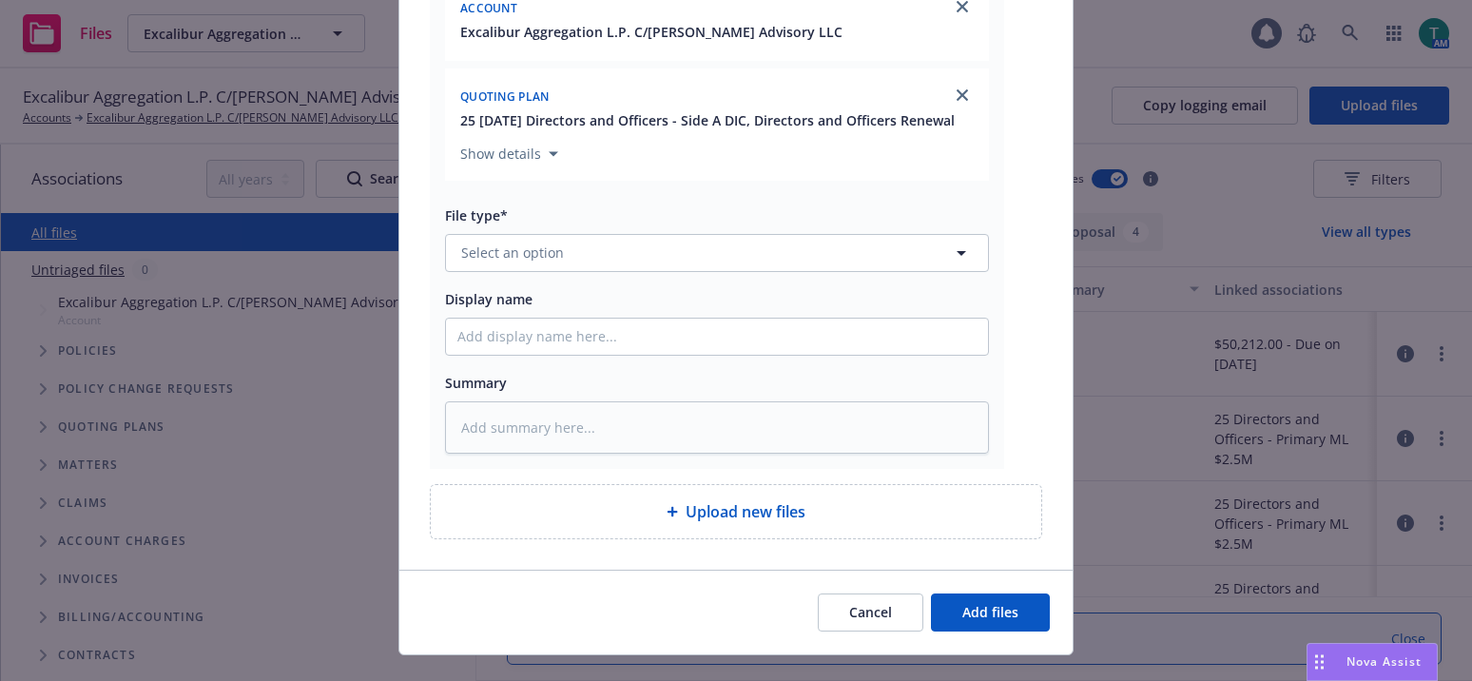
scroll to position [377, 0]
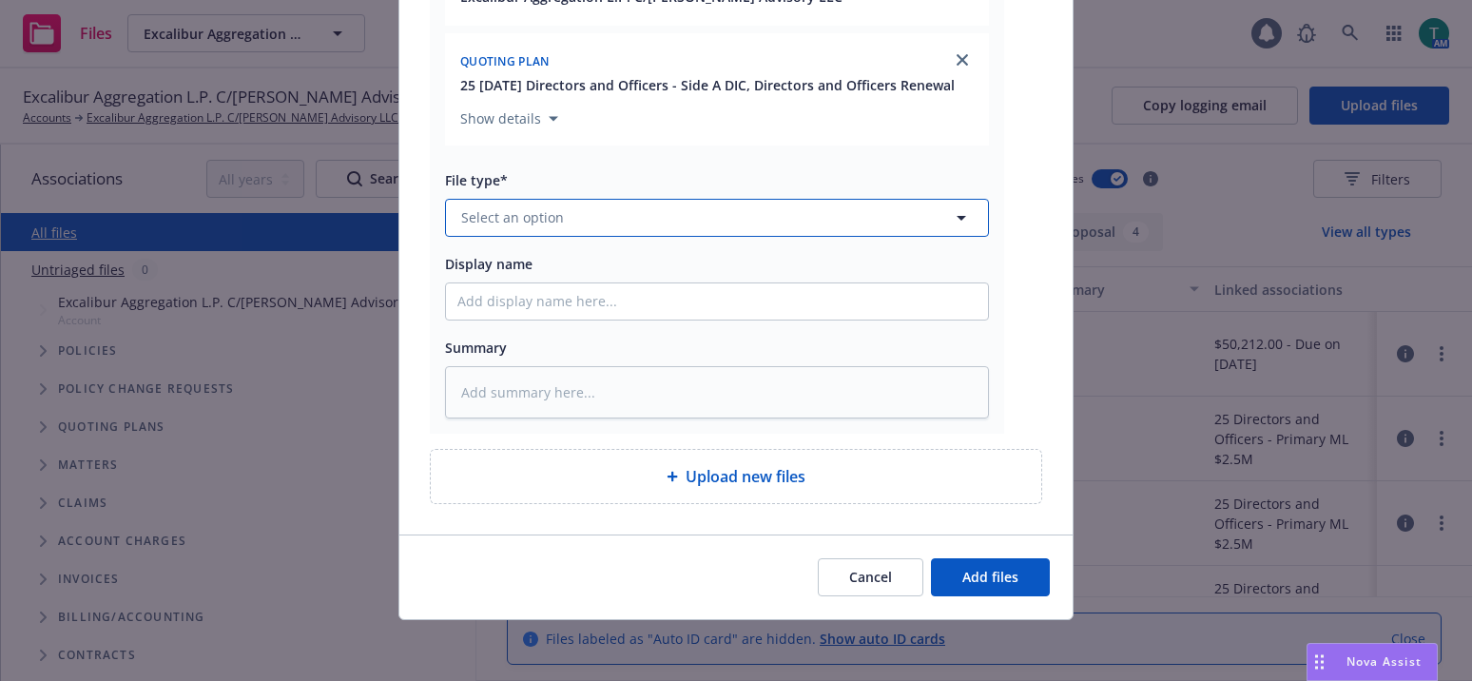
click at [489, 218] on span "Select an option" at bounding box center [512, 217] width 103 height 20
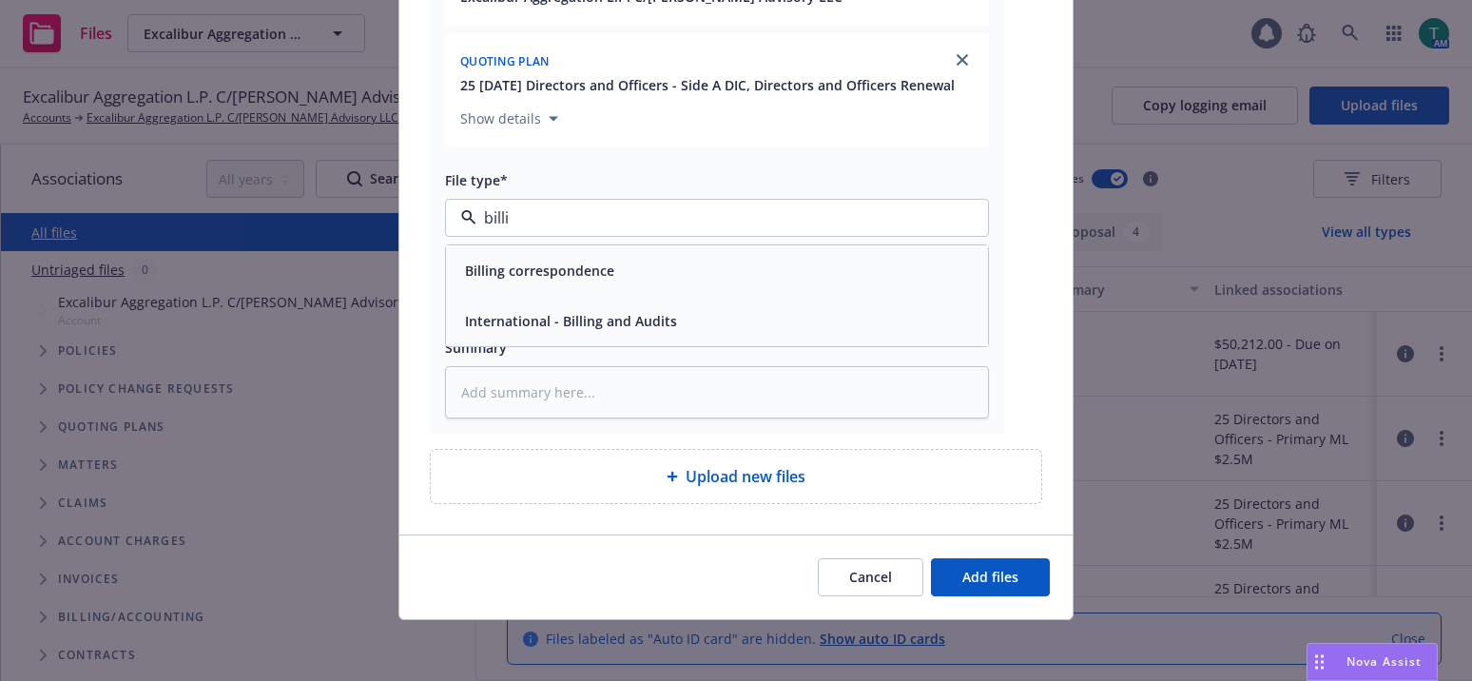
type input "billin"
drag, startPoint x: 583, startPoint y: 275, endPoint x: 848, endPoint y: 514, distance: 356.9
click at [586, 273] on span "Billing correspondence" at bounding box center [539, 271] width 149 height 20
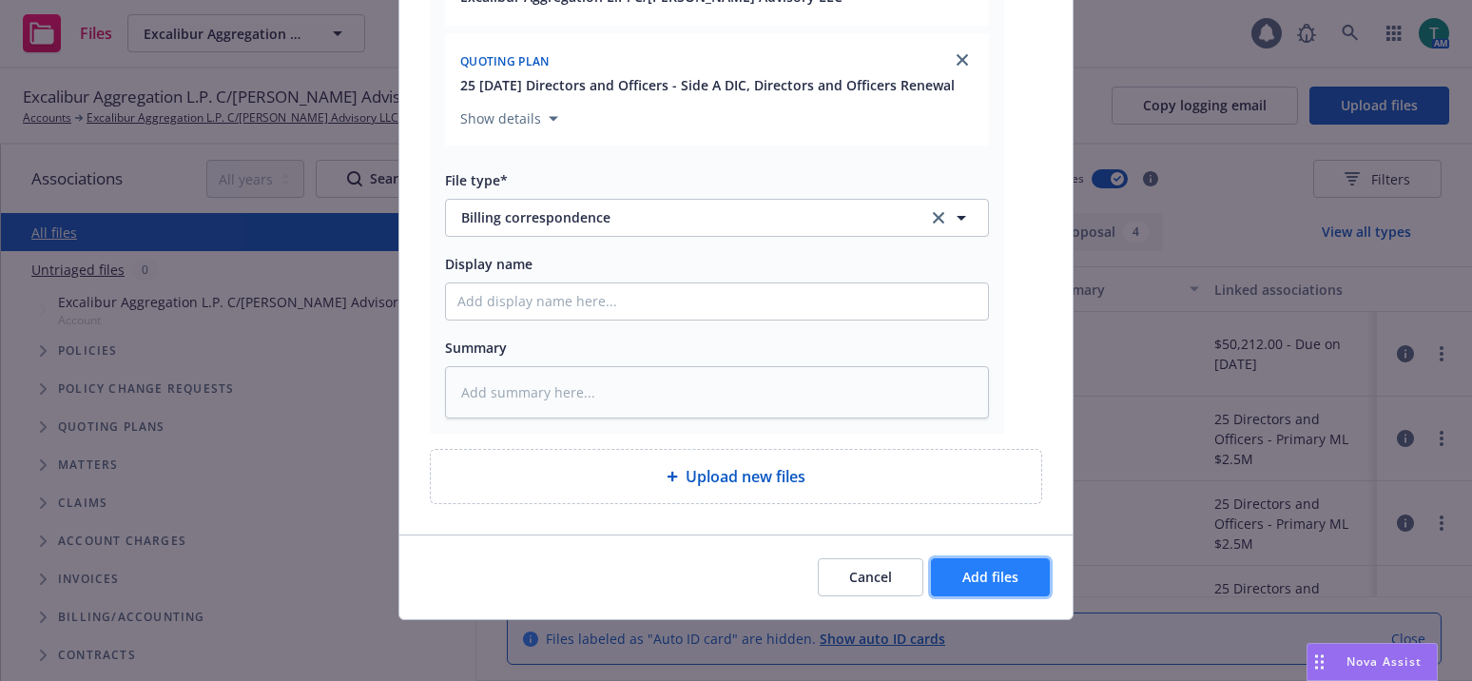
click at [1018, 575] on button "Add files" at bounding box center [990, 577] width 119 height 38
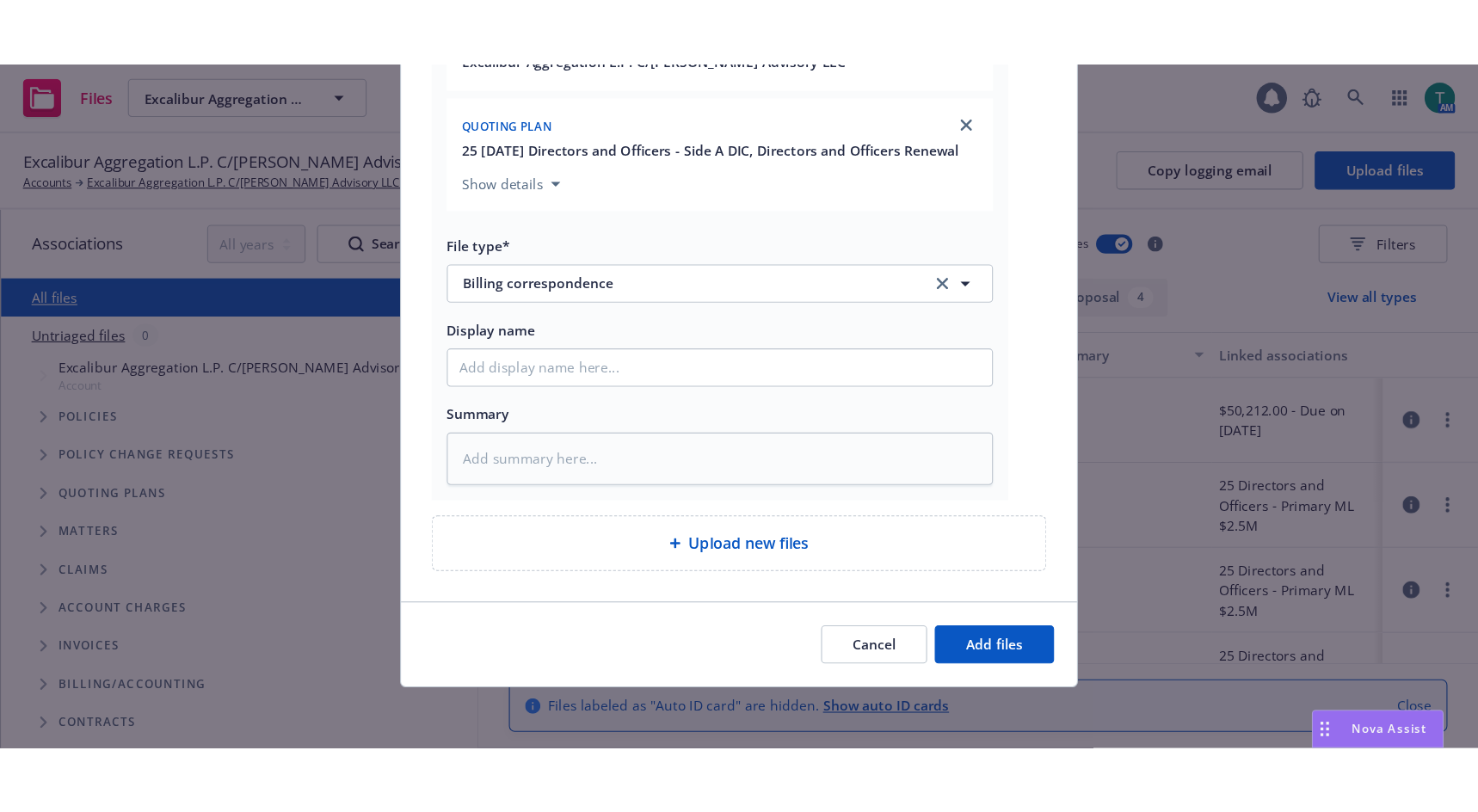
scroll to position [277, 0]
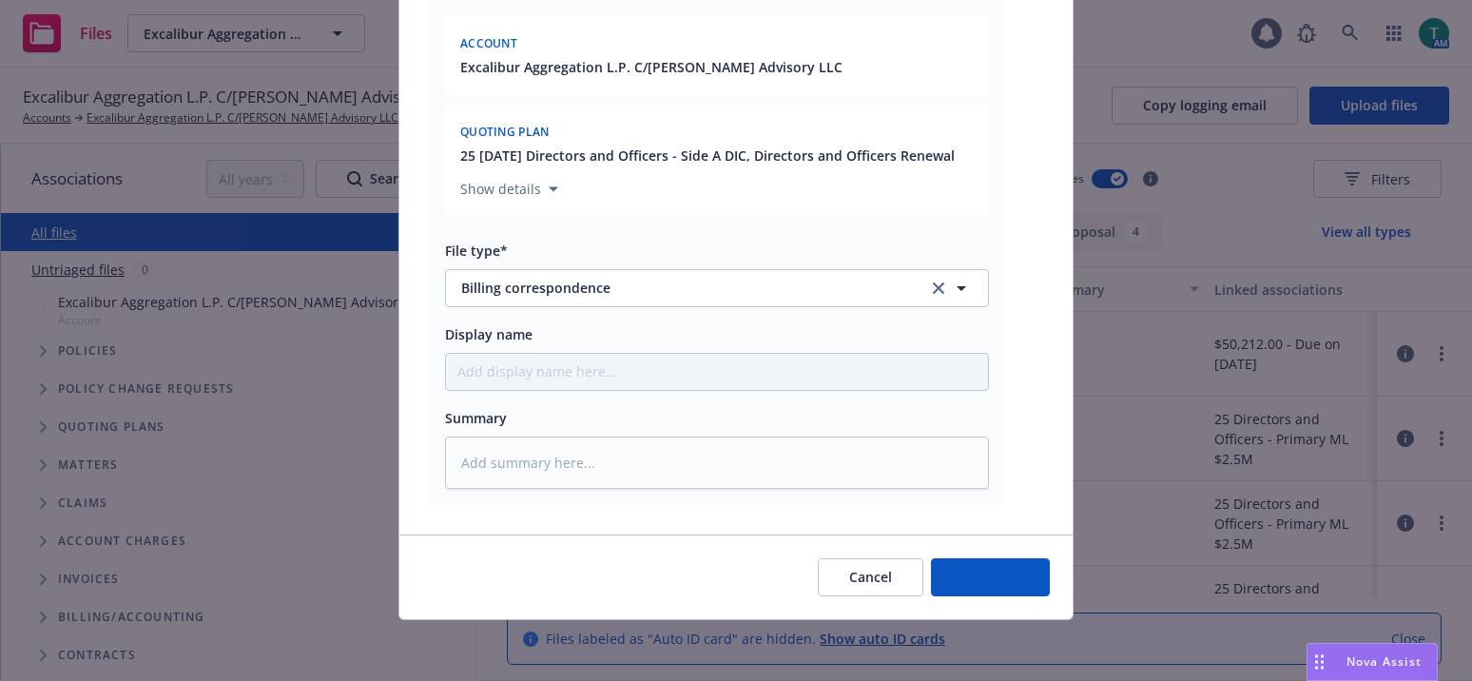
type textarea "x"
